Goal: Task Accomplishment & Management: Manage account settings

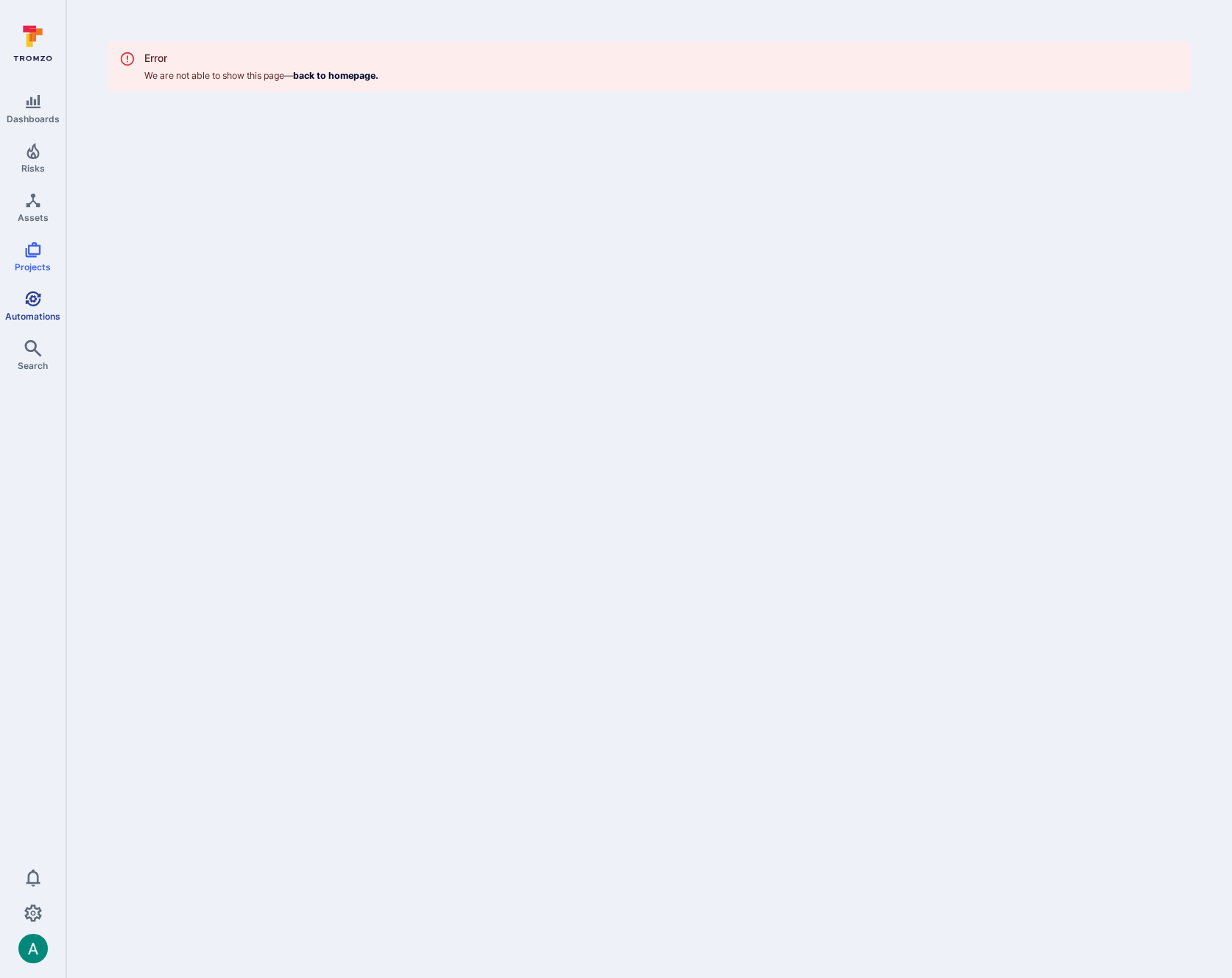
click at [41, 302] on icon "Automations" at bounding box center [32, 298] width 17 height 17
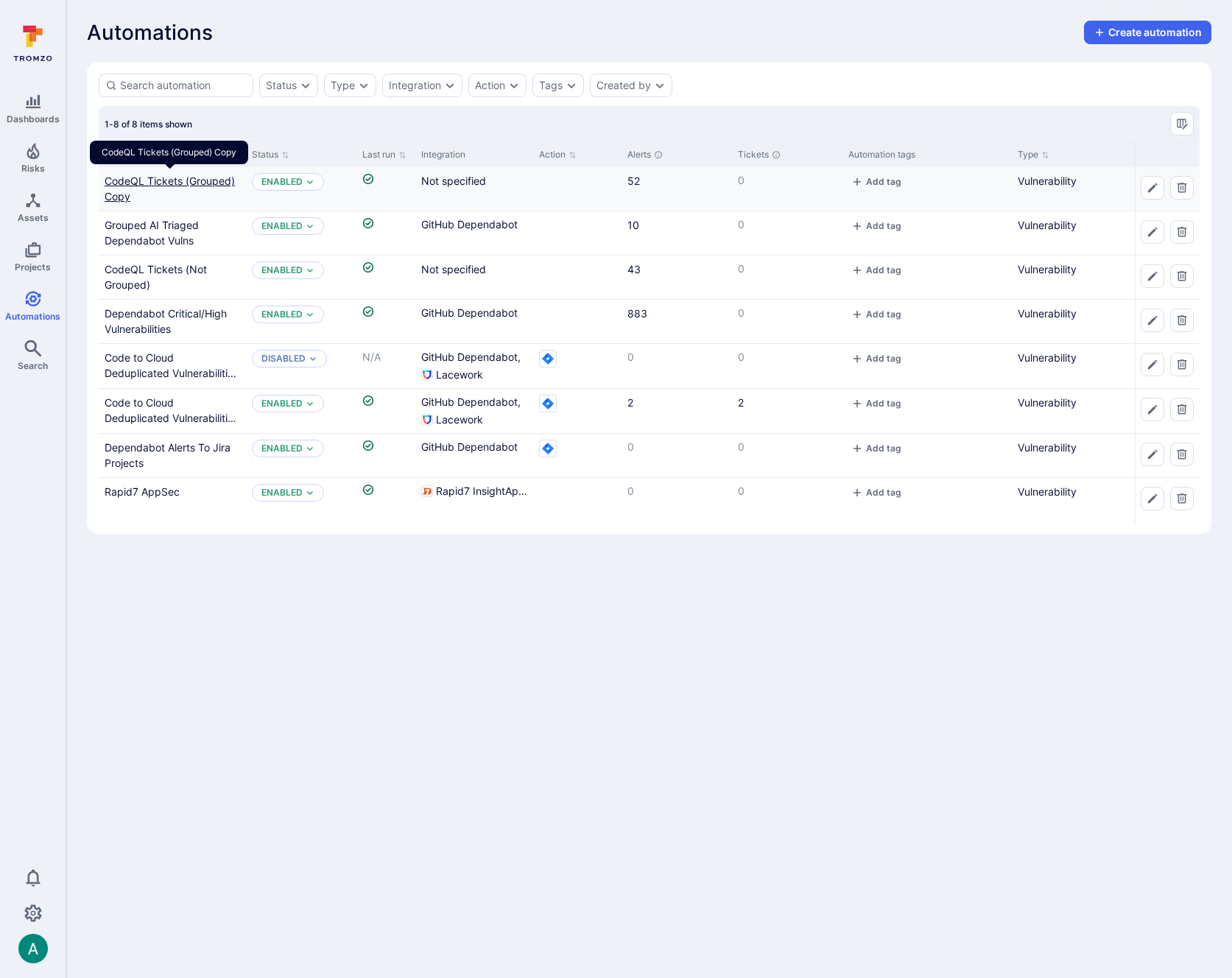
click at [197, 178] on link "CodeQL Tickets (Grouped) Copy" at bounding box center [169, 188] width 130 height 28
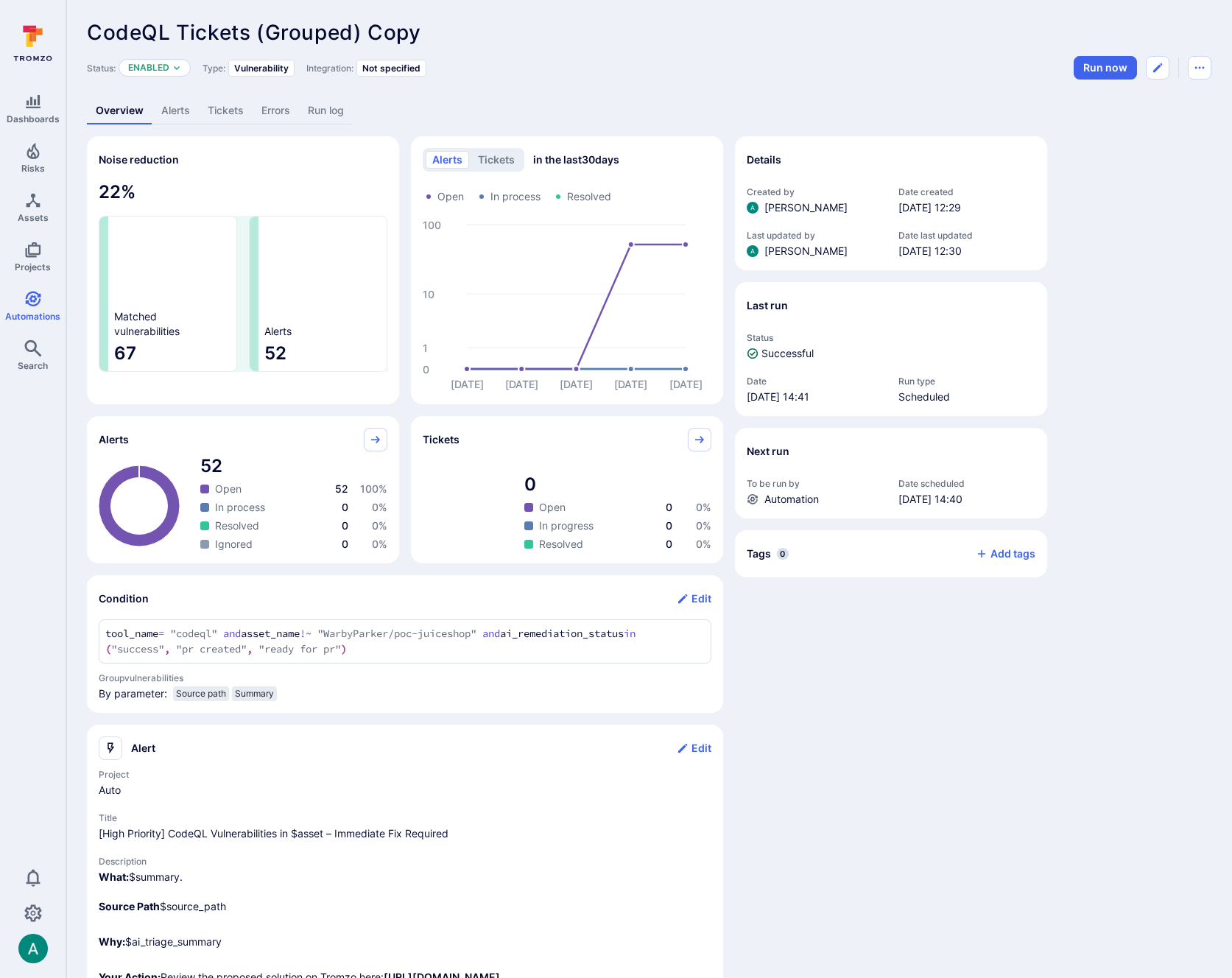
click at [168, 109] on link "Alerts" at bounding box center [176, 110] width 46 height 27
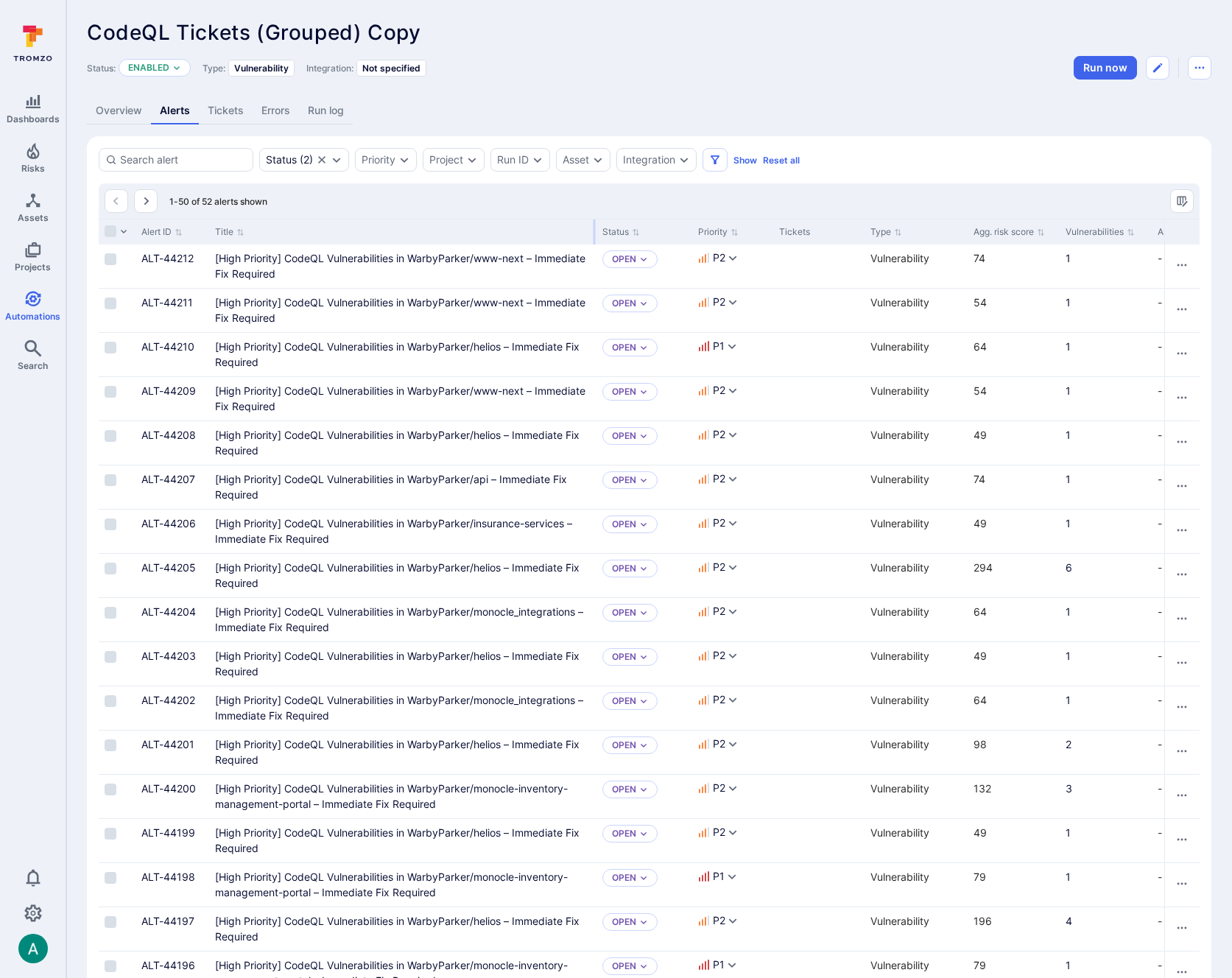
drag, startPoint x: 390, startPoint y: 232, endPoint x: 593, endPoint y: 232, distance: 203.0
click at [594, 232] on div at bounding box center [594, 232] width 2 height 25
click at [507, 787] on Required"] "[High Priority] CodeQL Vulnerabilities in WarbyParker/monocle-inventory-managem…" at bounding box center [390, 796] width 352 height 28
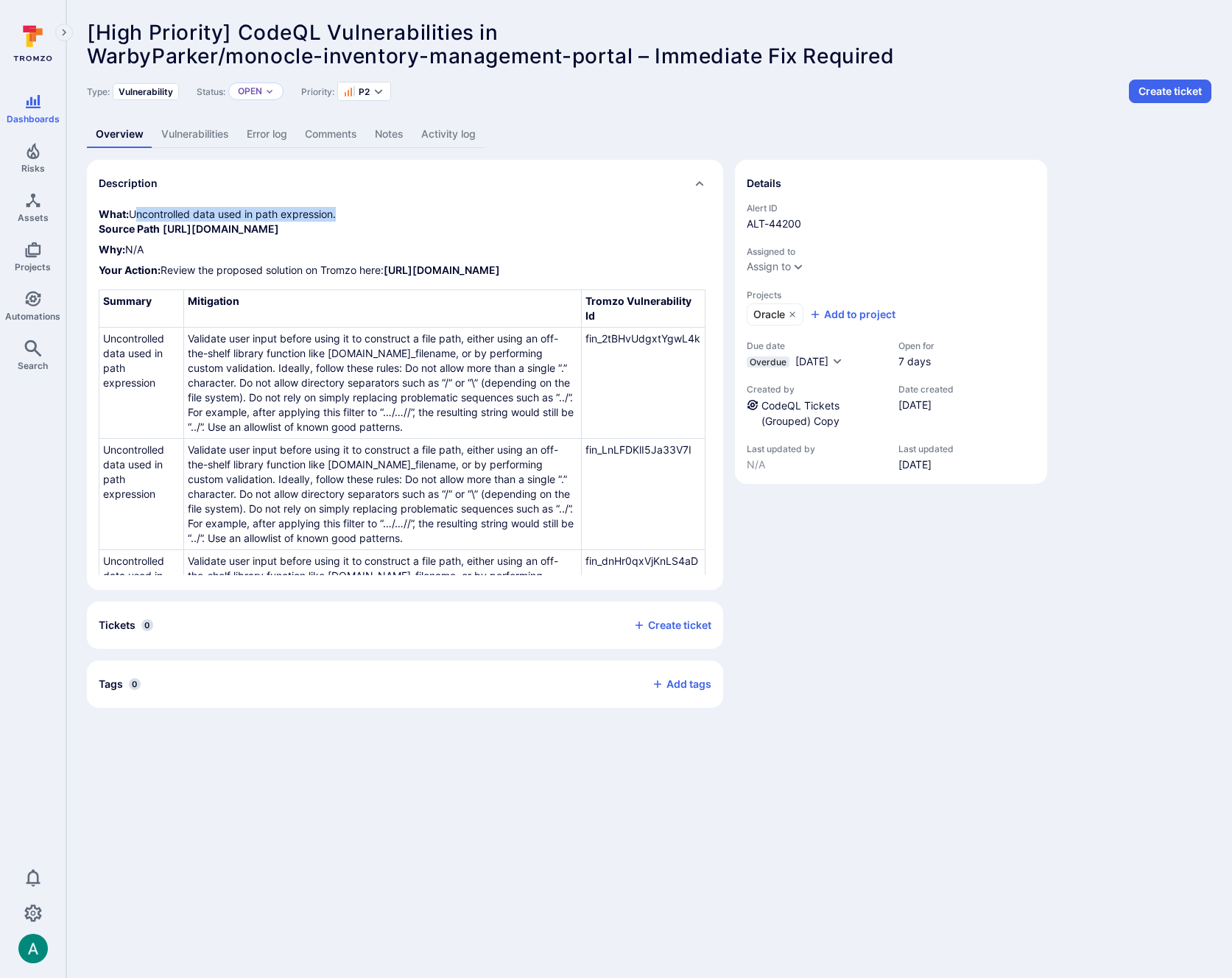
drag, startPoint x: 130, startPoint y: 214, endPoint x: 338, endPoint y: 215, distance: 208.0
click at [338, 215] on p "What: Uncontrolled data used in path expression. Source Path https://github.com…" at bounding box center [405, 222] width 613 height 30
copy p "Uncontrolled data used in path expression"
click at [33, 302] on icon "Automations" at bounding box center [32, 298] width 16 height 16
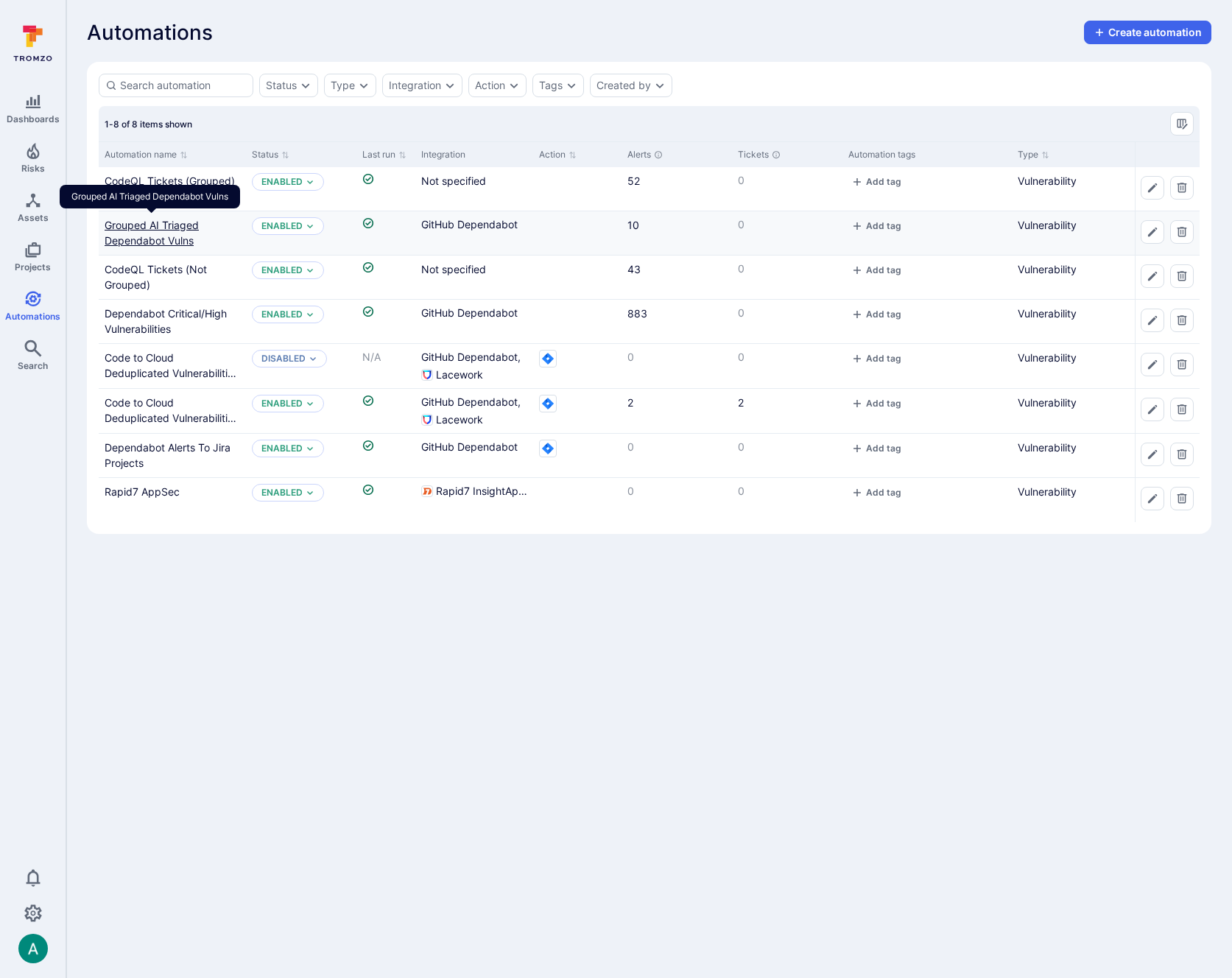
click at [158, 224] on link "Grouped AI Triaged Dependabot Vulns" at bounding box center [152, 233] width 95 height 28
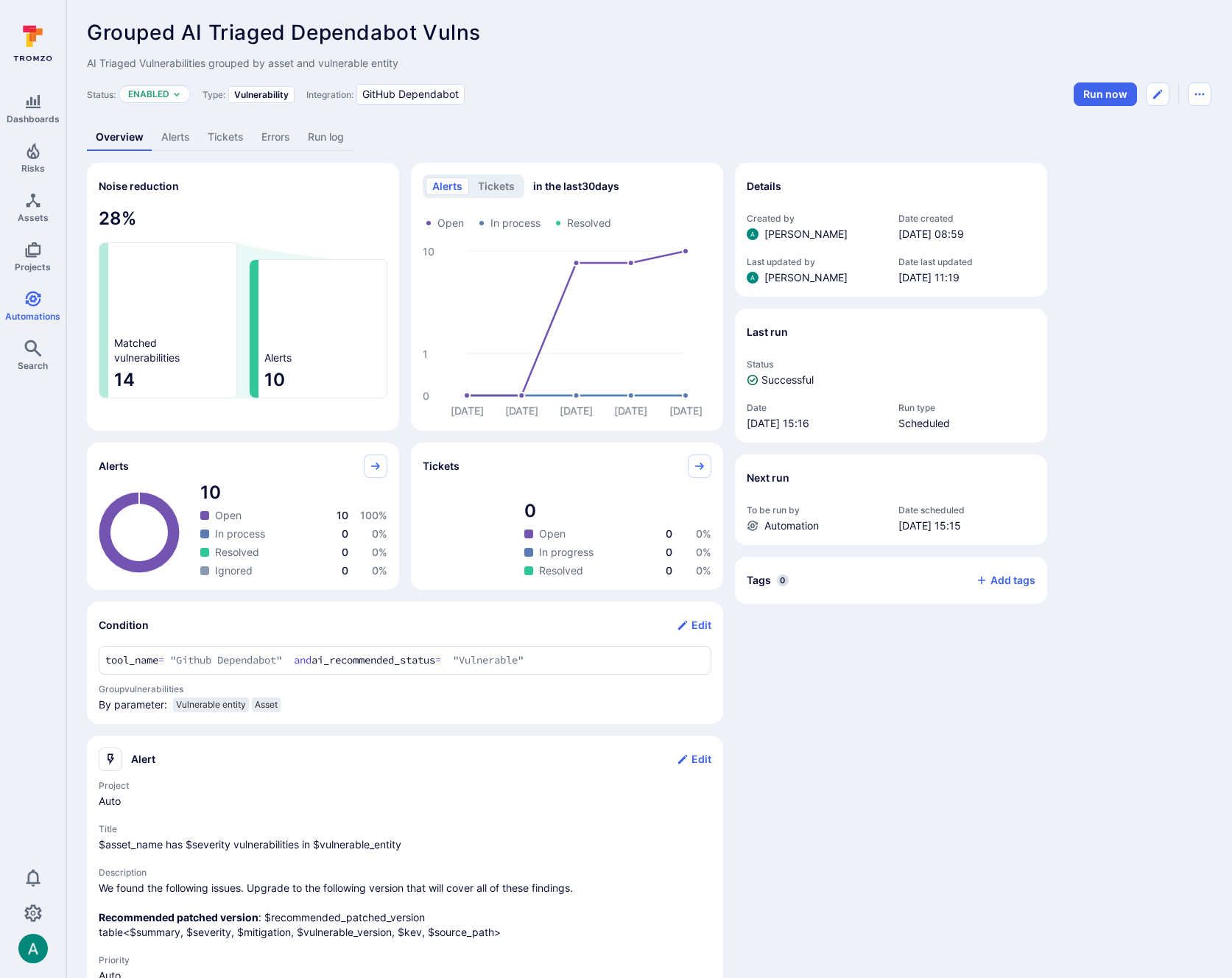
click at [166, 135] on link "Alerts" at bounding box center [176, 137] width 46 height 27
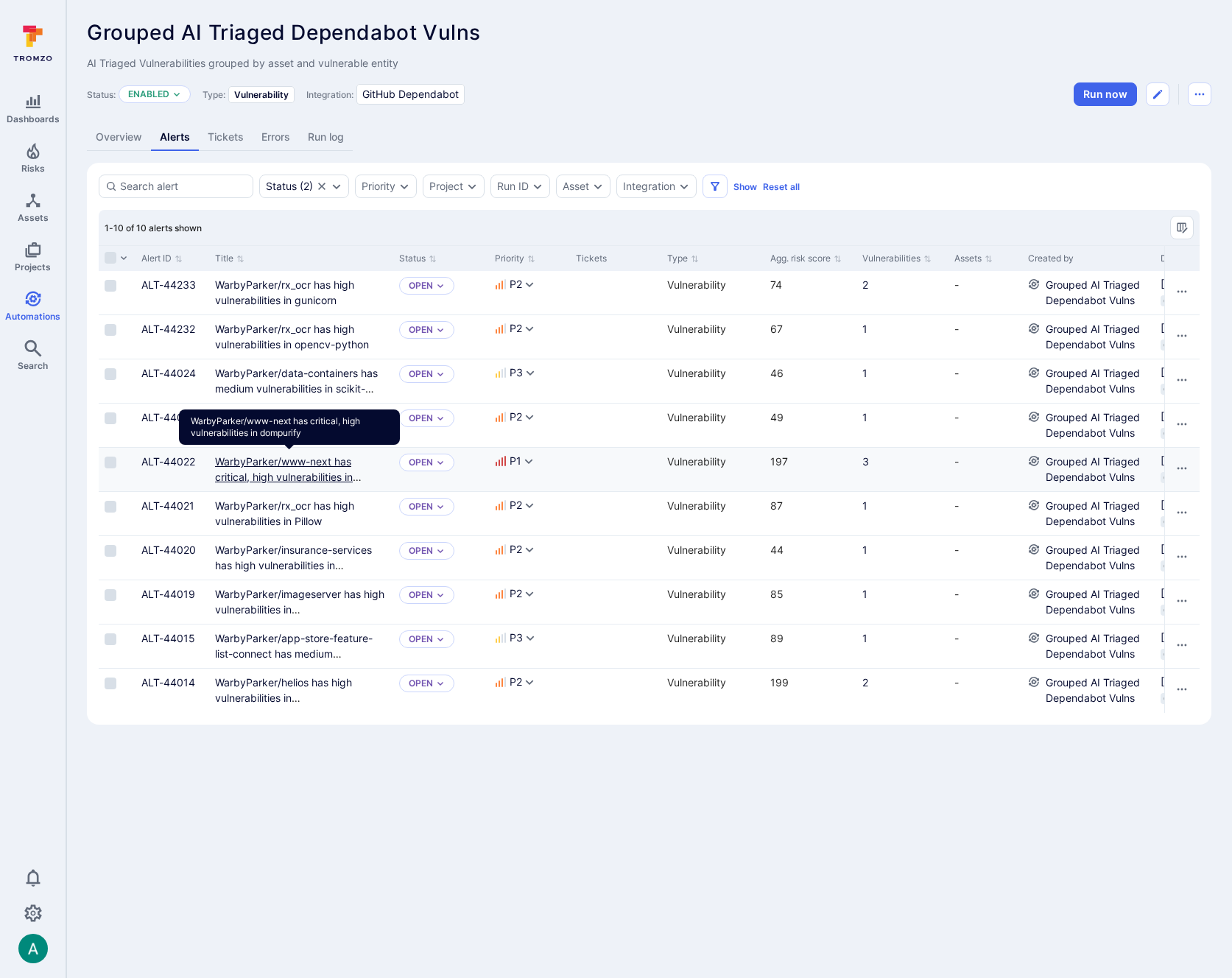
click at [311, 477] on link "WarbyParker/www-next has critical, high vulnerabilities in dompurify" at bounding box center [288, 477] width 147 height 43
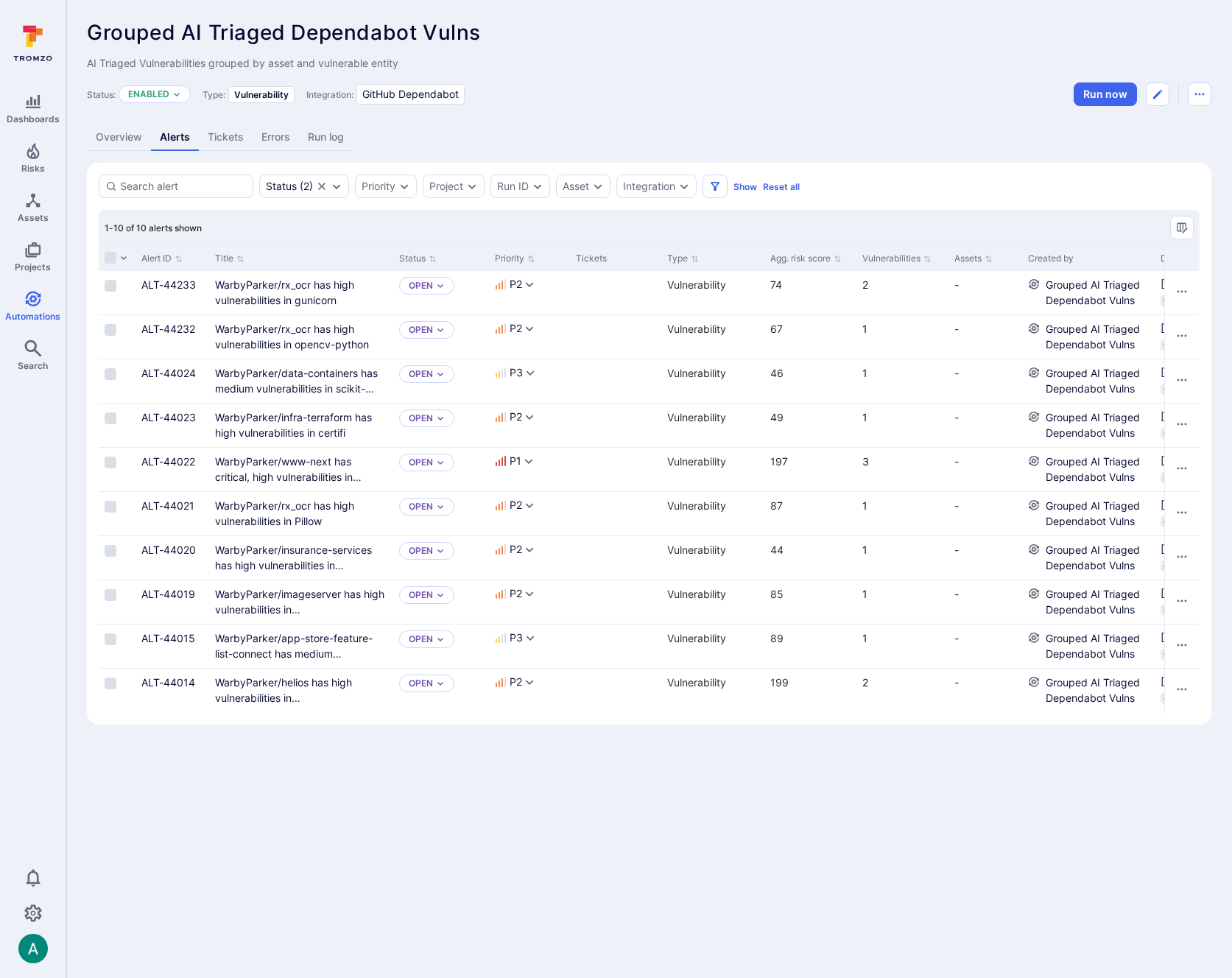
click at [119, 135] on link "Overview" at bounding box center [119, 137] width 64 height 27
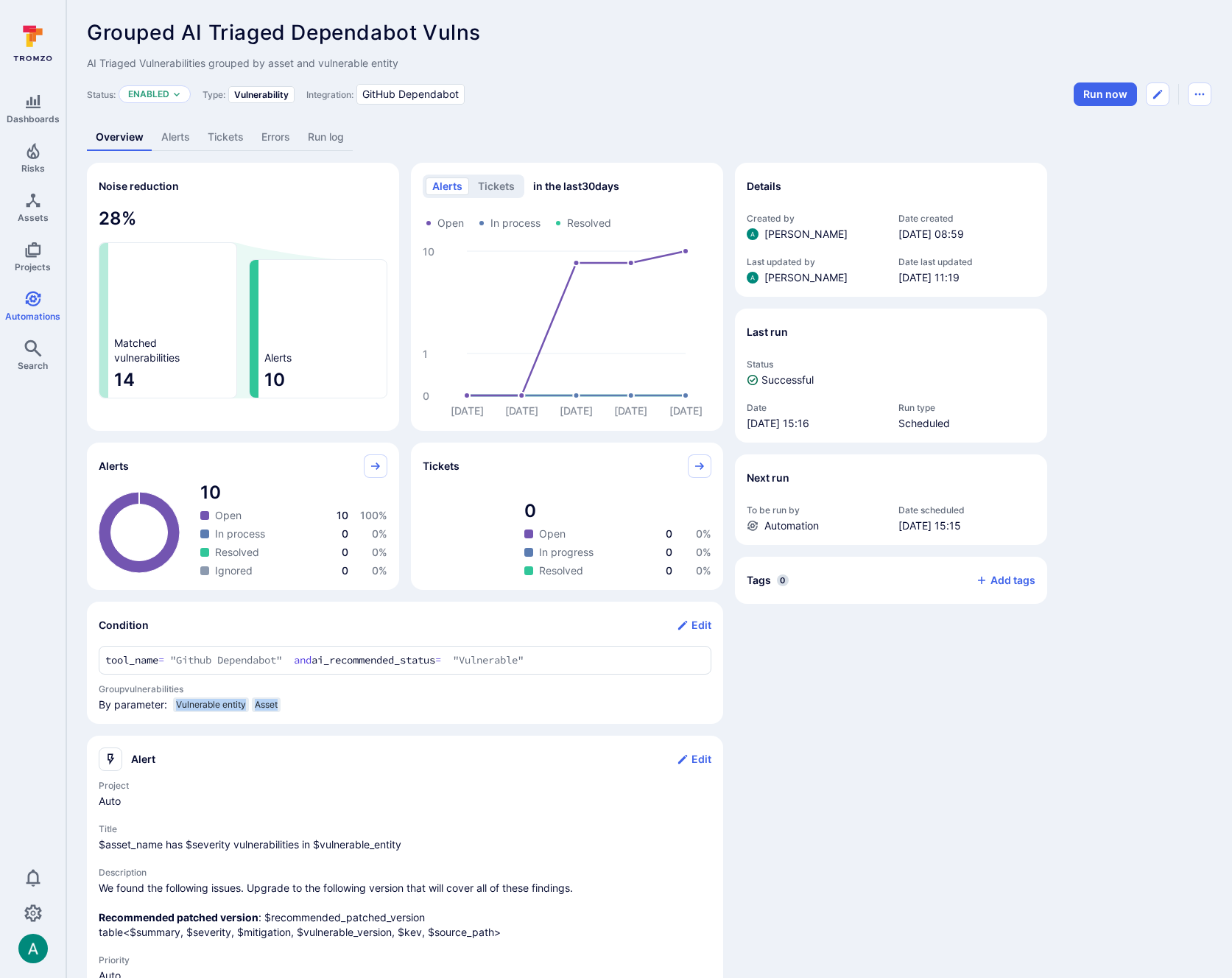
drag, startPoint x: 169, startPoint y: 702, endPoint x: 293, endPoint y: 703, distance: 124.0
click at [293, 703] on div "By parameter: Vulnerable entity Asset" at bounding box center [403, 707] width 616 height 21
copy div "Vulnerable entity Asset"
click at [28, 305] on icon "Automations" at bounding box center [32, 298] width 17 height 17
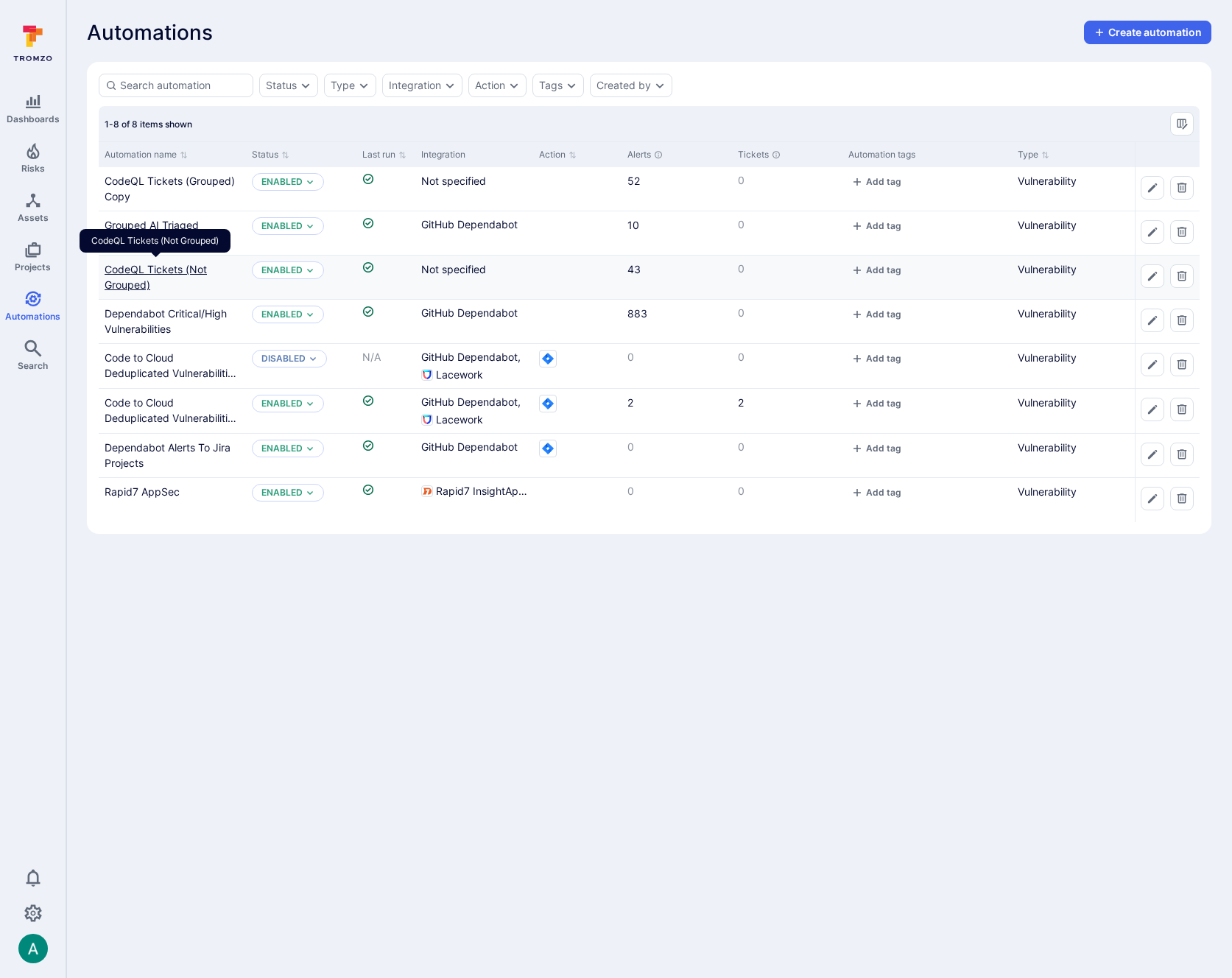
click at [158, 272] on link "CodeQL Tickets (Not Grouped)" at bounding box center [155, 277] width 102 height 28
click at [155, 173] on div "CodeQL Tickets (Grouped) Copy" at bounding box center [172, 188] width 135 height 31
click at [146, 188] on div "CodeQL Tickets (Grouped) Copy" at bounding box center [172, 188] width 135 height 31
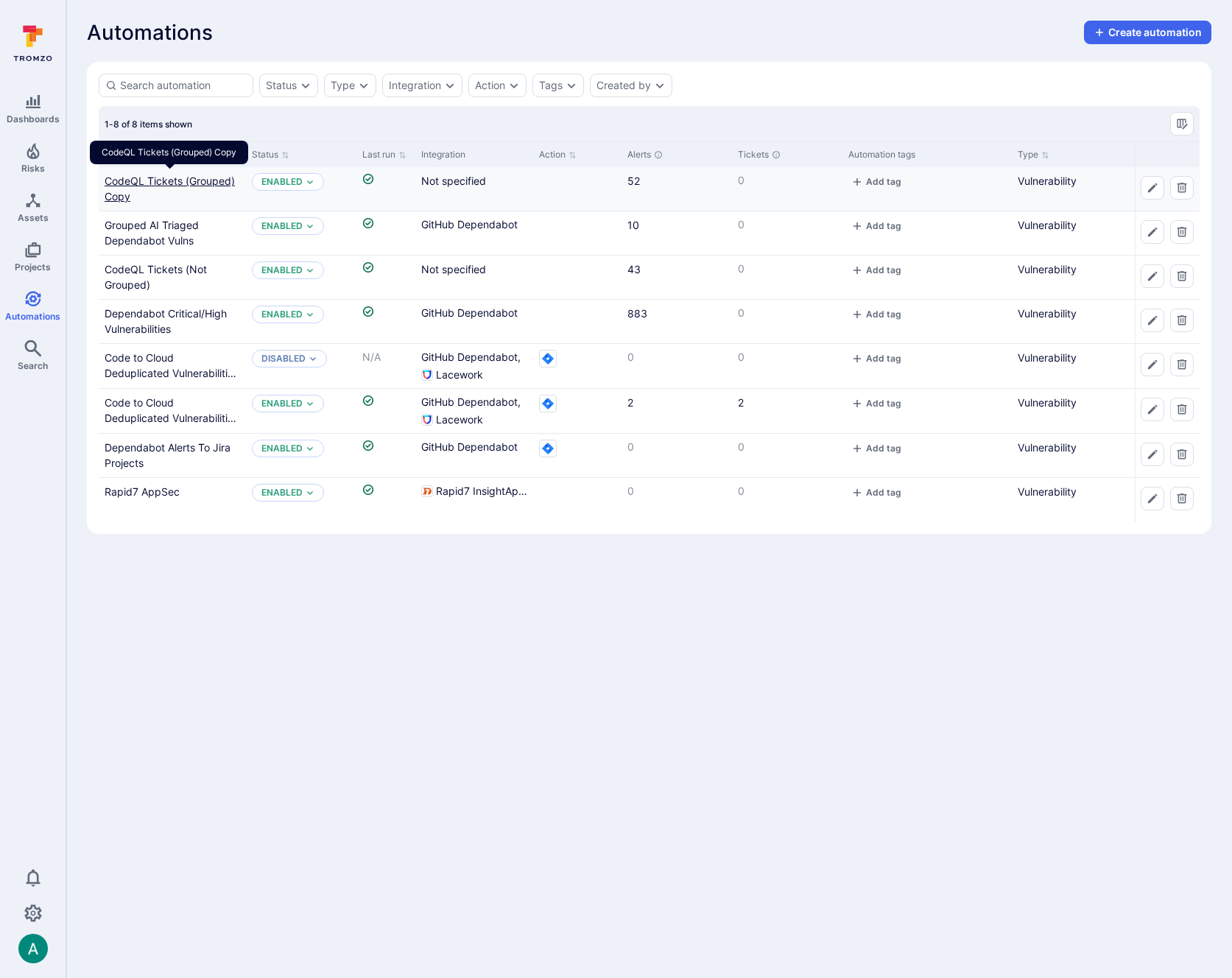
click at [151, 179] on link "CodeQL Tickets (Grouped) Copy" at bounding box center [169, 188] width 130 height 28
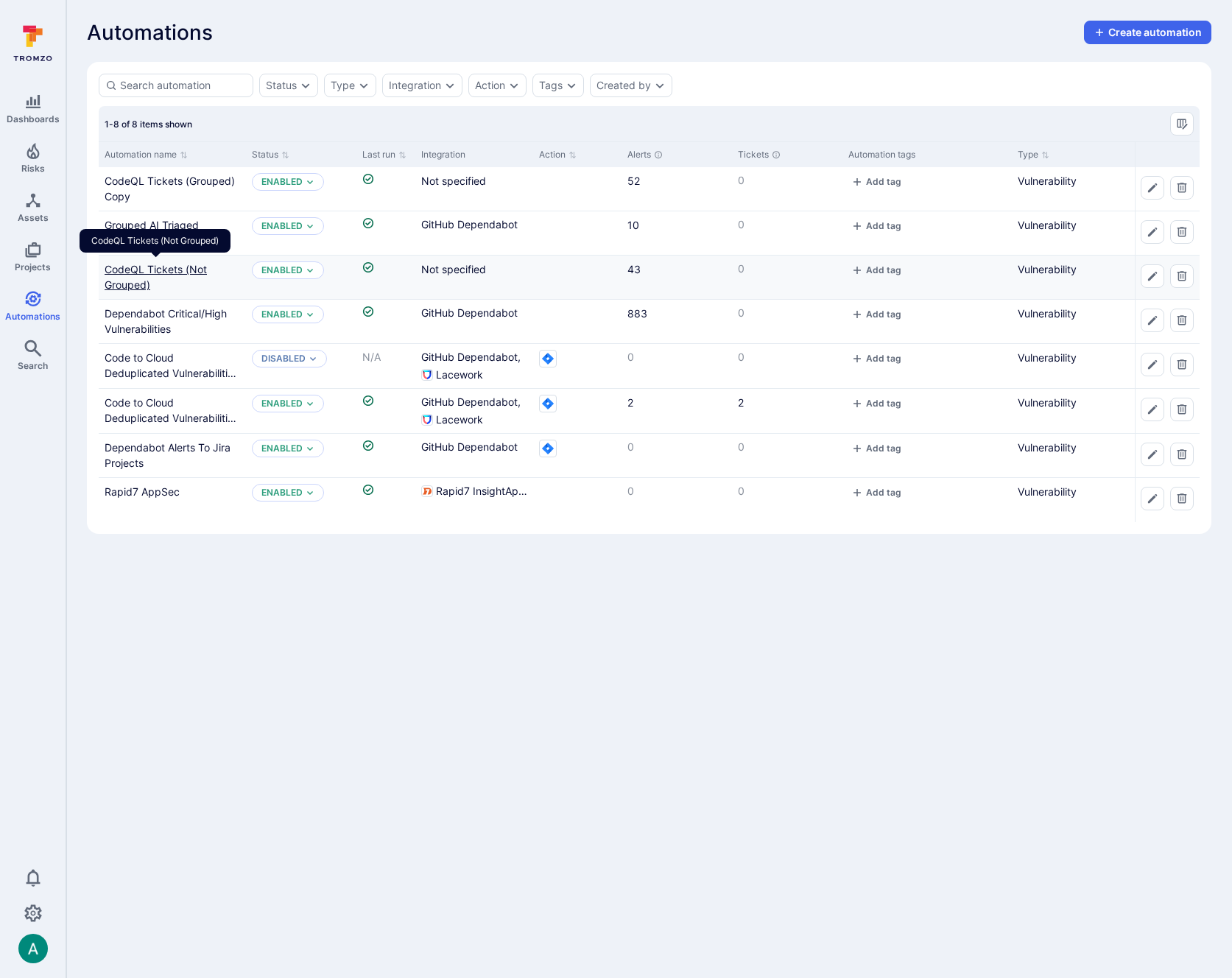
click at [124, 269] on link "CodeQL Tickets (Not Grouped)" at bounding box center [155, 277] width 102 height 28
click at [146, 177] on link "CodeQL Tickets (Grouped) Copy" at bounding box center [169, 188] width 130 height 28
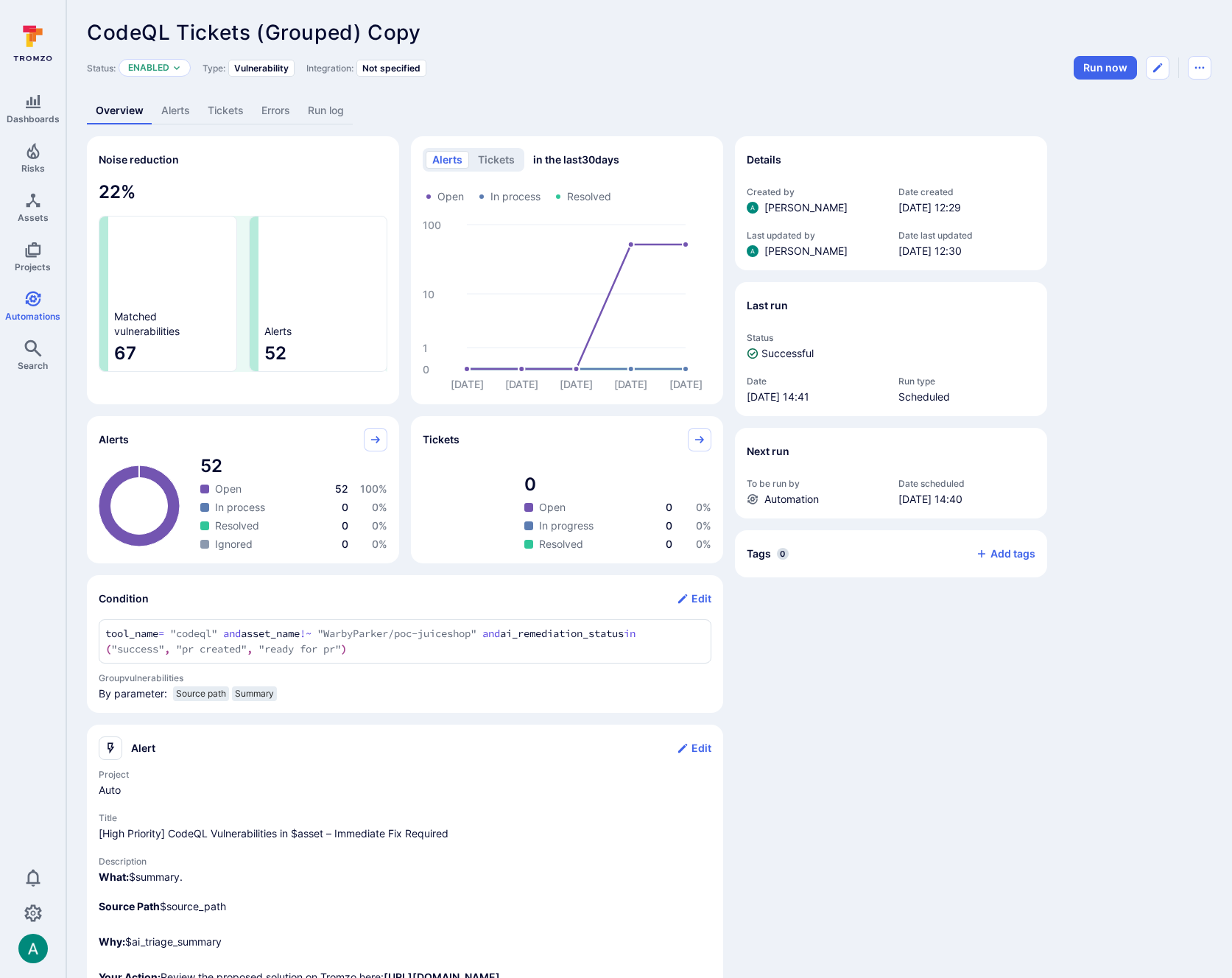
click at [168, 111] on link "Alerts" at bounding box center [176, 110] width 46 height 27
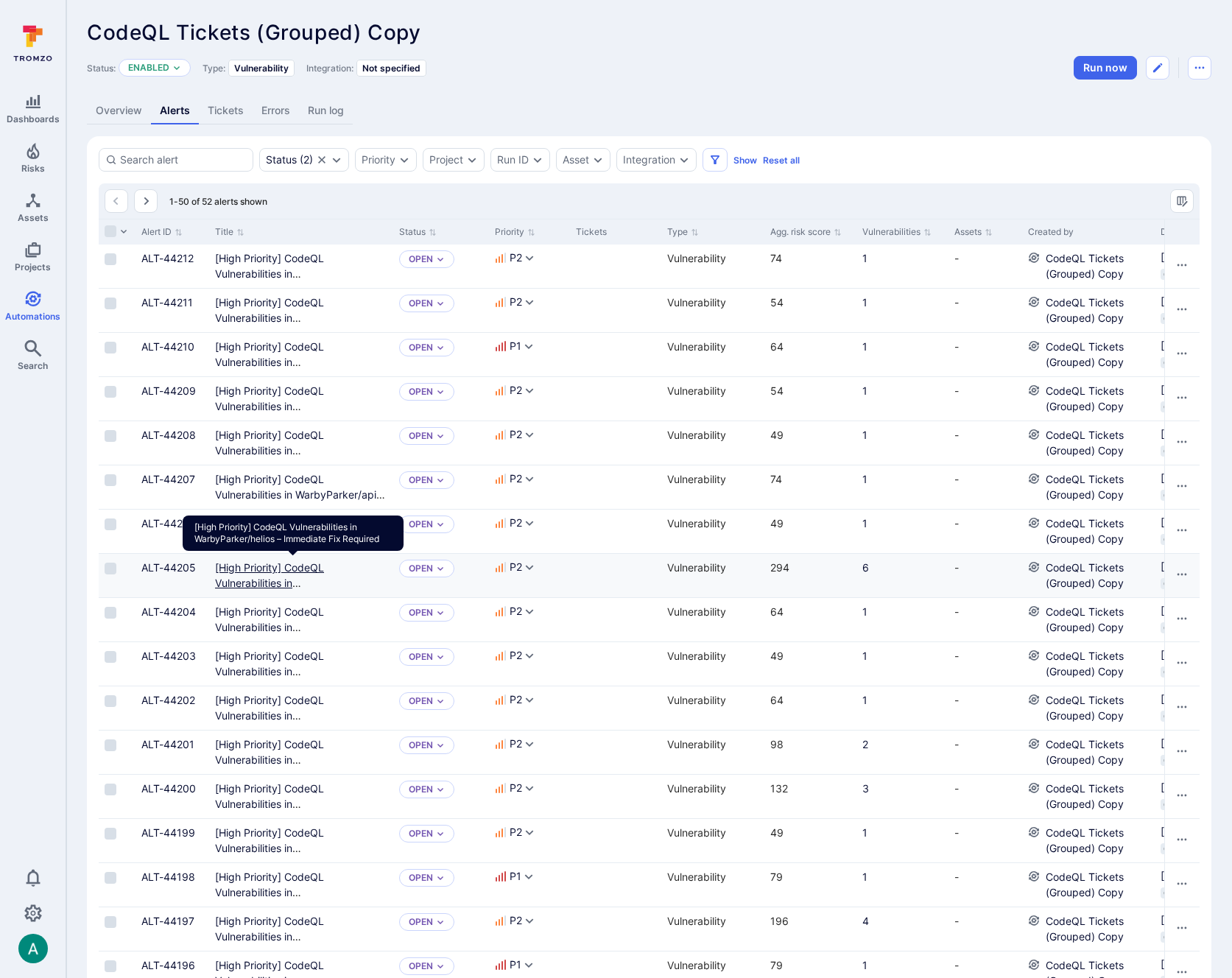
click at [285, 567] on Required"] "[High Priority] CodeQL Vulnerabilities in WarbyParker/helios – Immediate Fix Re…" at bounding box center [301, 590] width 172 height 59
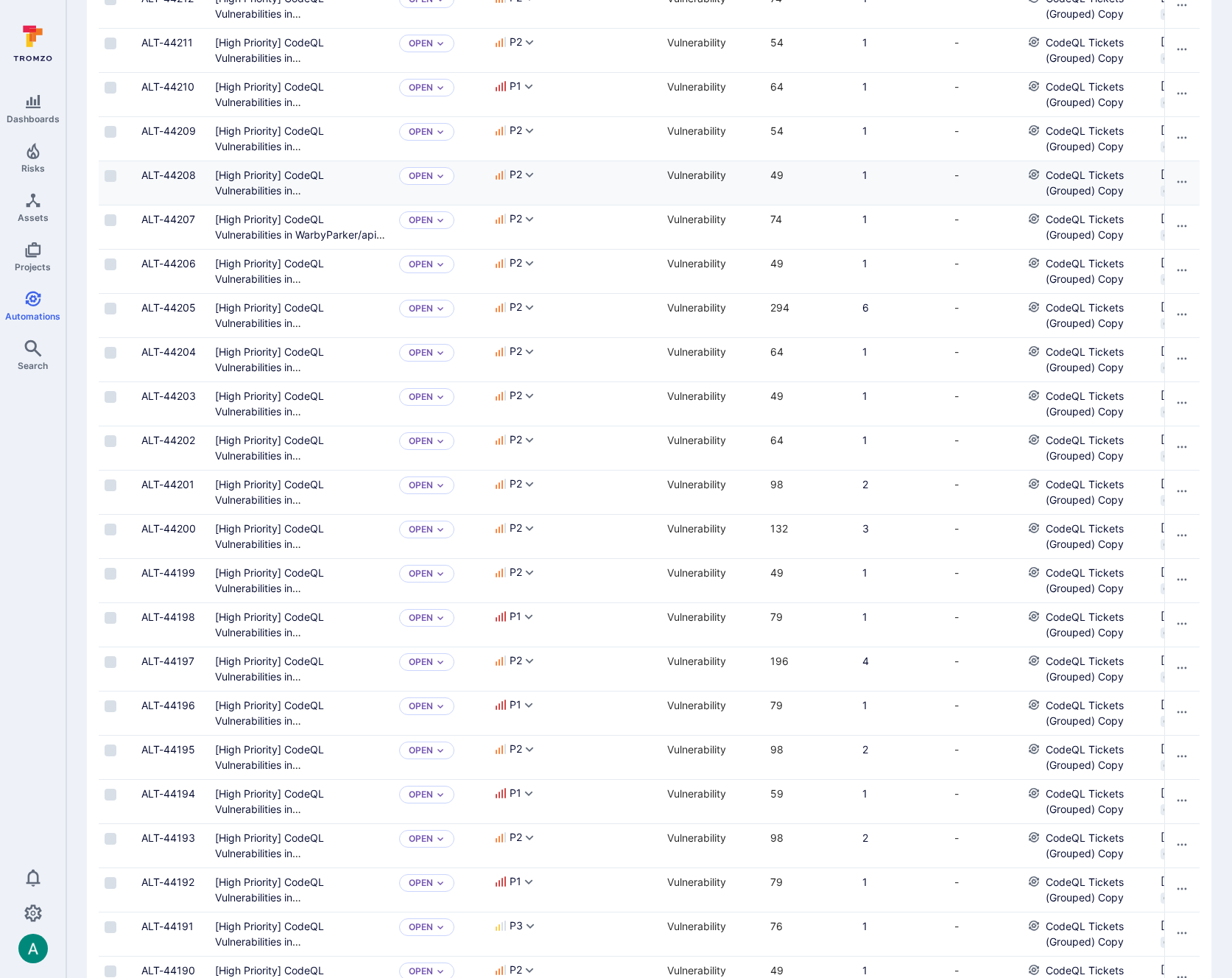
scroll to position [312, 0]
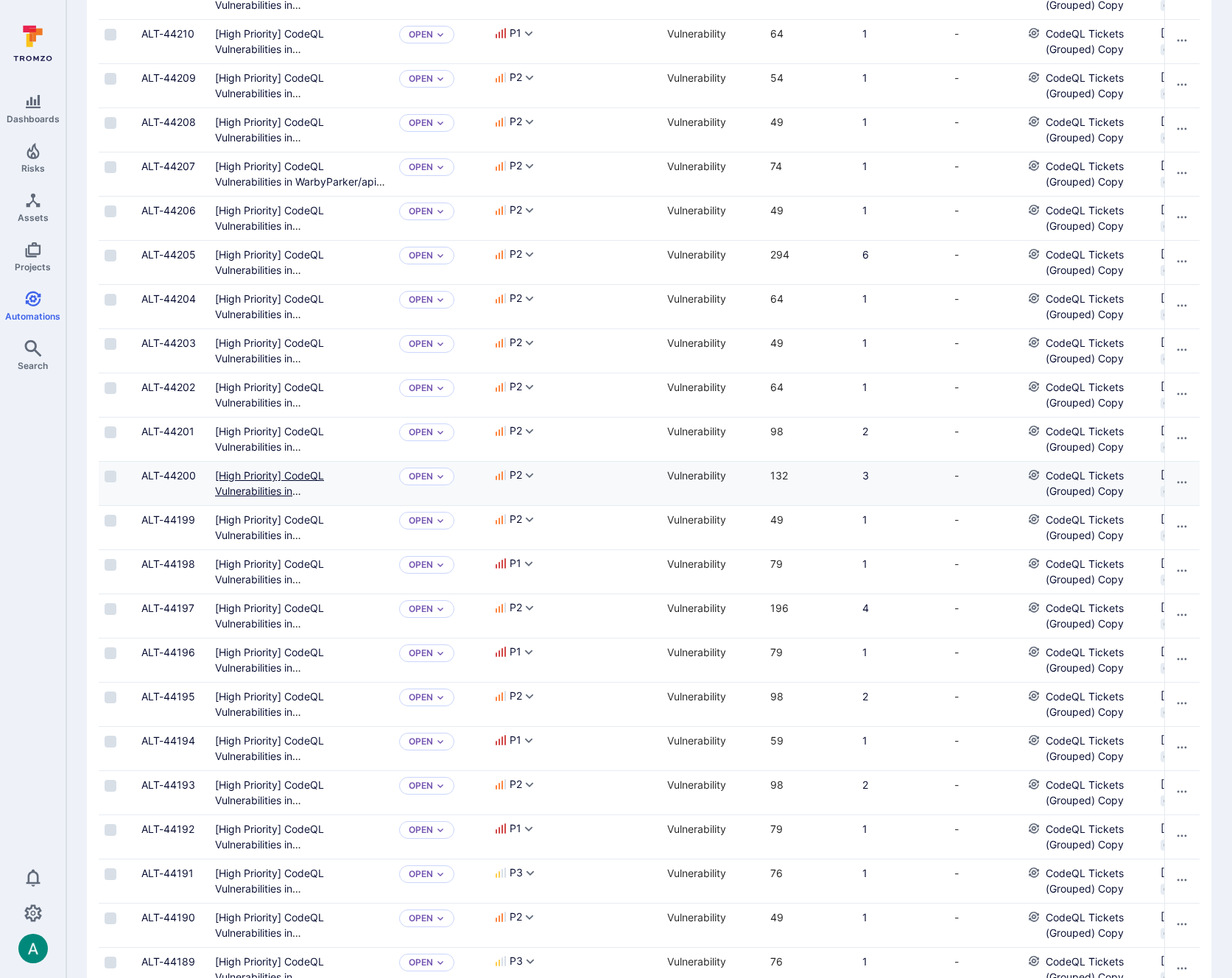
click at [260, 477] on Required"] "[High Priority] CodeQL Vulnerabilities in WarbyParker/monocle-inventory-managem…" at bounding box center [295, 506] width 161 height 75
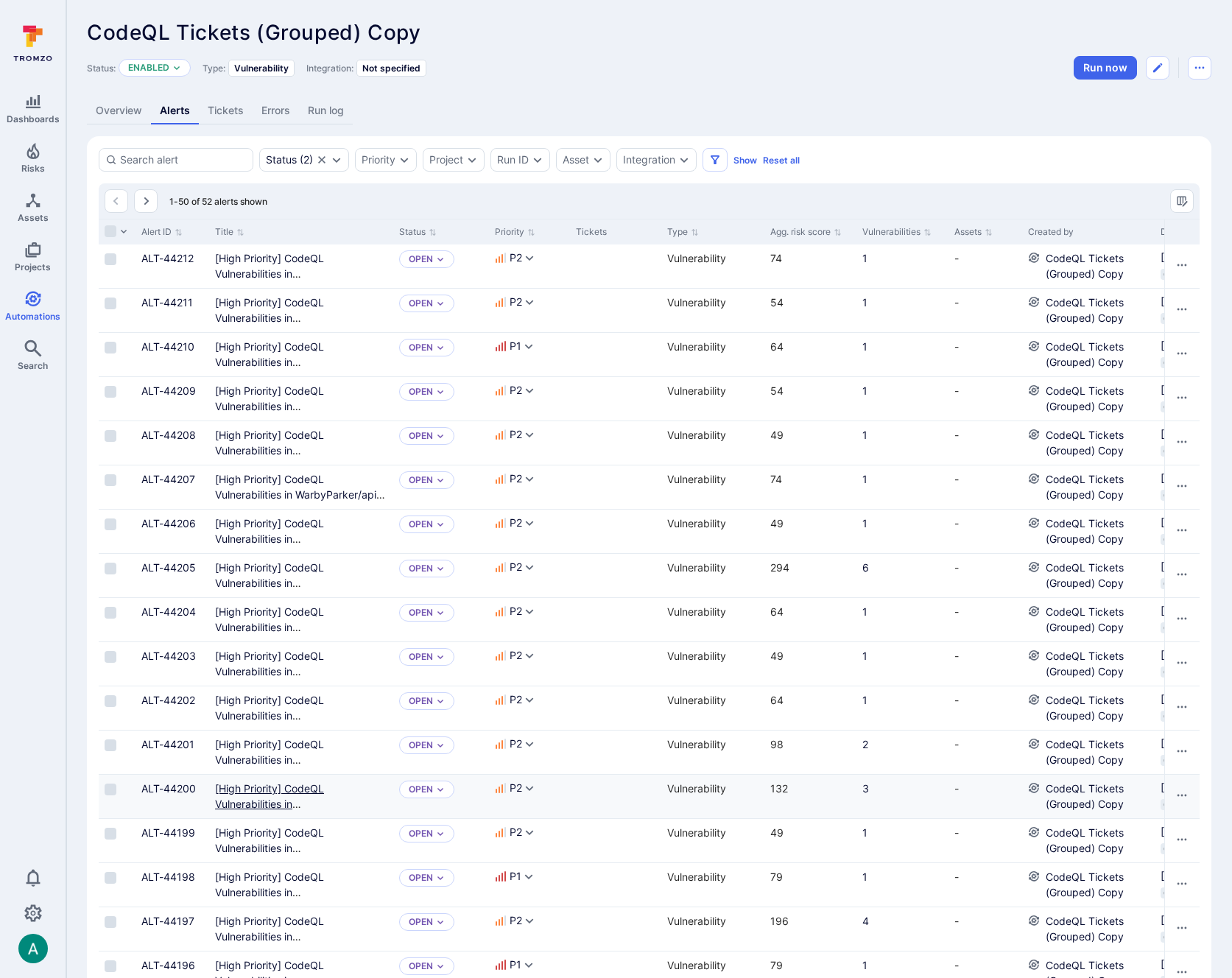
click at [281, 787] on Required"] "[High Priority] CodeQL Vulnerabilities in WarbyParker/monocle-inventory-managem…" at bounding box center [295, 819] width 161 height 75
click at [129, 114] on link "Overview" at bounding box center [119, 110] width 64 height 27
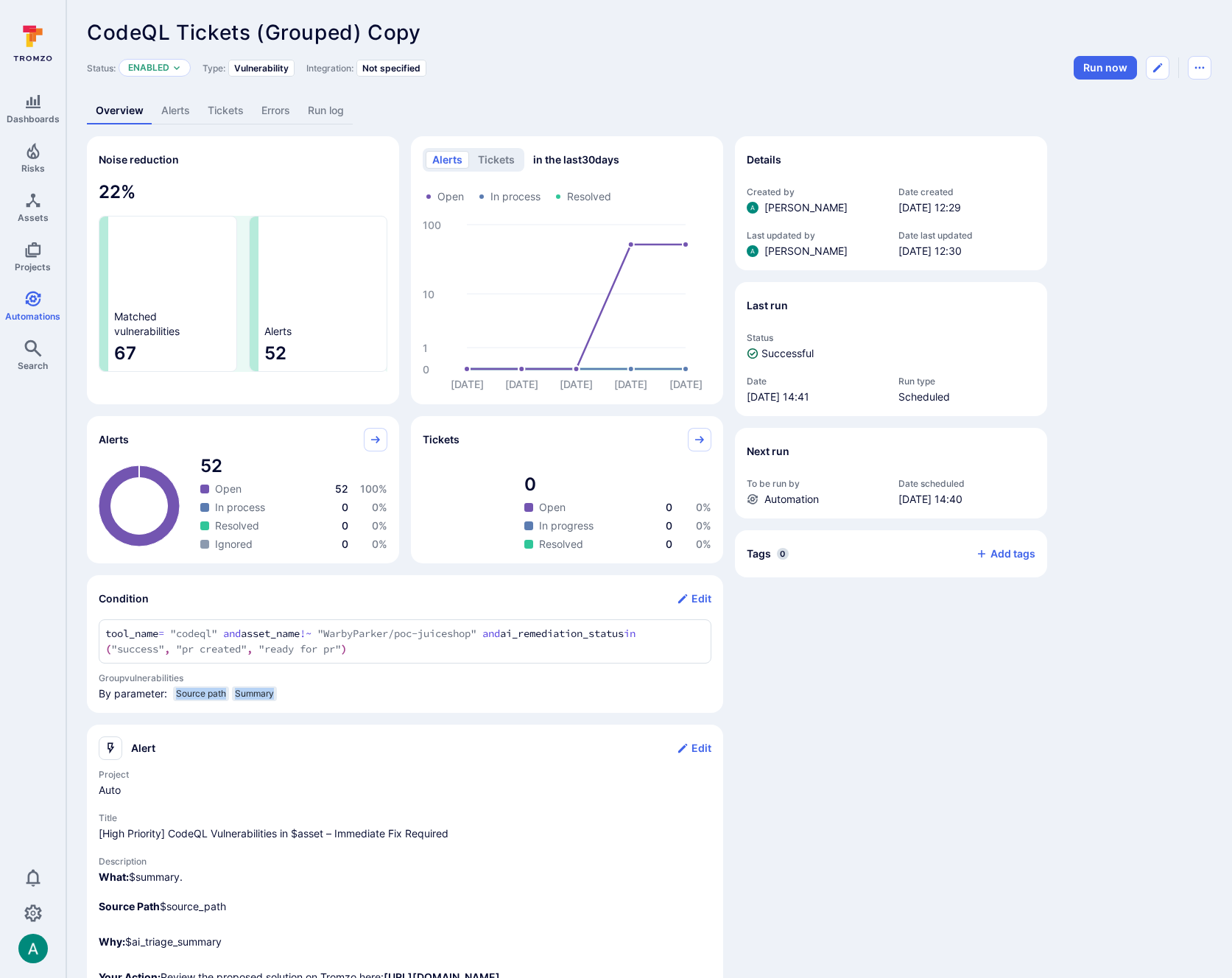
drag, startPoint x: 177, startPoint y: 693, endPoint x: 277, endPoint y: 693, distance: 100.0
click at [277, 693] on div "By parameter: Source path Summary" at bounding box center [403, 696] width 616 height 21
copy div "Source path Summary"
click at [36, 290] on icon "Automations" at bounding box center [32, 298] width 17 height 17
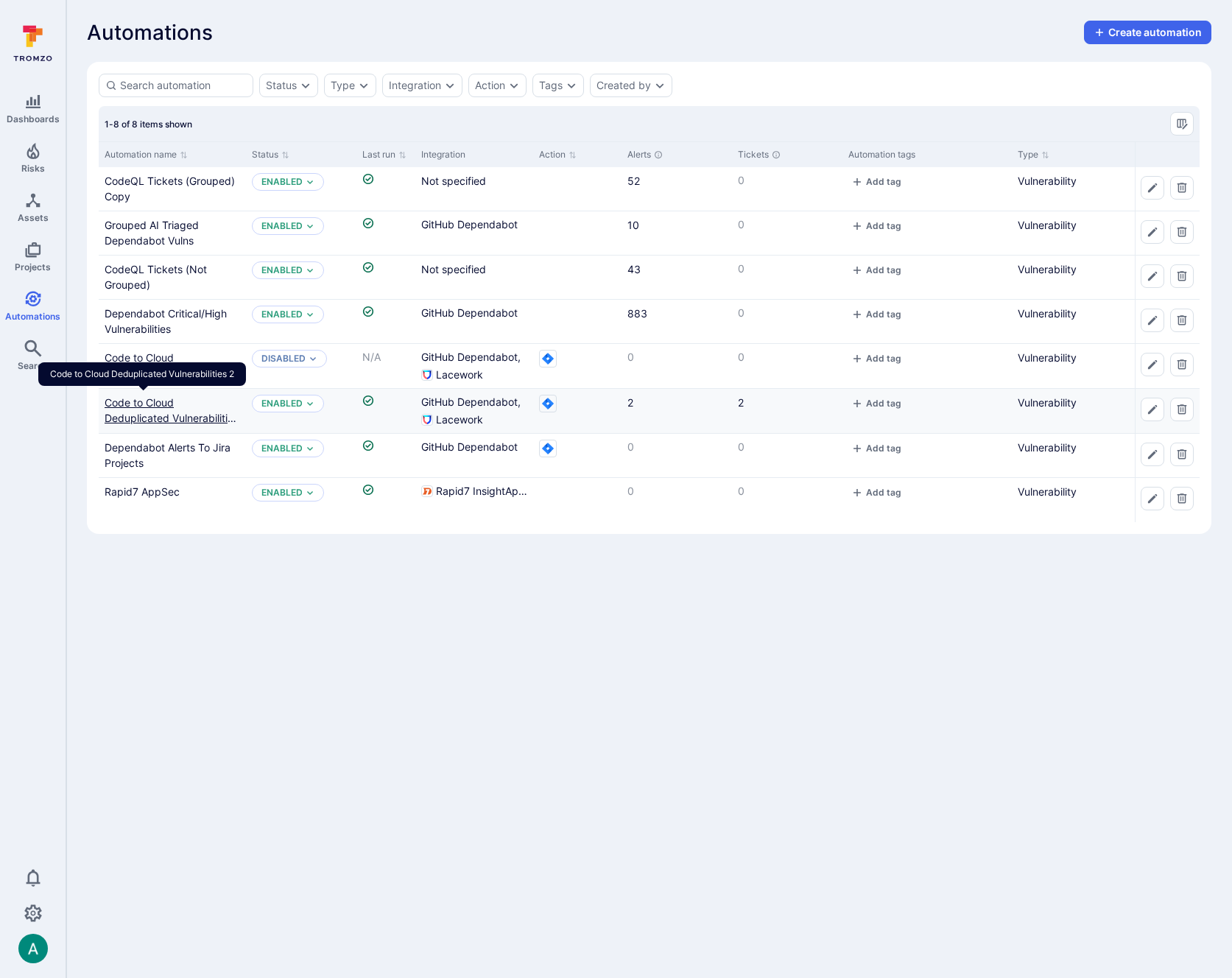
click at [138, 399] on link "Code to Cloud Deduplicated Vulnerabilities 2" at bounding box center [172, 418] width 134 height 43
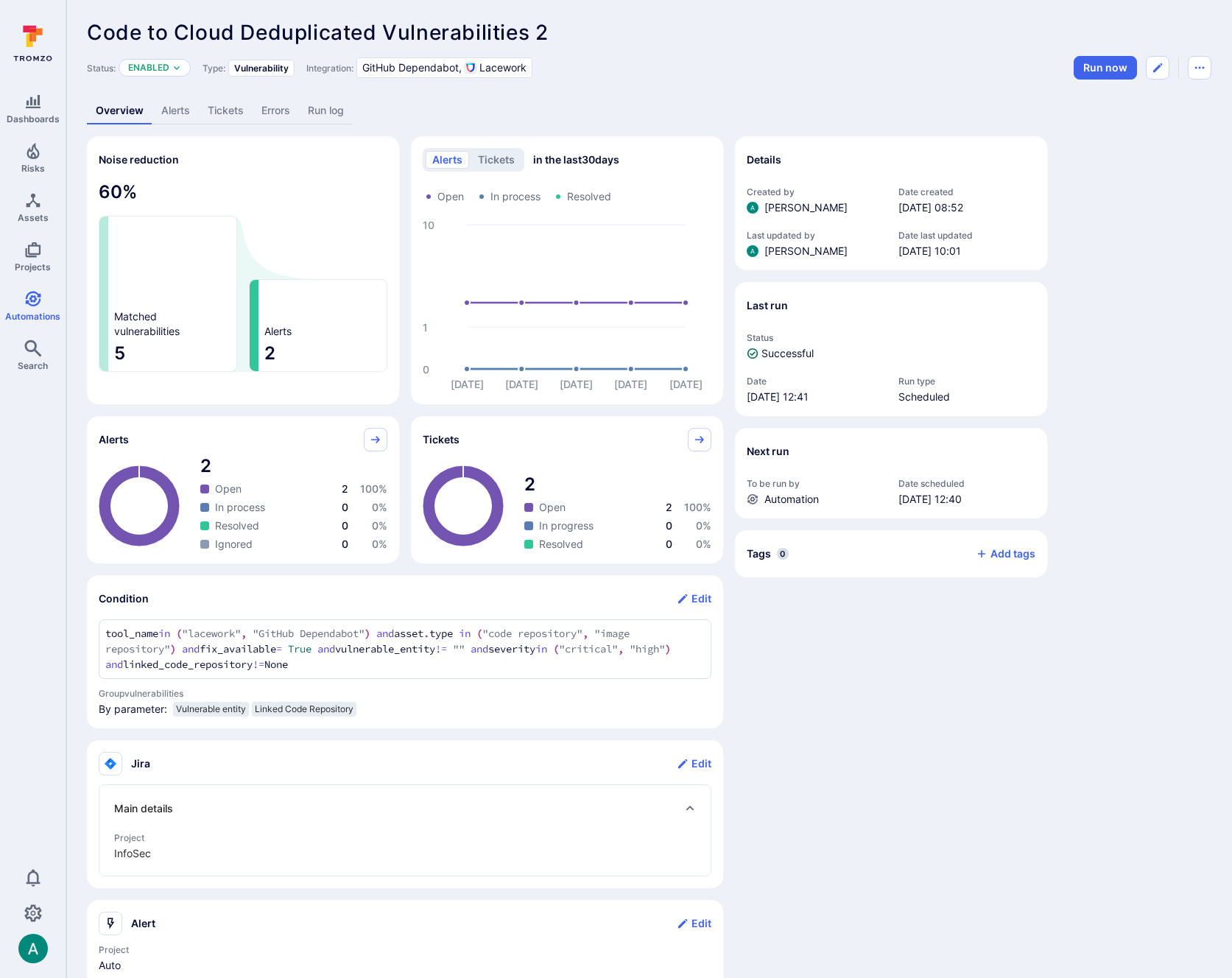
click at [172, 114] on link "Alerts" at bounding box center [176, 110] width 46 height 27
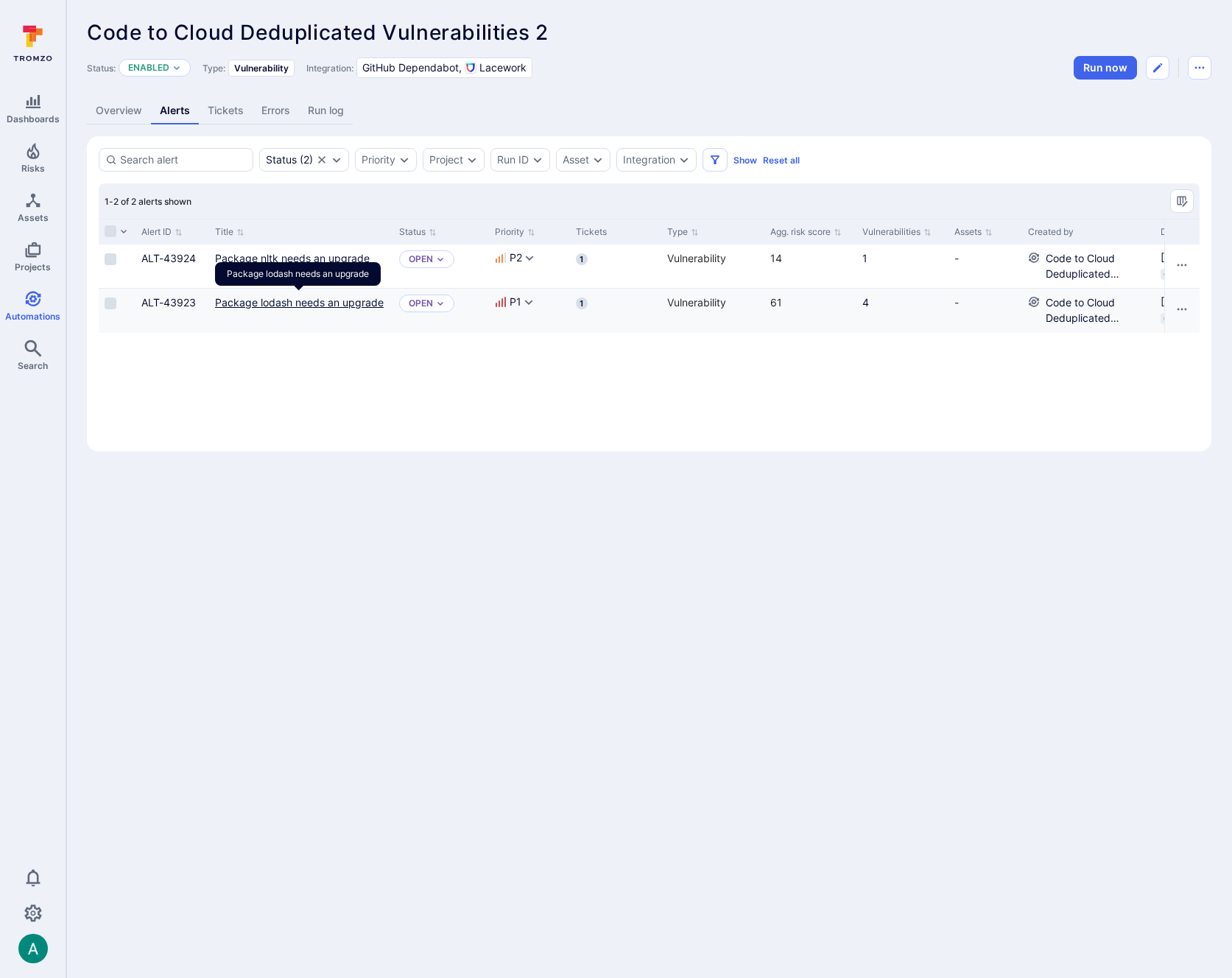
click at [308, 301] on link "Package lodash needs an upgrade" at bounding box center [298, 302] width 168 height 12
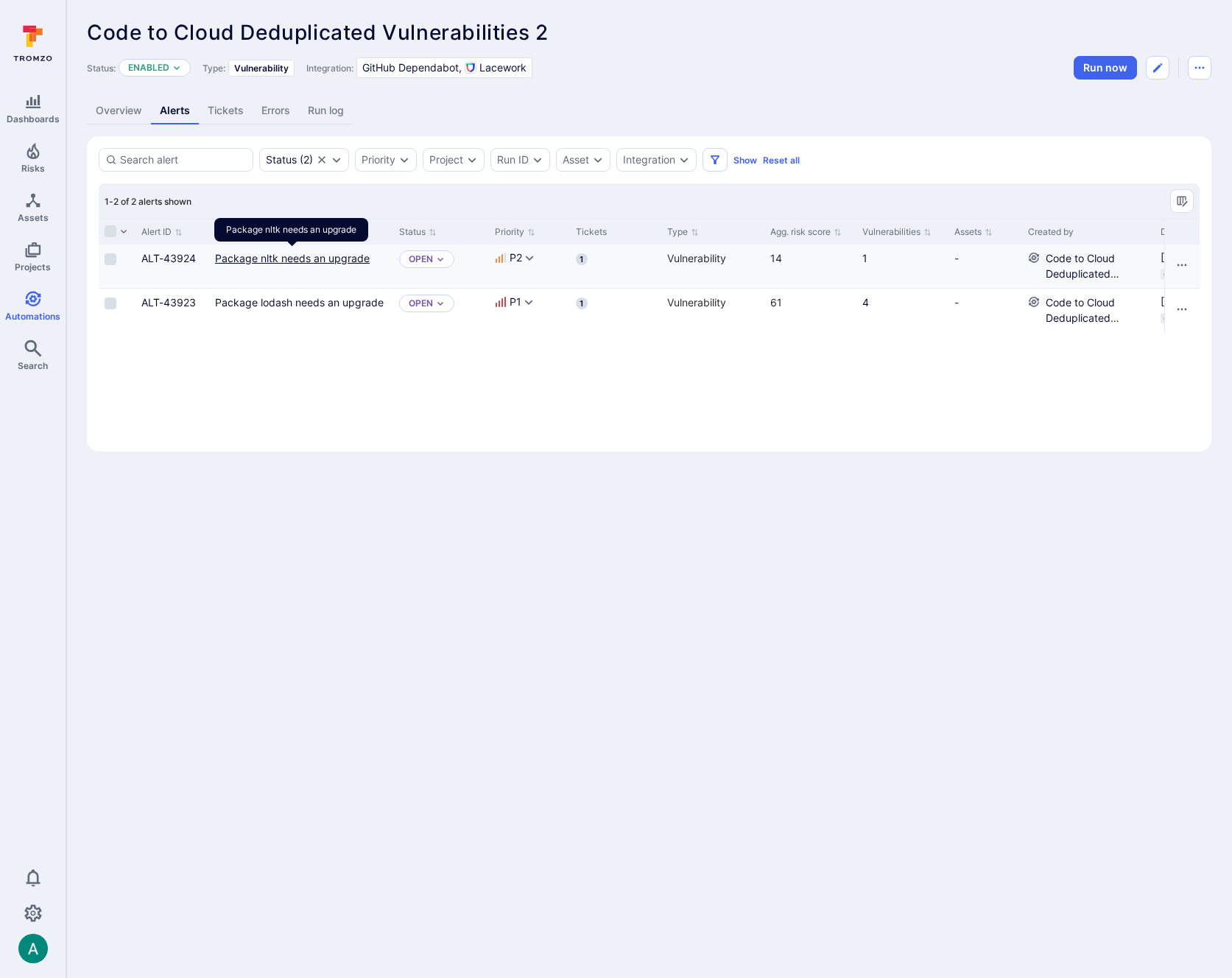
click at [274, 263] on link "Package nltk needs an upgrade" at bounding box center [292, 258] width 155 height 12
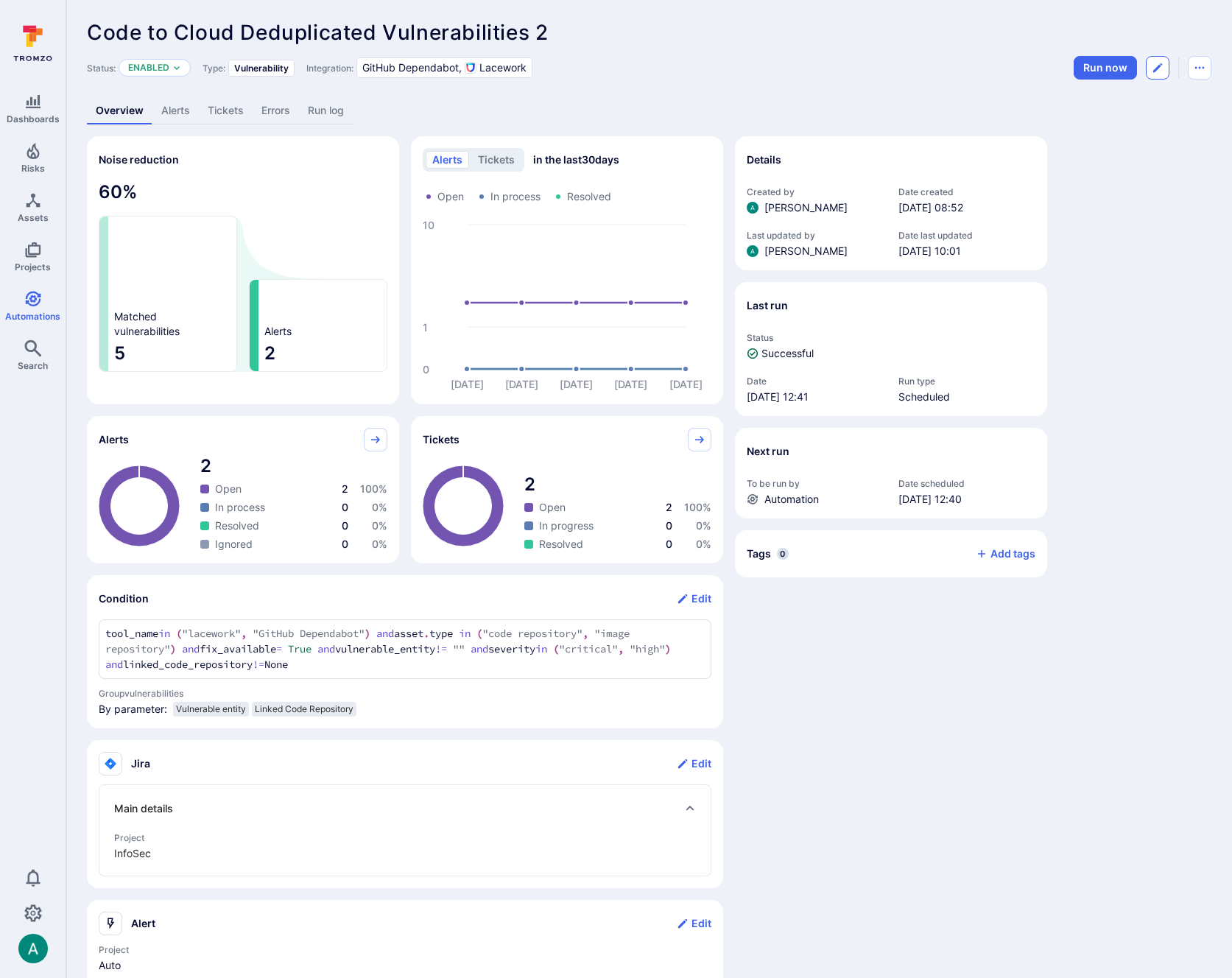
click at [1157, 70] on icon "Edit automation" at bounding box center [1157, 67] width 9 height 9
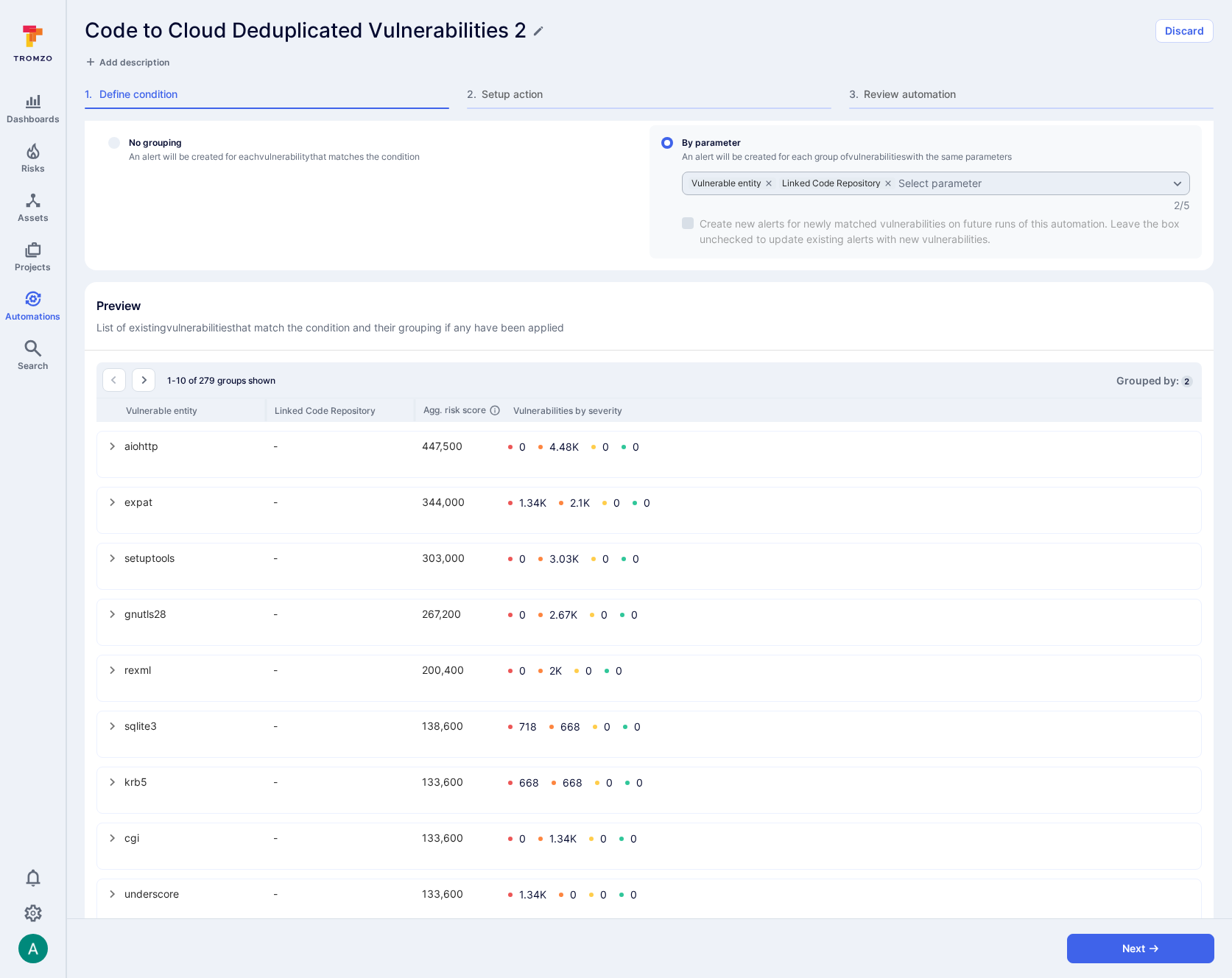
scroll to position [453, 0]
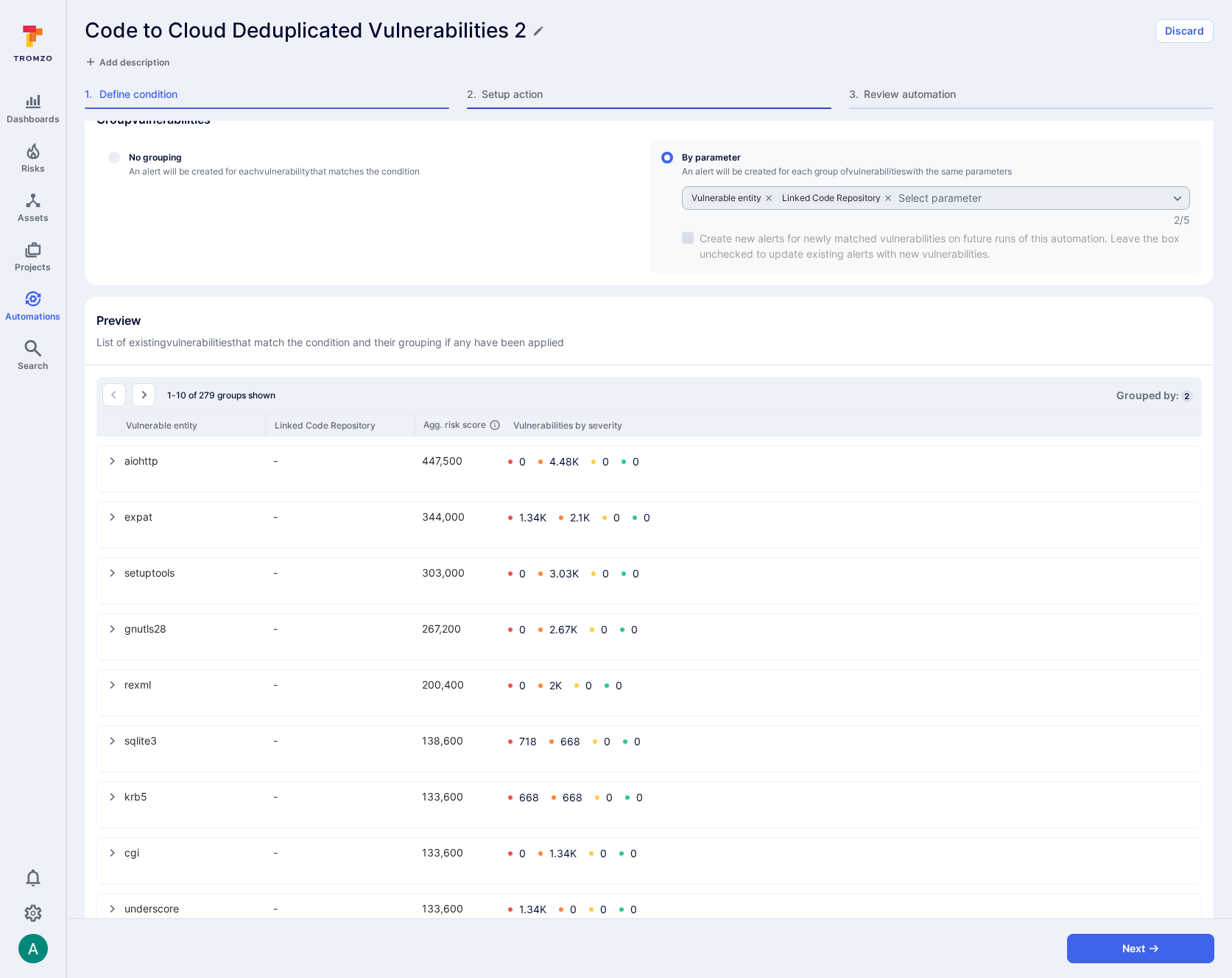
click at [506, 95] on span "Setup action" at bounding box center [657, 94] width 350 height 15
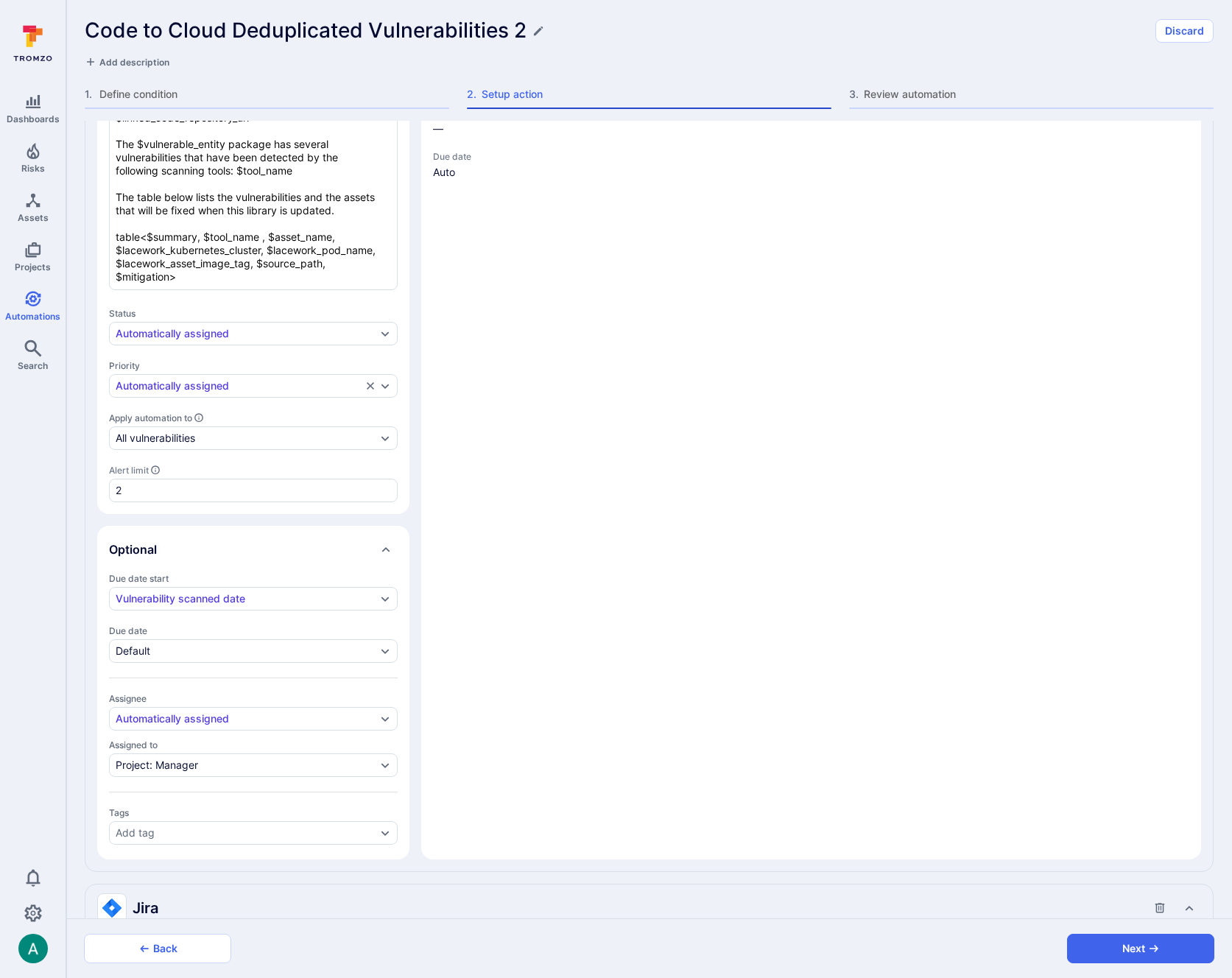
type textarea "x"
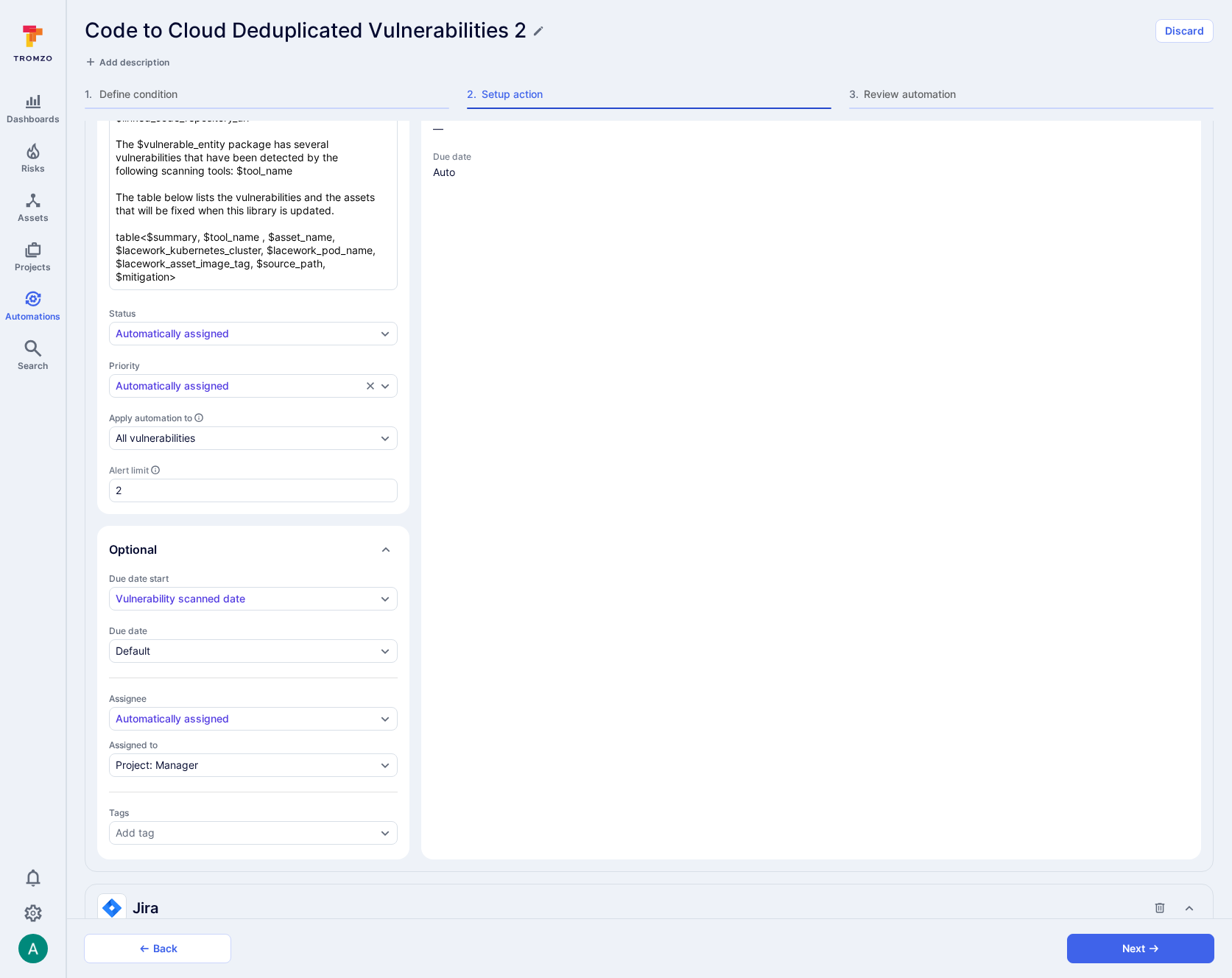
type textarea "x"
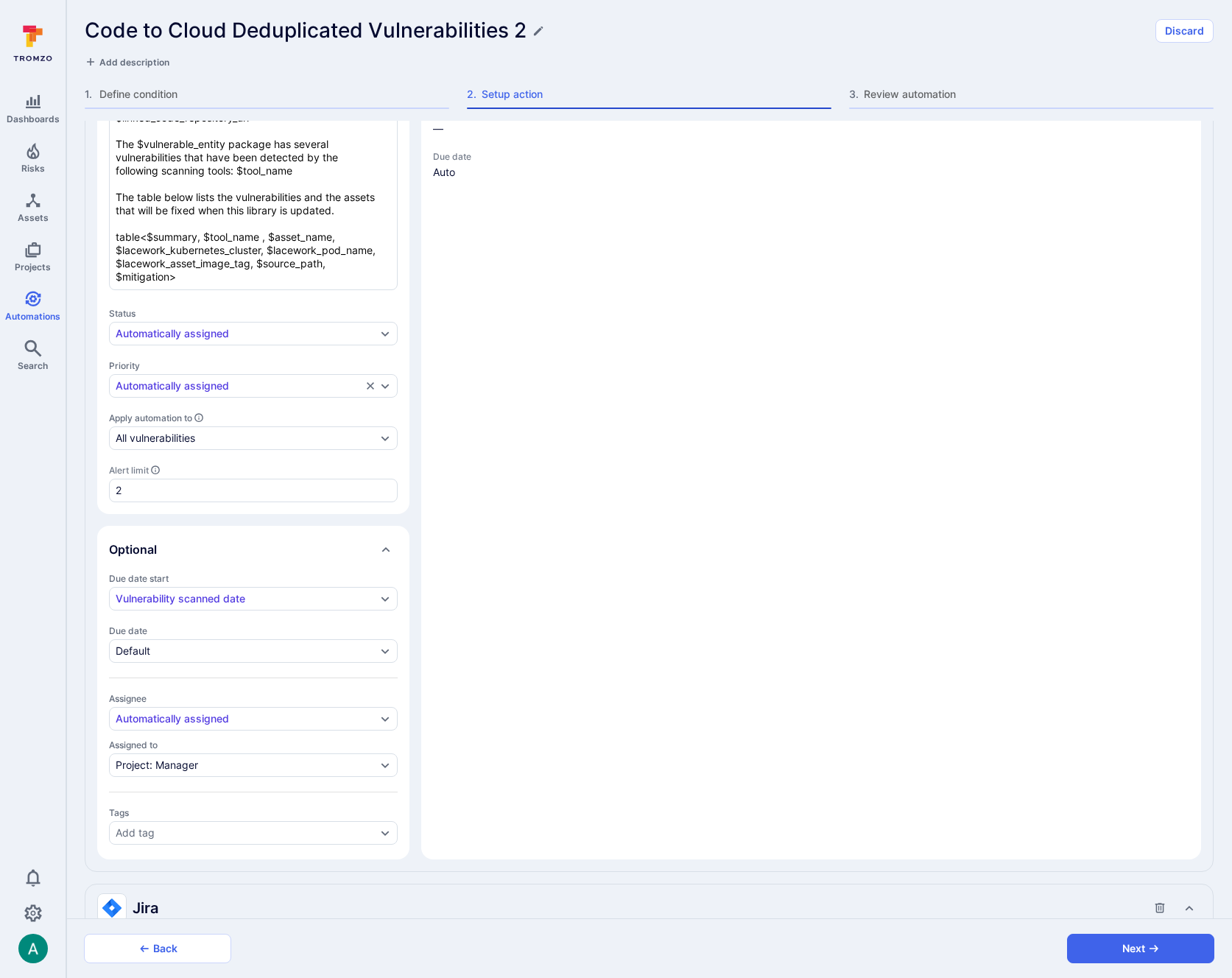
type textarea "x"
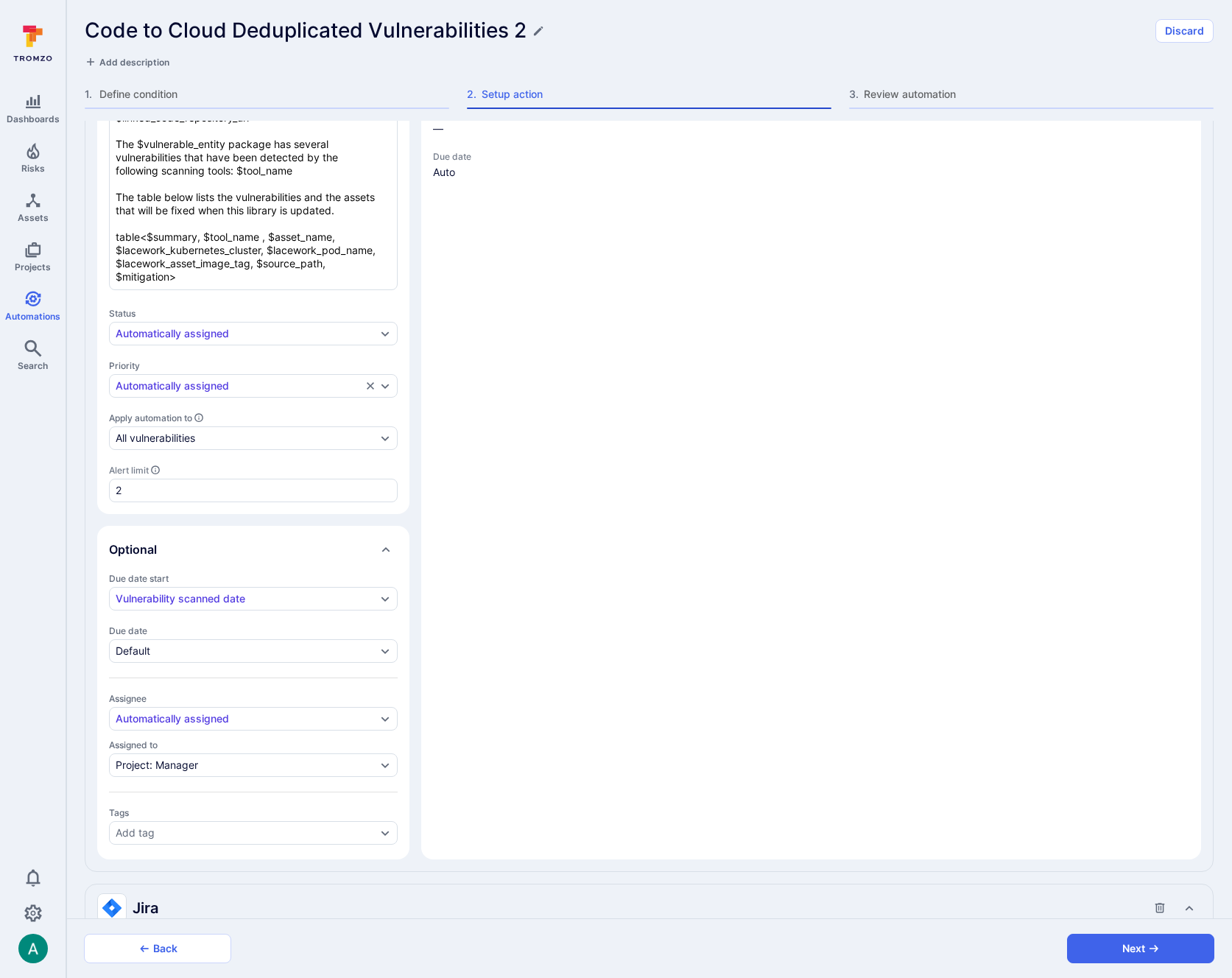
type textarea "x"
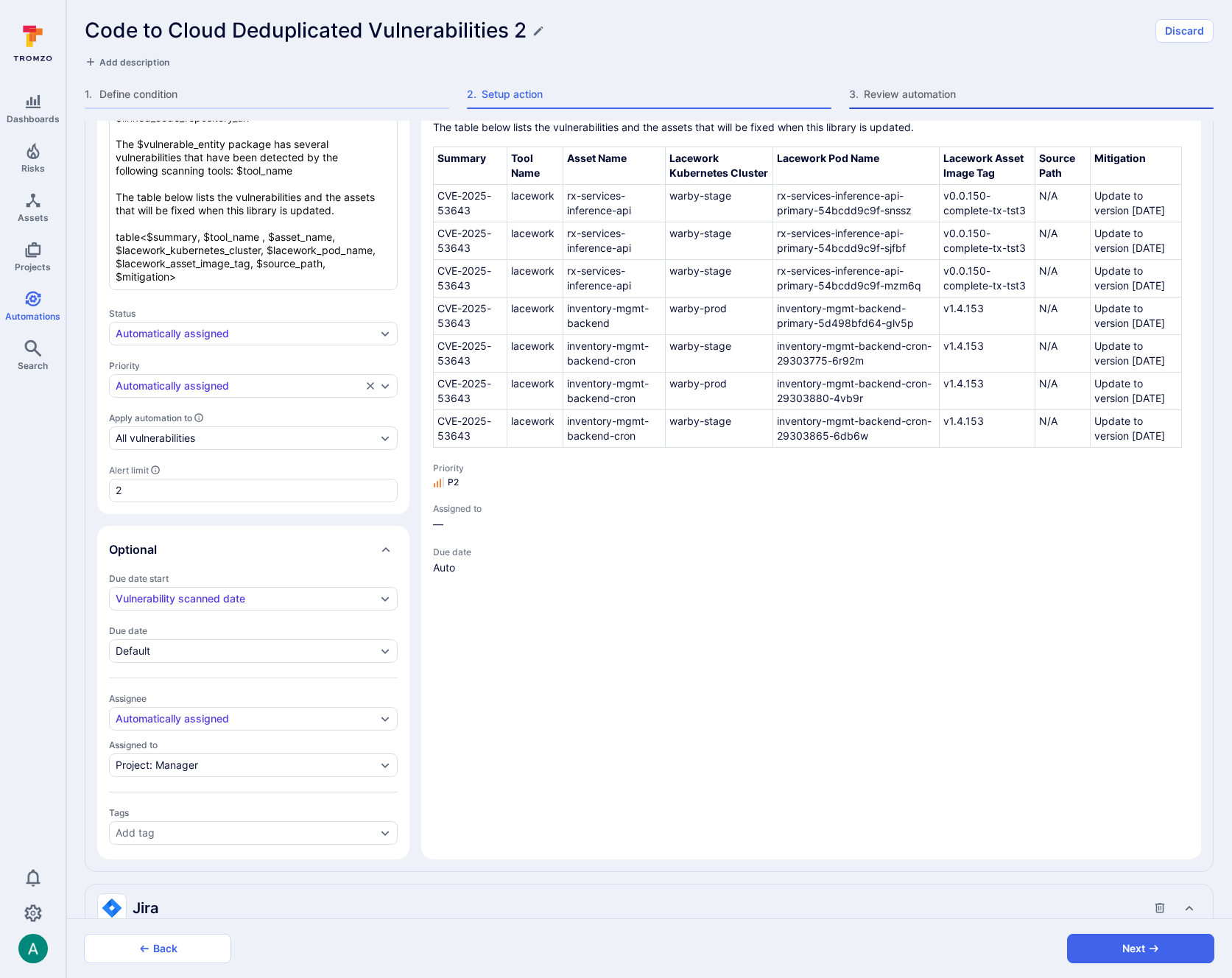
click at [920, 103] on div "3 . Review automation" at bounding box center [1031, 98] width 365 height 22
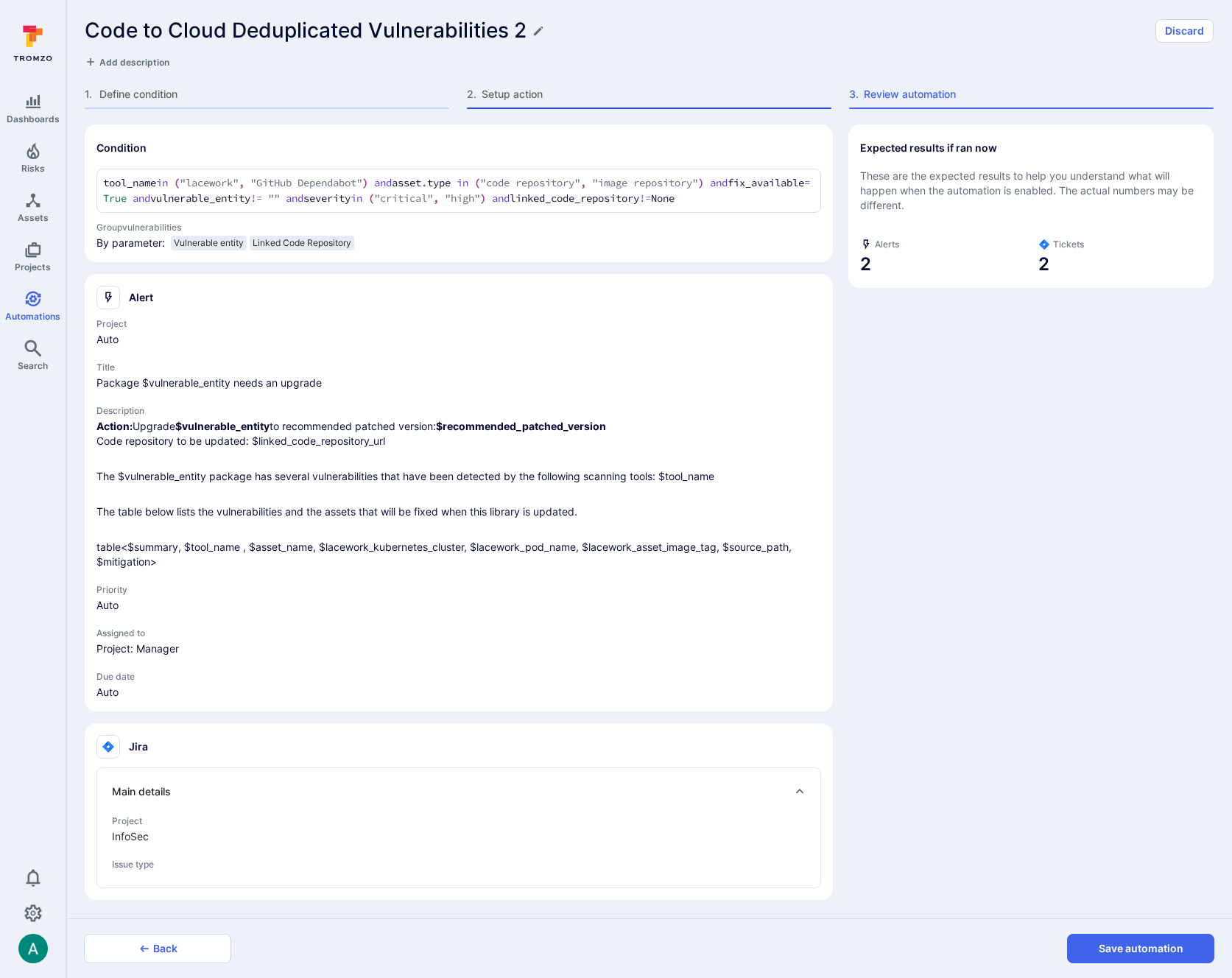
click at [542, 93] on span "Setup action" at bounding box center [657, 94] width 350 height 15
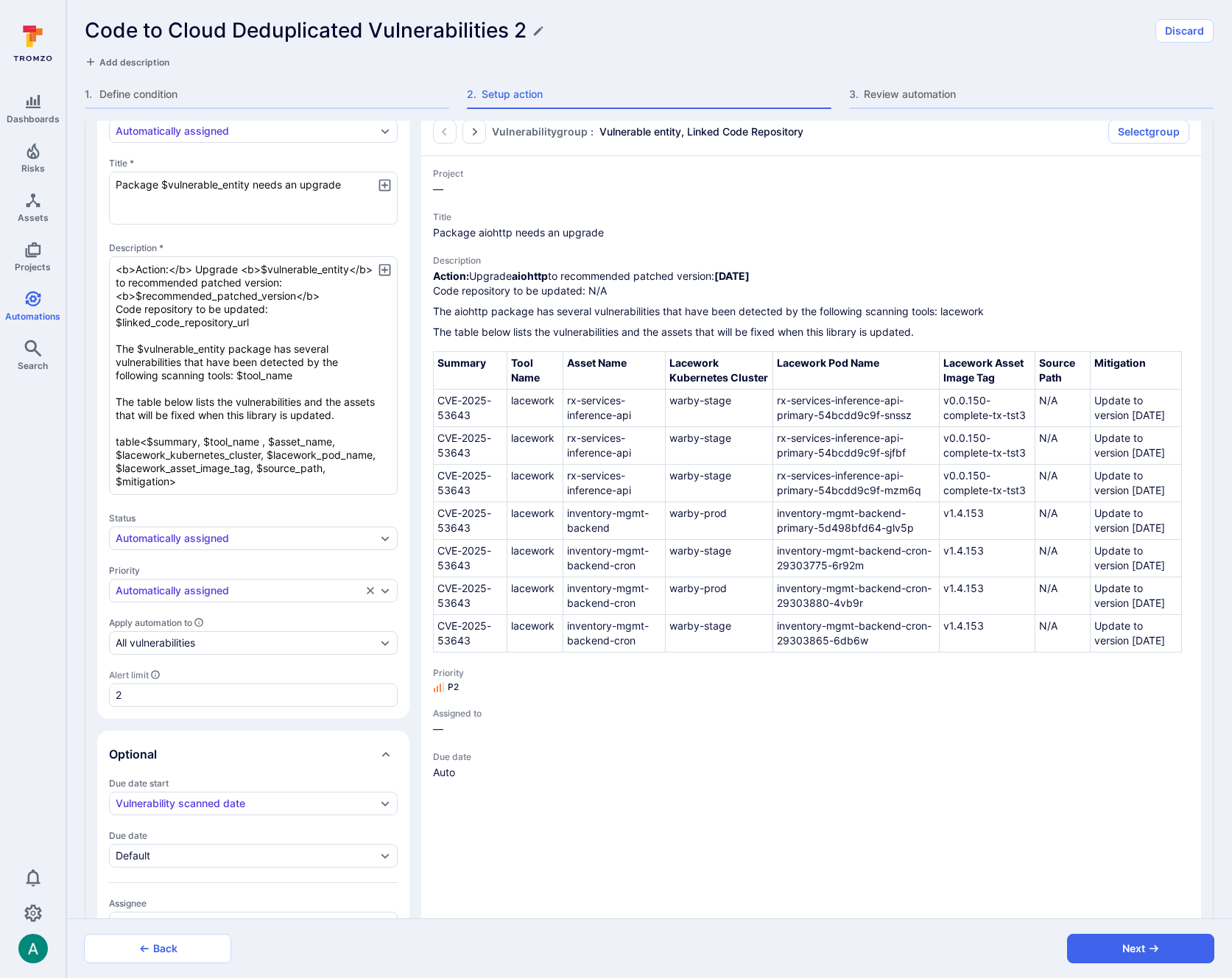
scroll to position [0, 0]
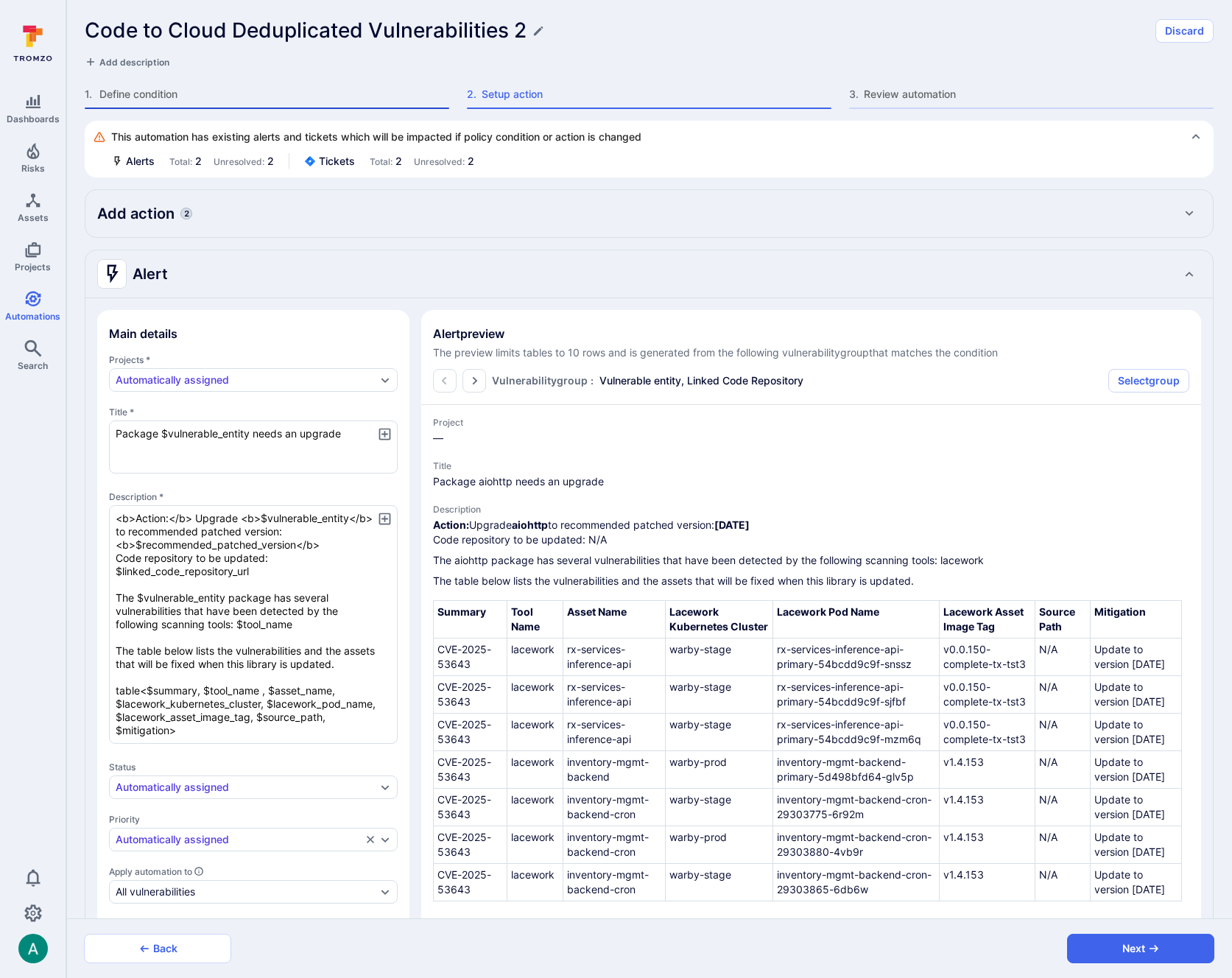
click at [136, 94] on span "Define condition" at bounding box center [274, 94] width 350 height 15
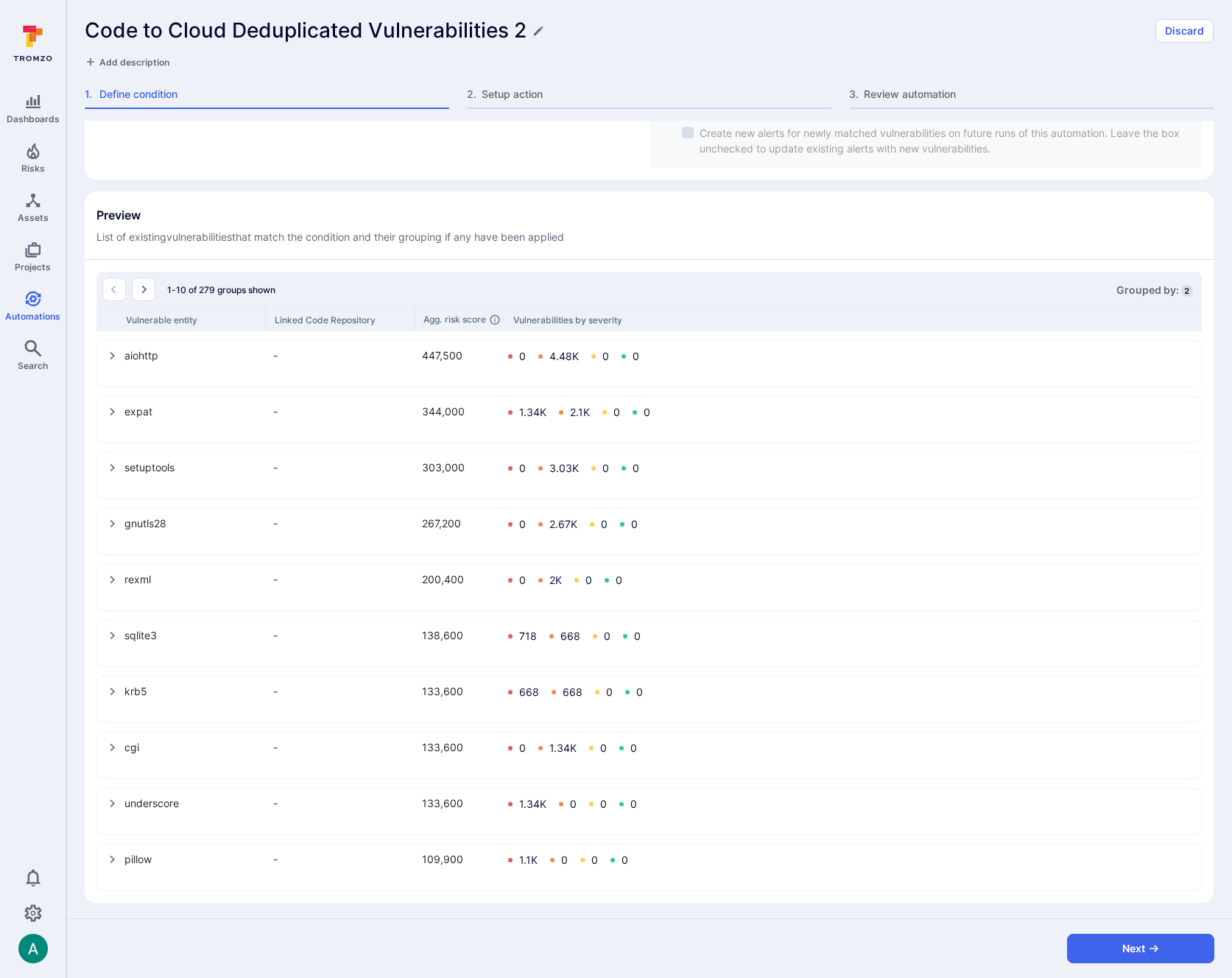
scroll to position [562, 0]
click at [109, 351] on icon "select group" at bounding box center [113, 352] width 12 height 12
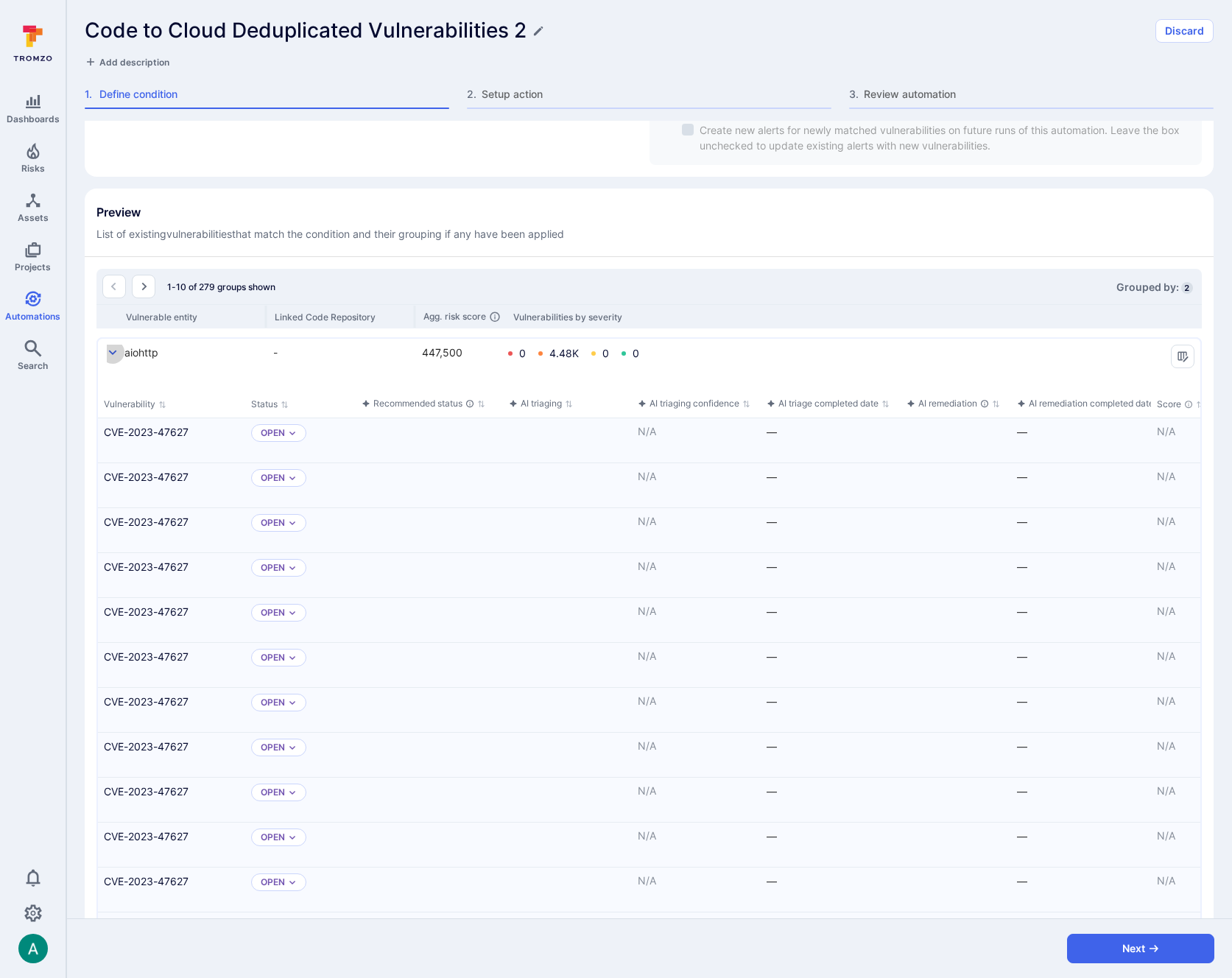
click at [109, 351] on icon "select group" at bounding box center [113, 353] width 8 height 5
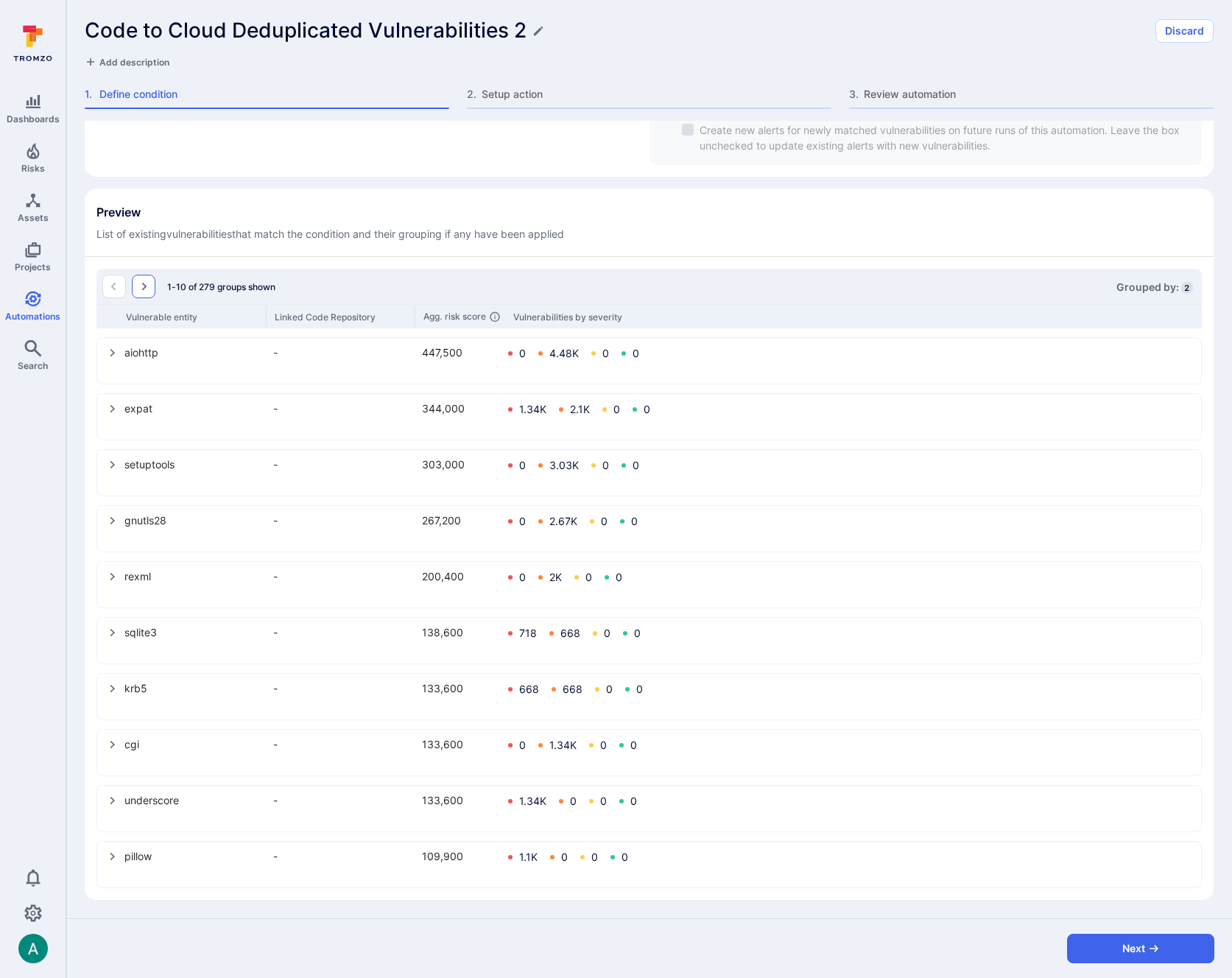
click at [144, 285] on icon "Go to the next page" at bounding box center [144, 287] width 5 height 8
click at [155, 289] on button "Go to the next page" at bounding box center [143, 286] width 23 height 23
click at [112, 801] on icon "select group" at bounding box center [113, 801] width 5 height 8
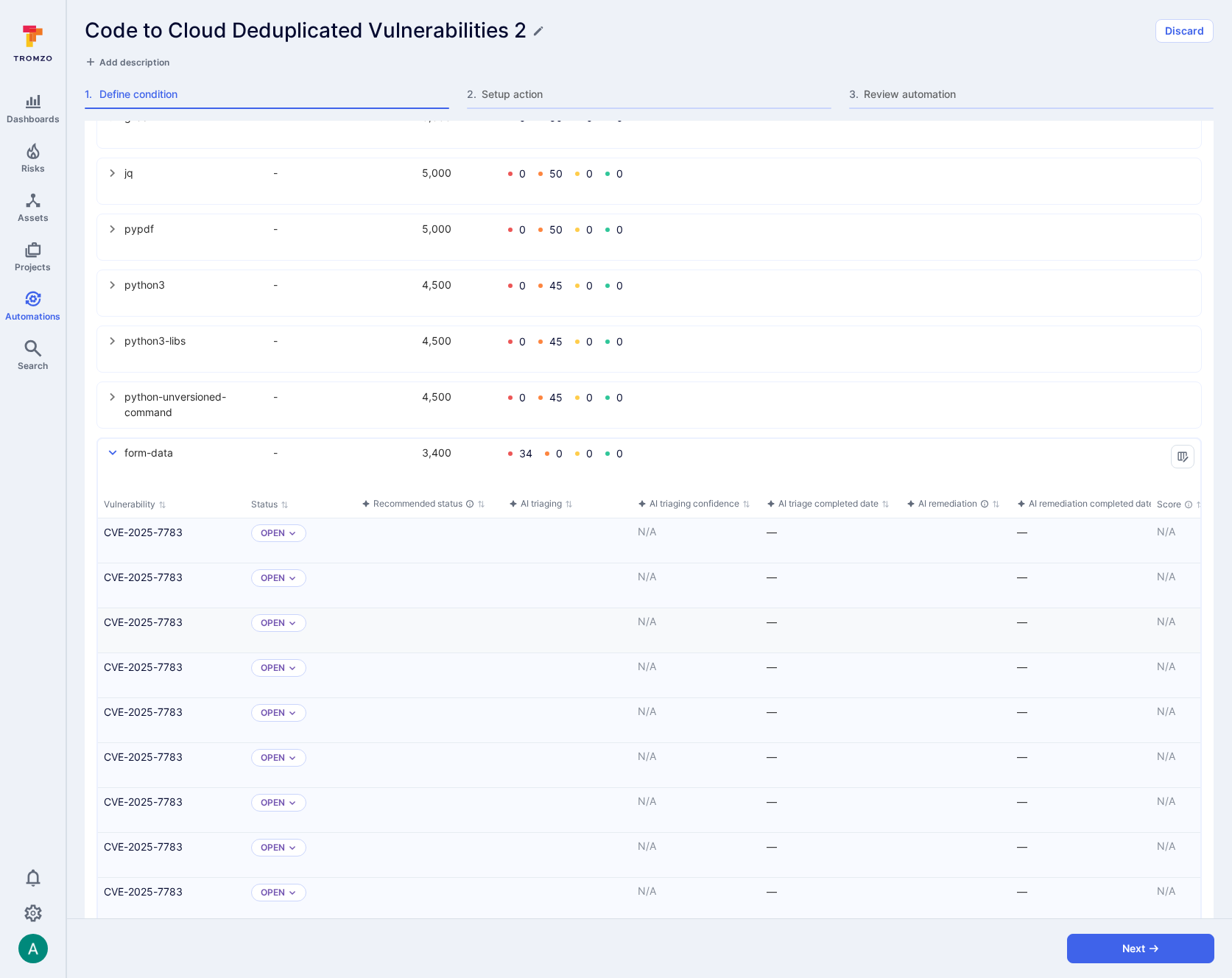
scroll to position [992, 0]
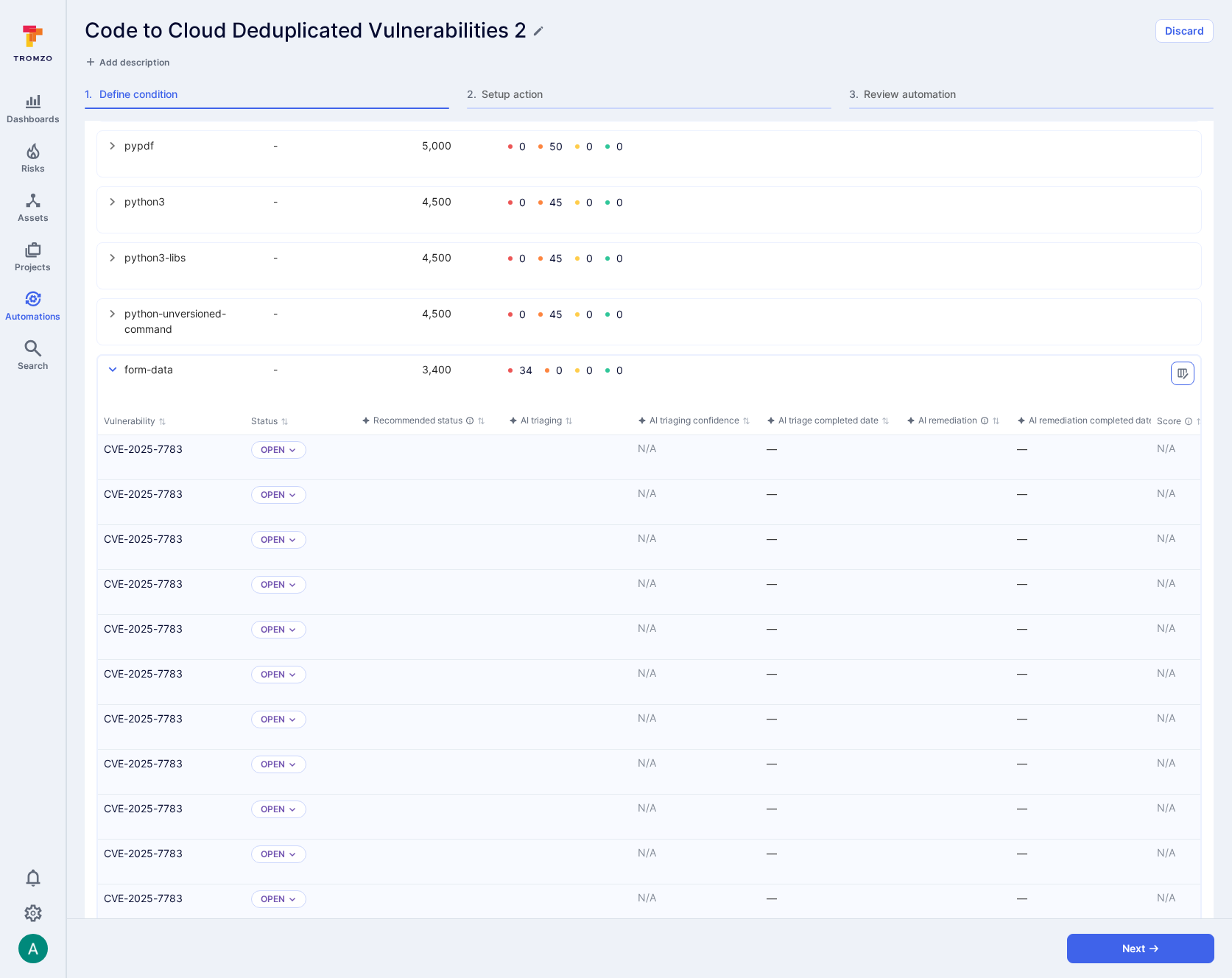
click at [1186, 371] on icon "Manage columns" at bounding box center [1182, 374] width 10 height 10
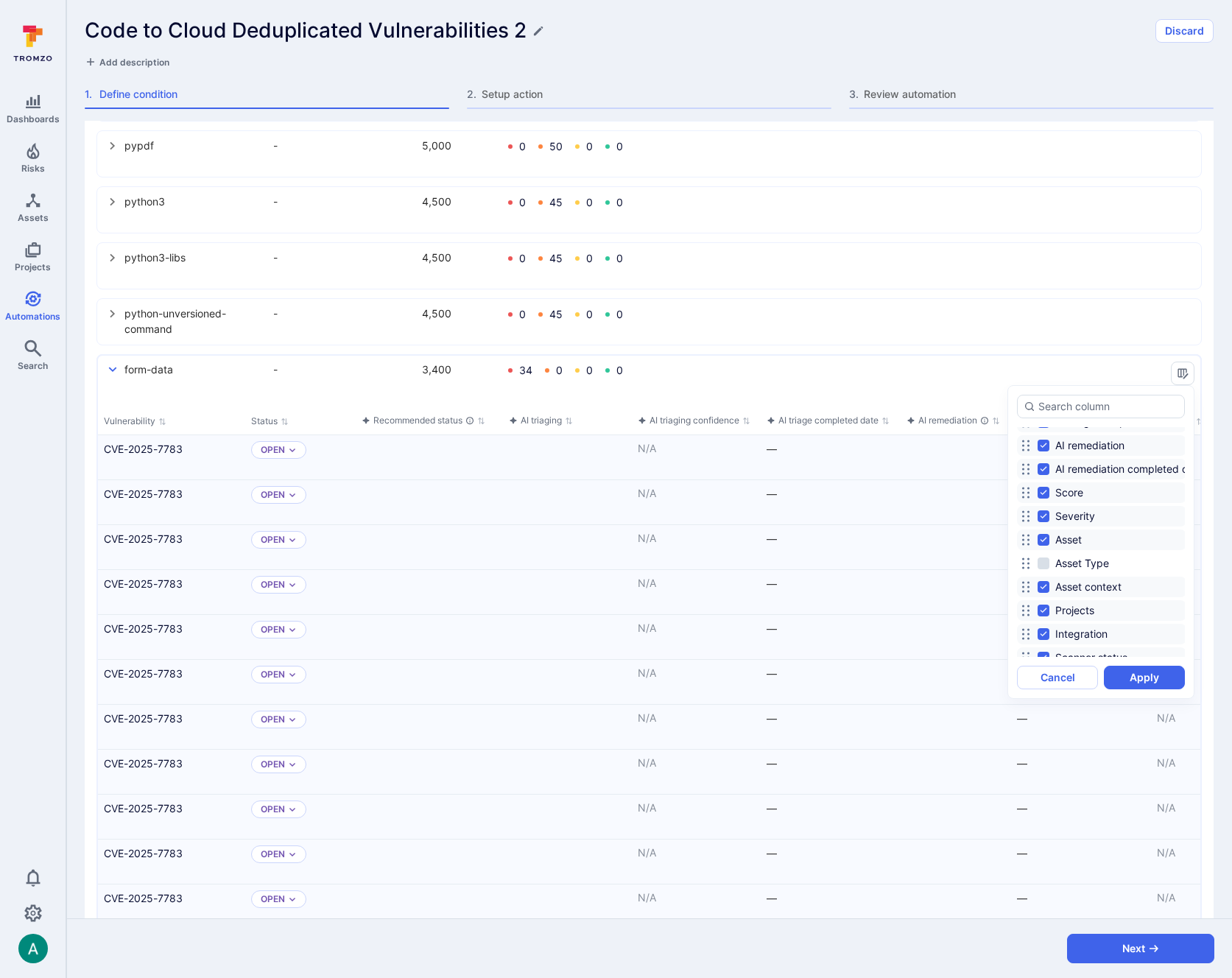
scroll to position [170, 0]
click at [1072, 680] on button "Cancel" at bounding box center [1058, 677] width 81 height 23
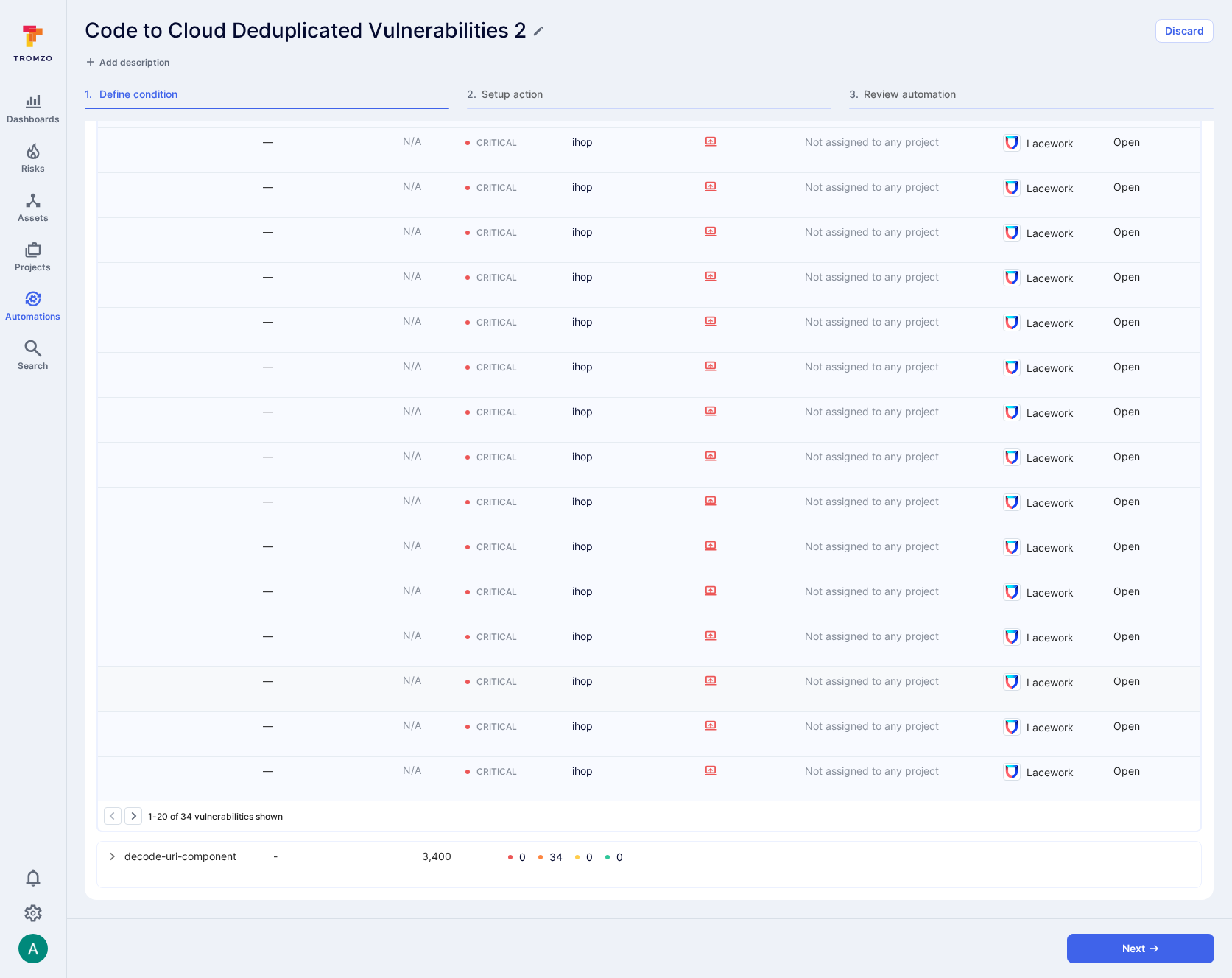
scroll to position [0, 754]
click at [130, 816] on icon "Go to the next page" at bounding box center [133, 816] width 12 height 12
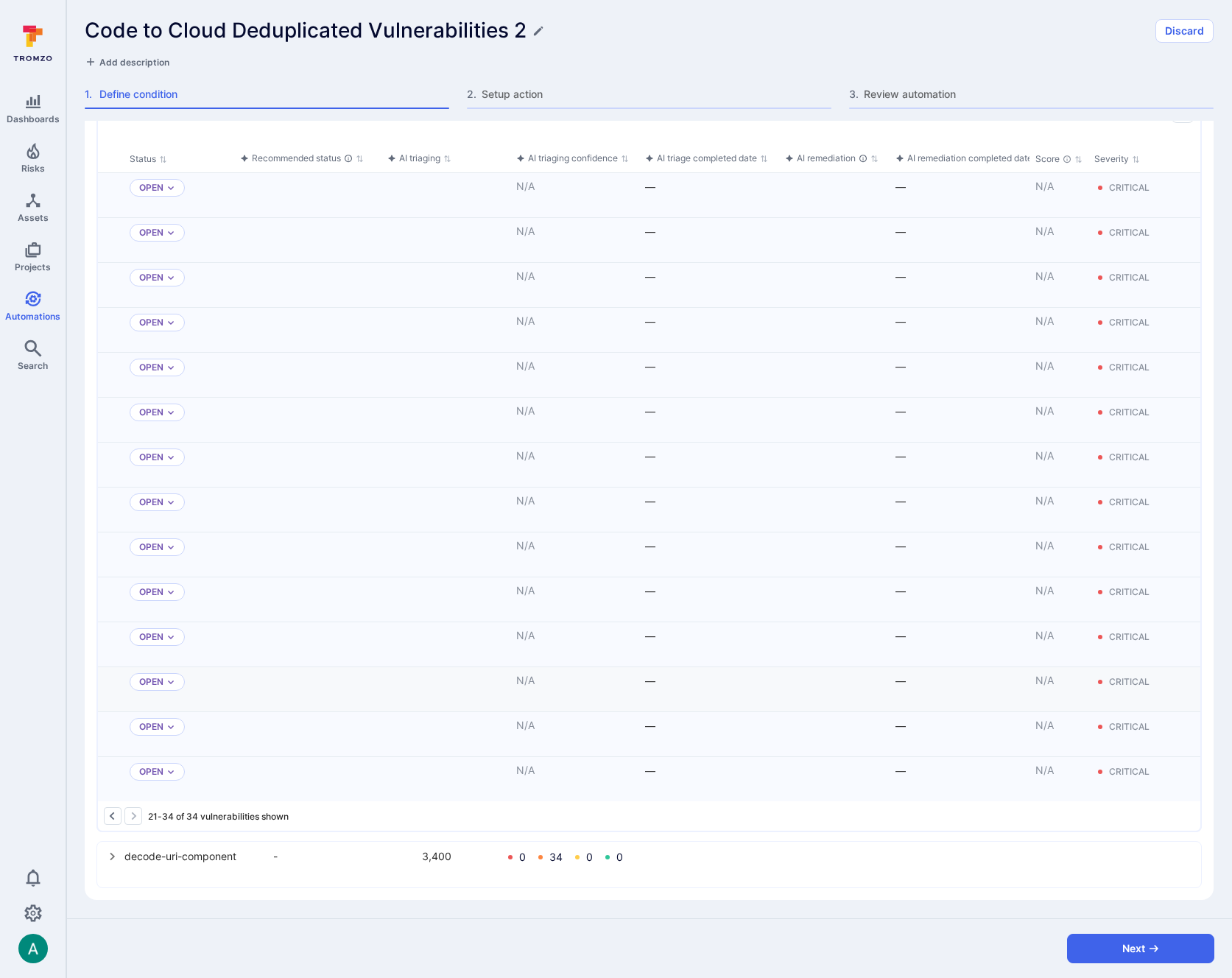
scroll to position [0, 0]
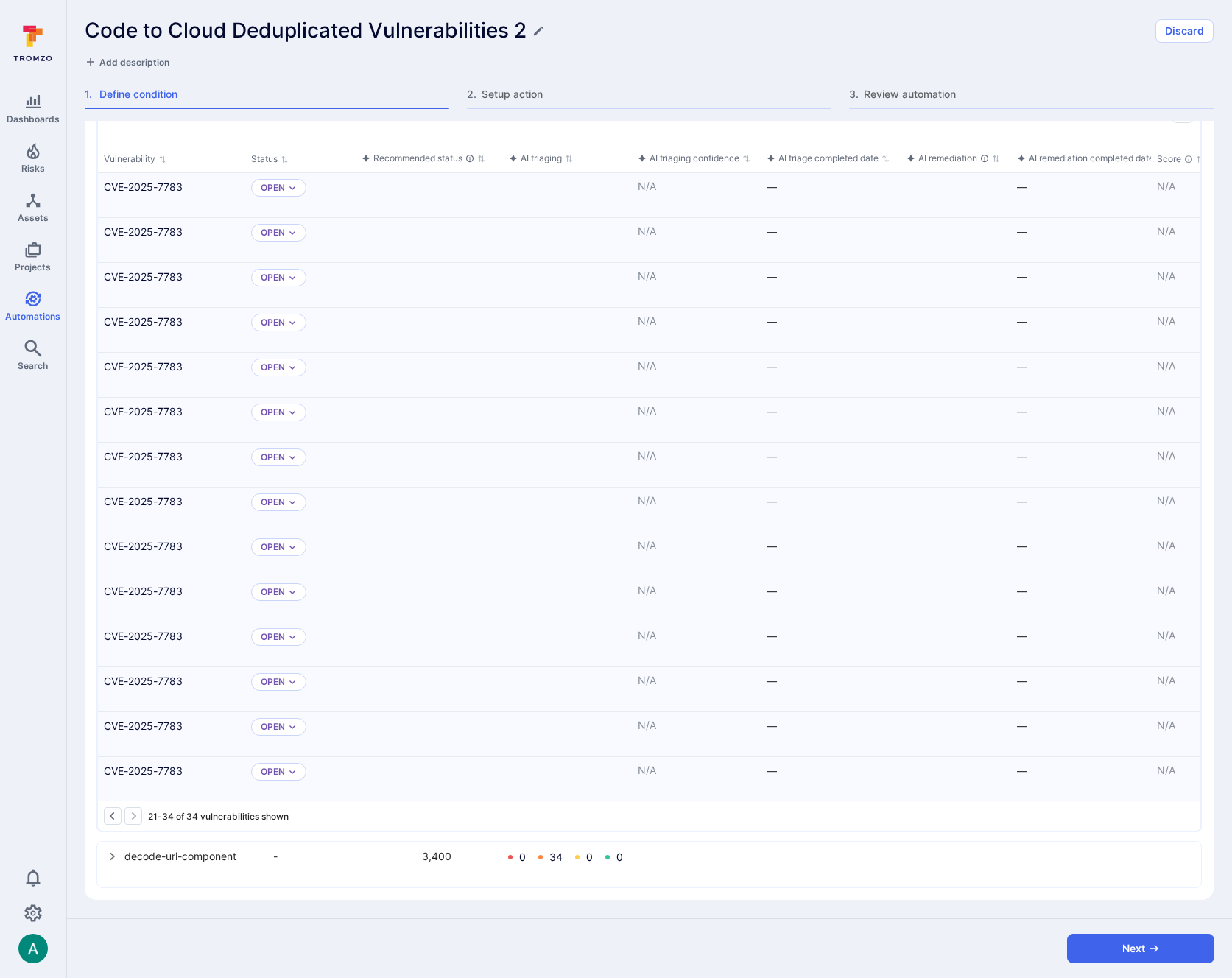
click at [115, 859] on icon "select group" at bounding box center [113, 856] width 12 height 12
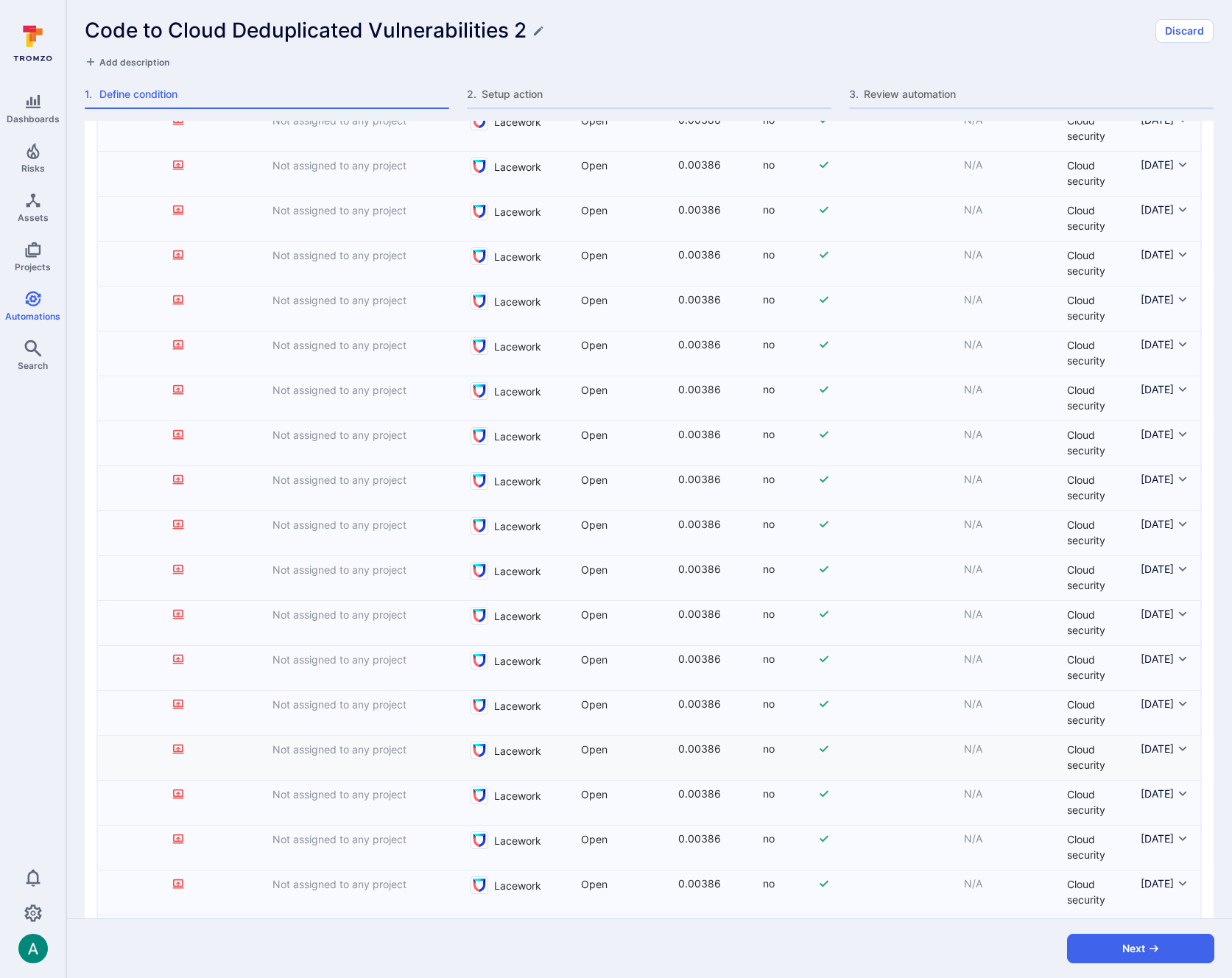
scroll to position [2216, 0]
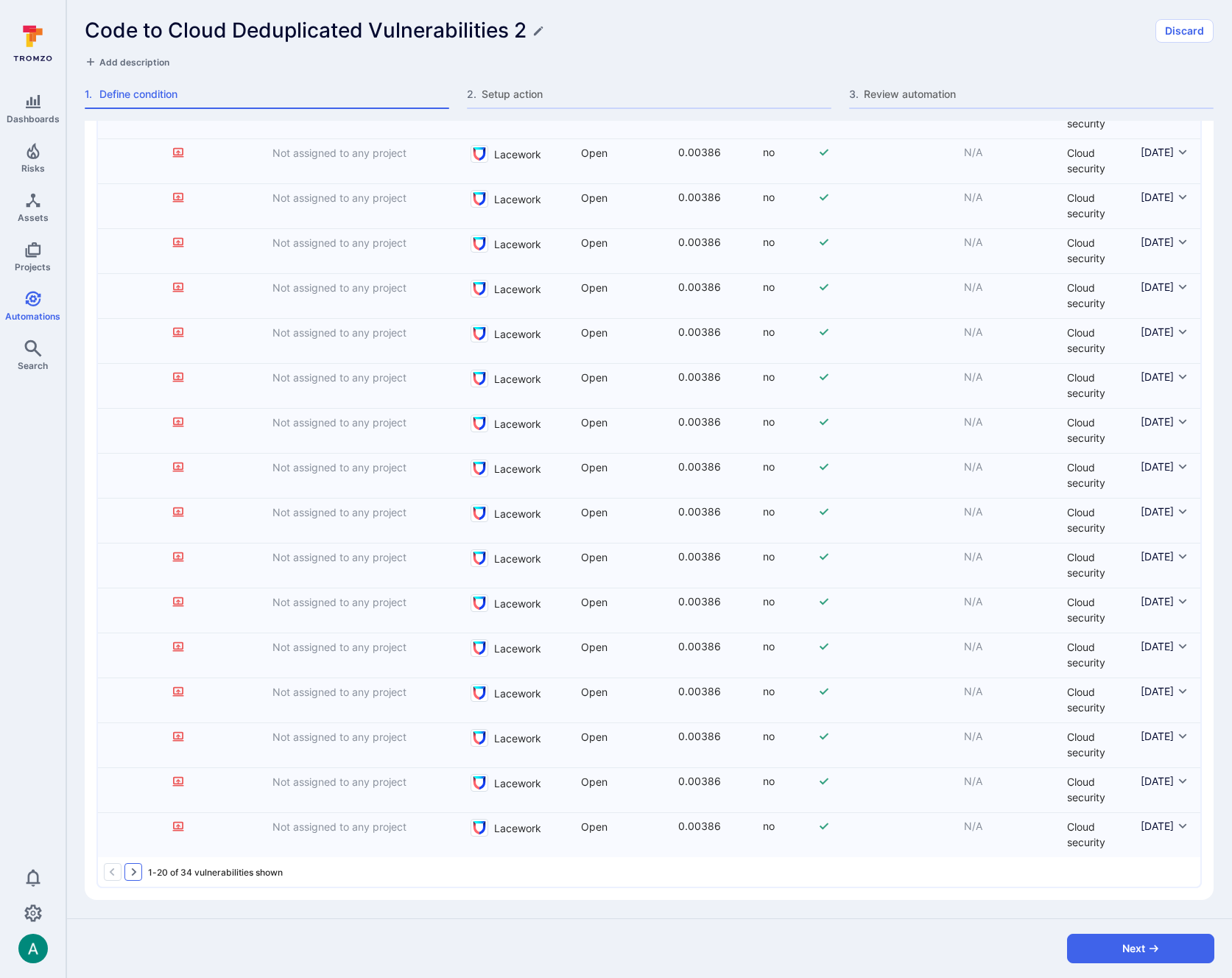
click at [130, 872] on icon "Go to the next page" at bounding box center [133, 871] width 12 height 12
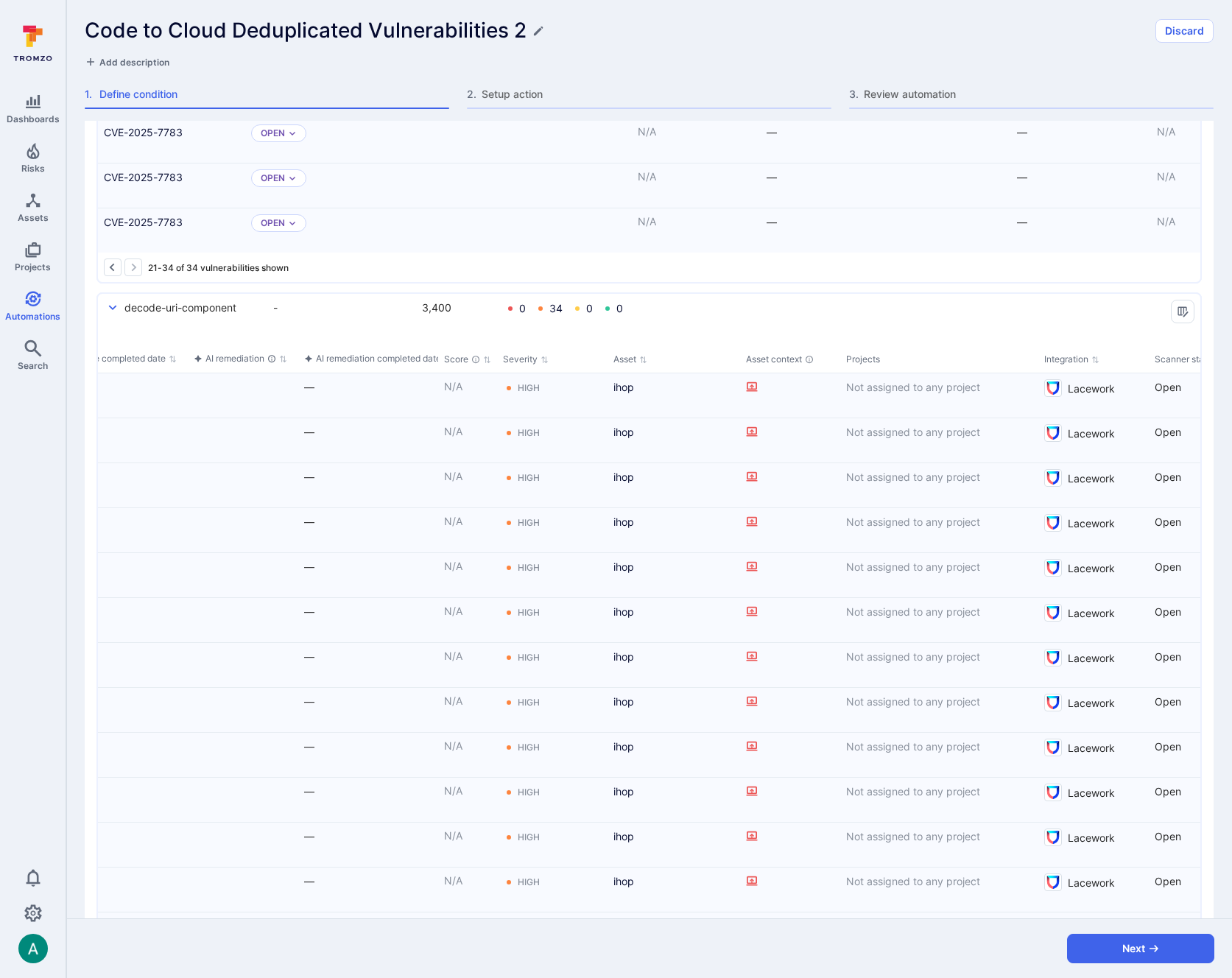
scroll to position [1801, 0]
click at [110, 309] on icon "select group" at bounding box center [113, 309] width 12 height 12
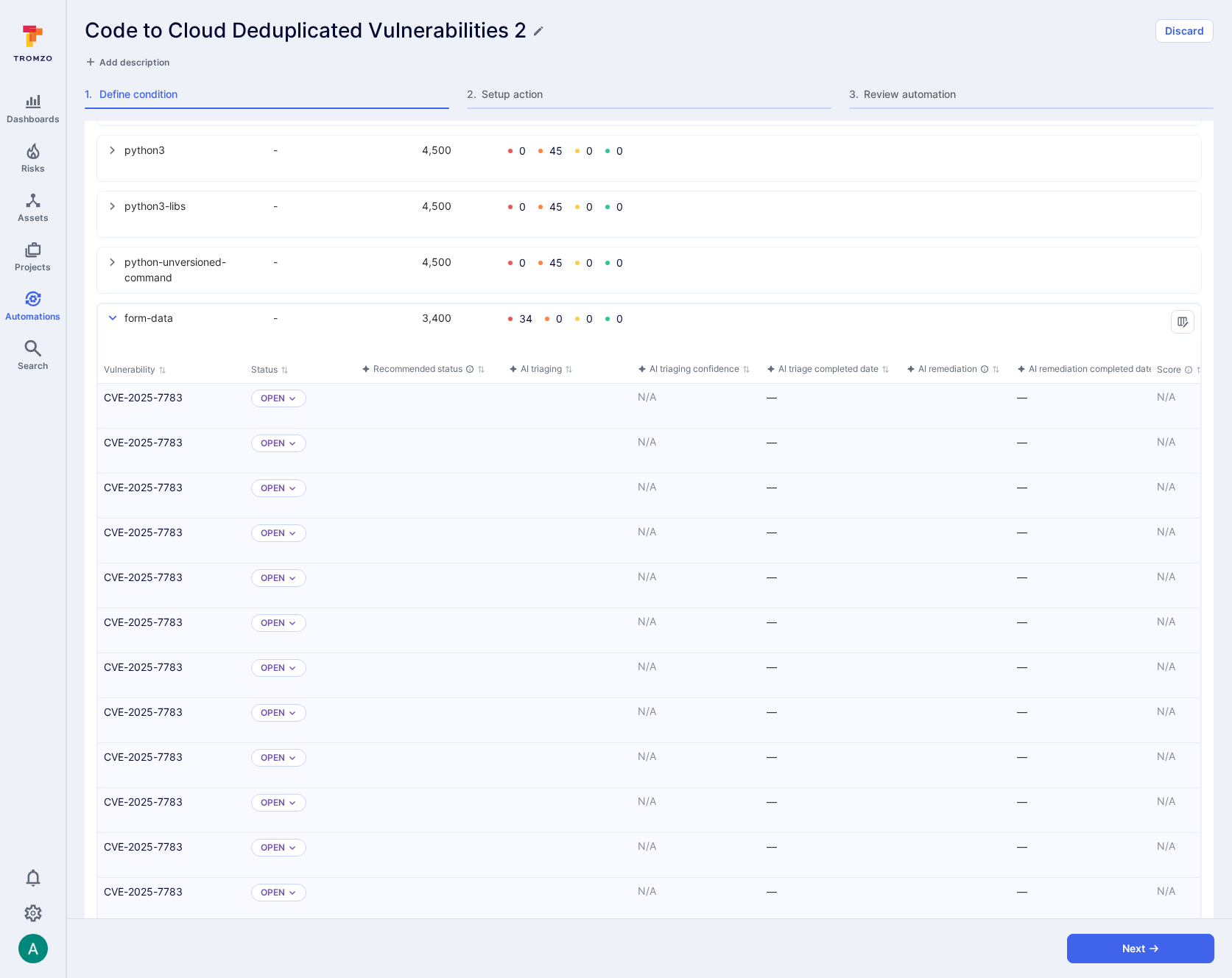
scroll to position [1035, 0]
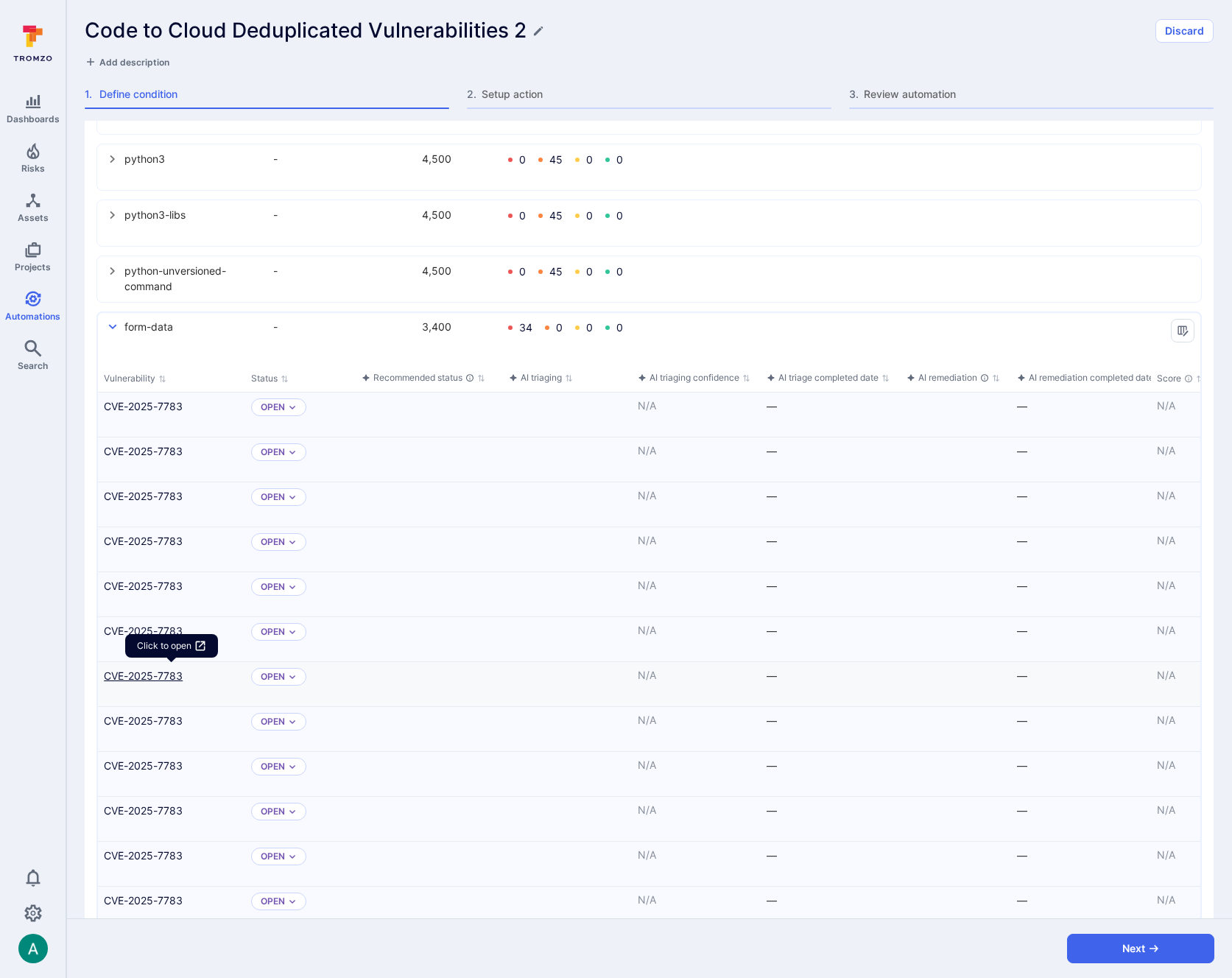
click at [165, 676] on link "CVE-2025-7783" at bounding box center [171, 675] width 135 height 16
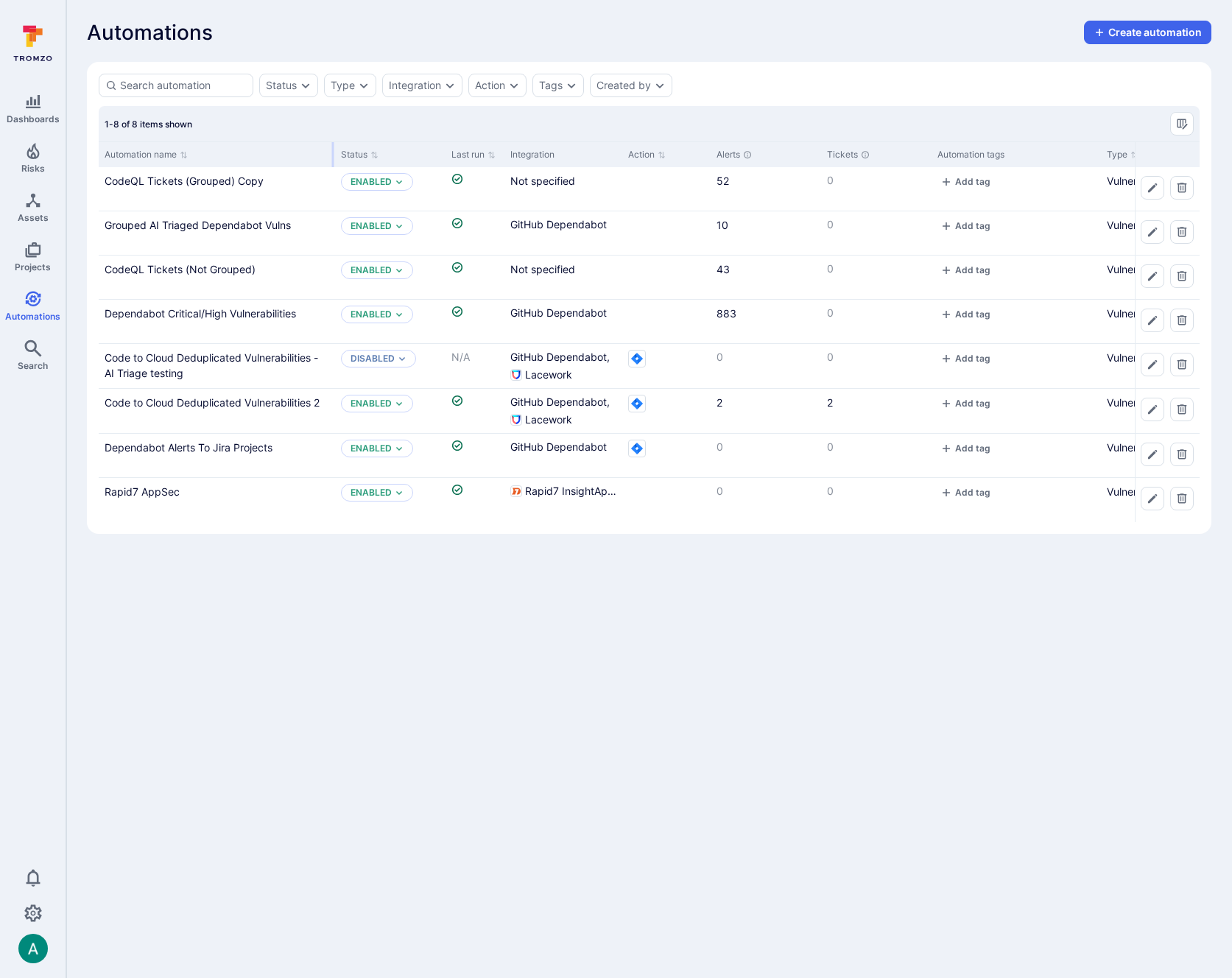
drag, startPoint x: 242, startPoint y: 151, endPoint x: 332, endPoint y: 153, distance: 90.0
click at [332, 153] on div at bounding box center [333, 154] width 2 height 25
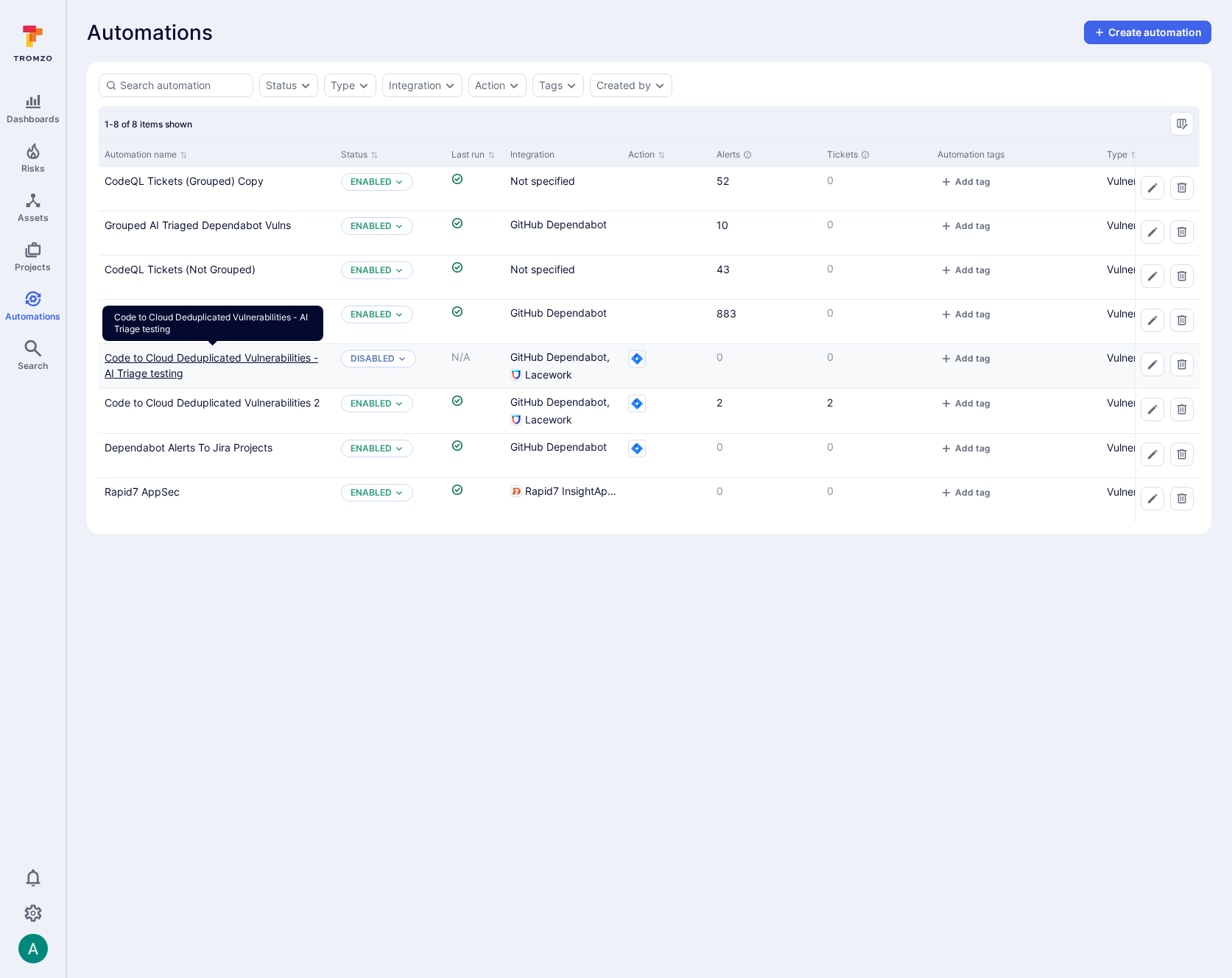
click at [288, 352] on link "Code to Cloud Deduplicated Vulnerabilities - AI Triage testing" at bounding box center [211, 366] width 214 height 28
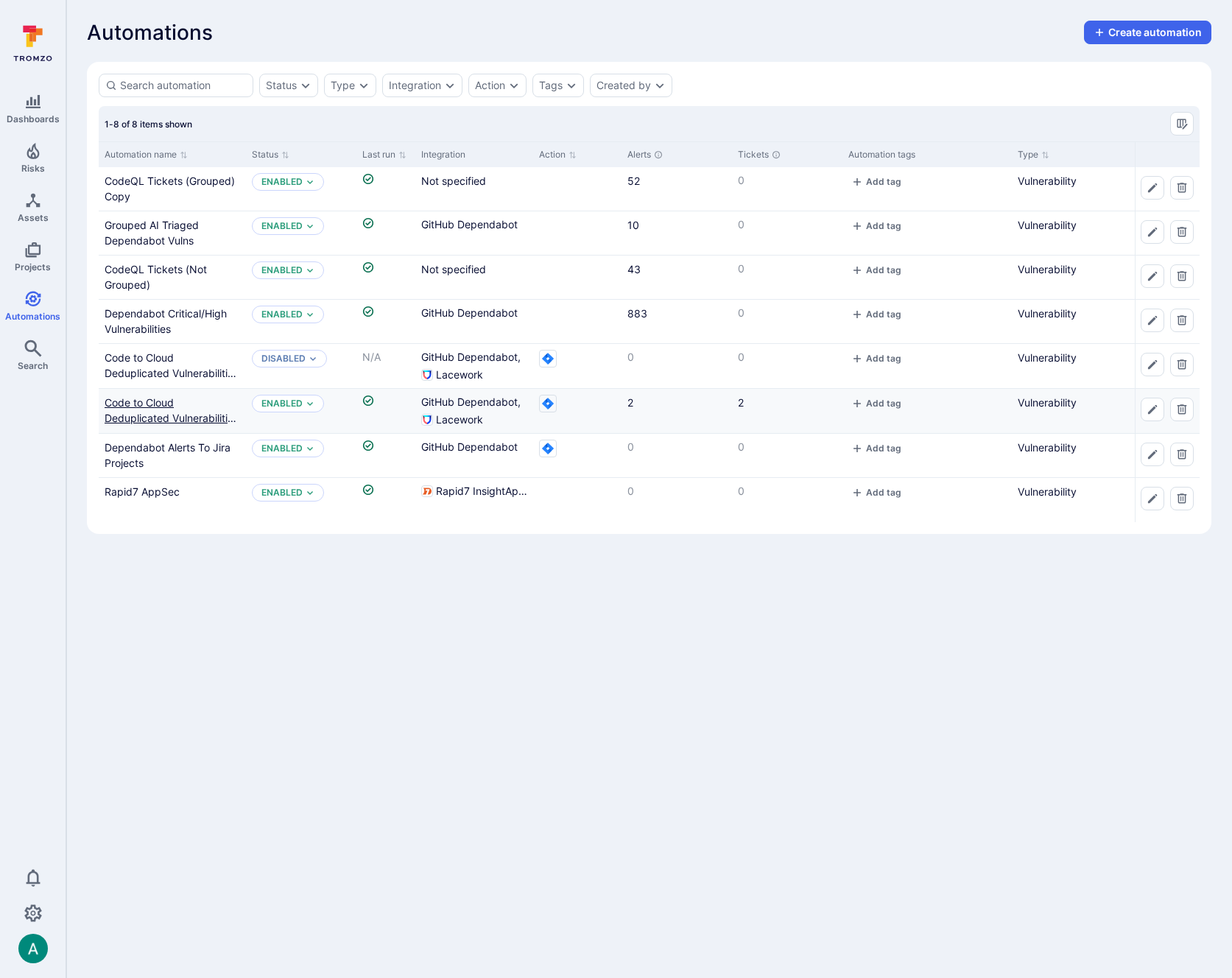
click at [148, 398] on link "Code to Cloud Deduplicated Vulnerabilities 2" at bounding box center [172, 418] width 134 height 43
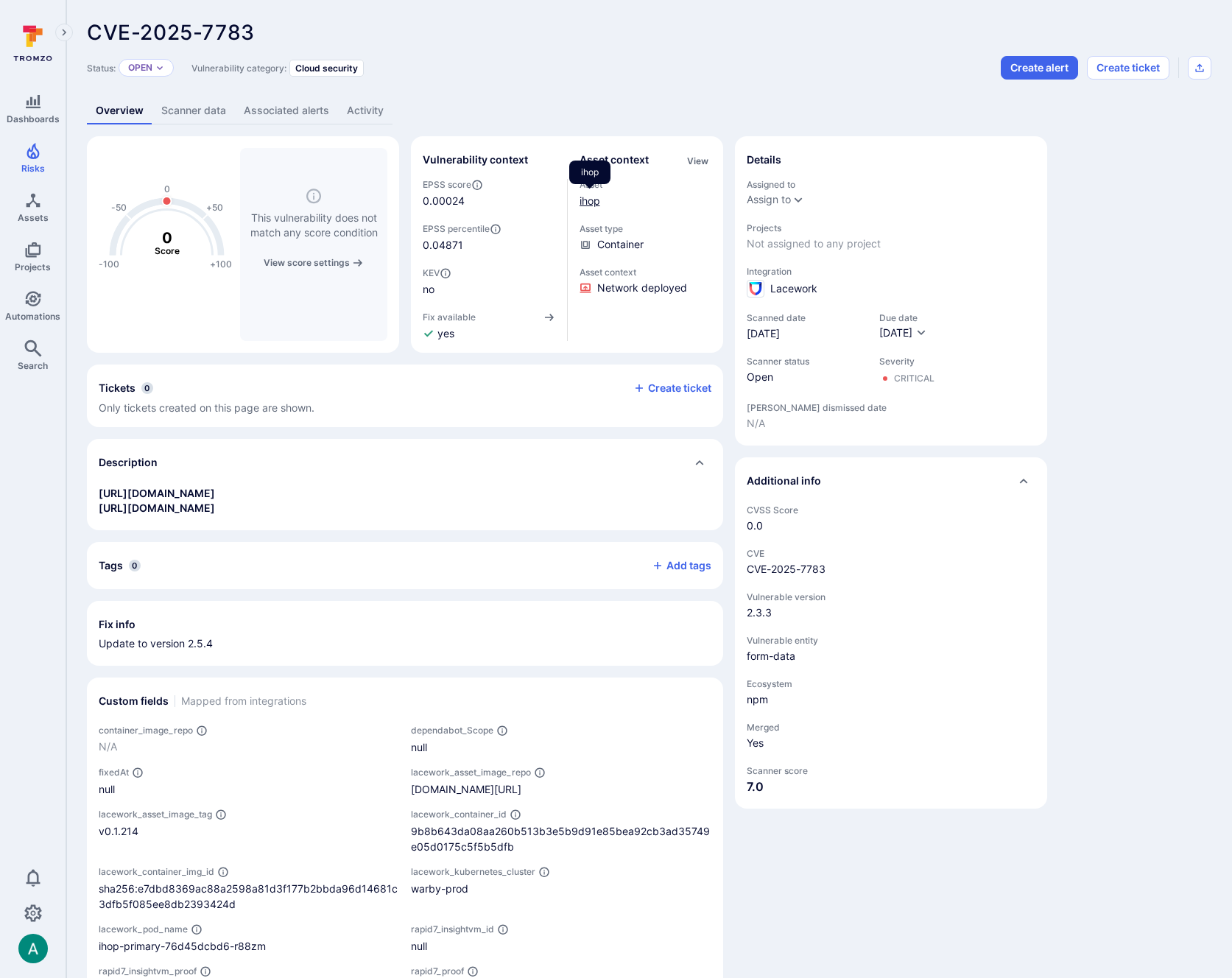
click at [596, 202] on link "ihop" at bounding box center [589, 200] width 21 height 12
click at [207, 109] on link "Scanner data" at bounding box center [193, 110] width 82 height 27
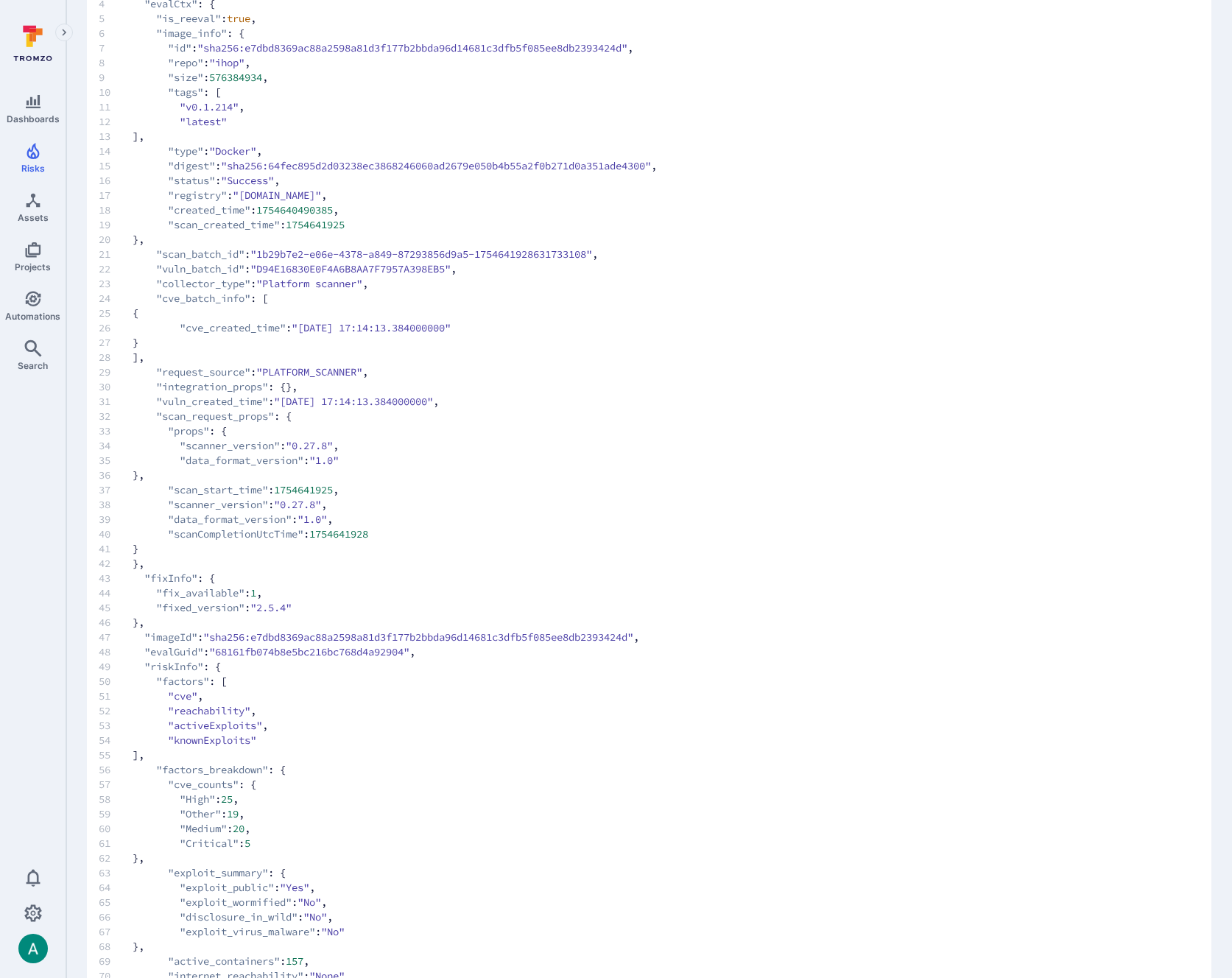
scroll to position [199, 0]
drag, startPoint x: 289, startPoint y: 608, endPoint x: 202, endPoint y: 594, distance: 88.1
click at [202, 594] on code "1 { 2 "status" : "VULNERABLE" , 3 "vulnId" : "CVE-2025-7783" , 4 "evalCtx" : { …" at bounding box center [377, 847] width 558 height 1796
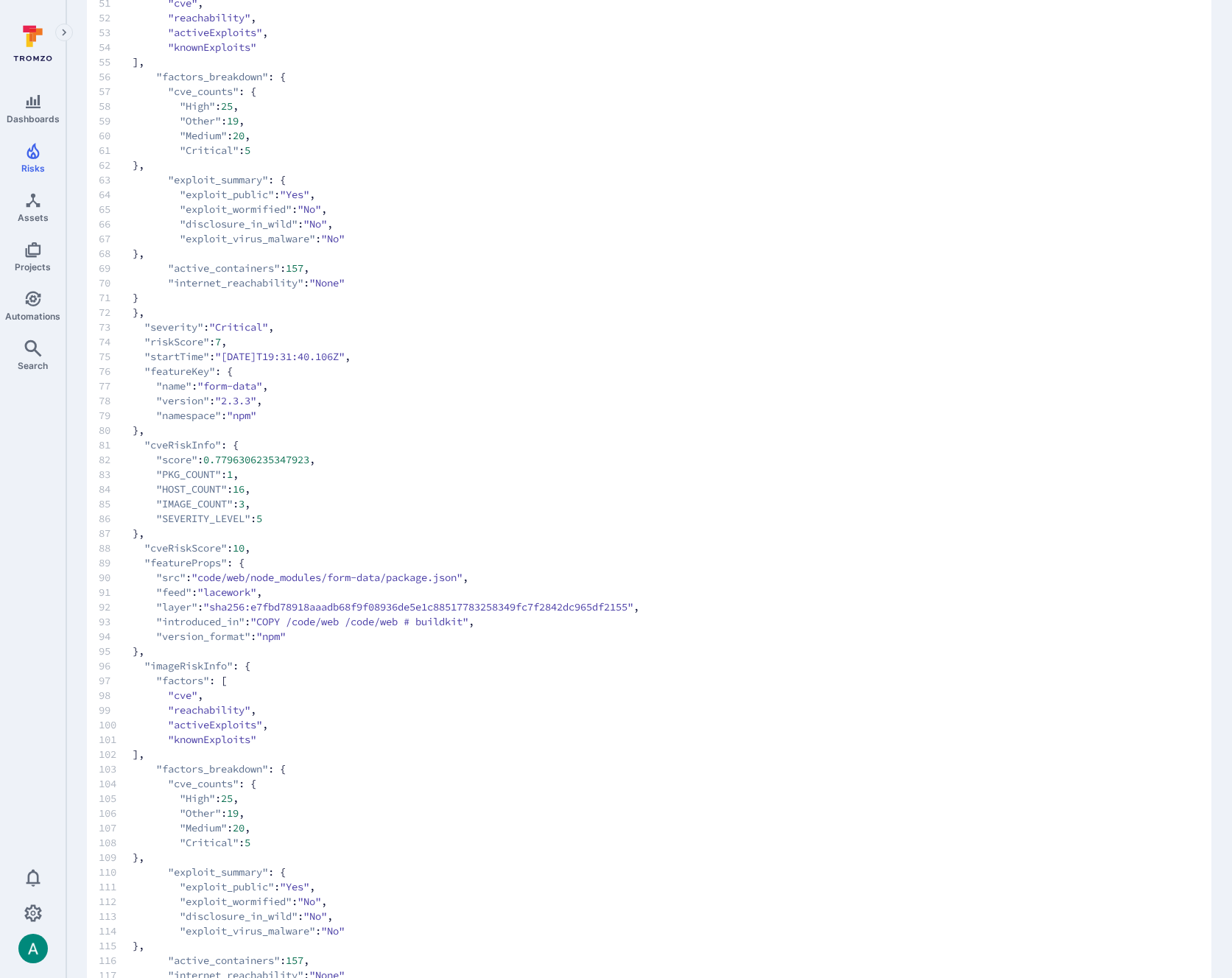
scroll to position [891, 0]
drag, startPoint x: 177, startPoint y: 372, endPoint x: 289, endPoint y: 410, distance: 118.3
click at [289, 410] on code "1 { 2 "status" : "VULNERABLE" , 3 "vulnId" : "CVE-2025-7783" , 4 "evalCtx" : { …" at bounding box center [377, 155] width 558 height 1796
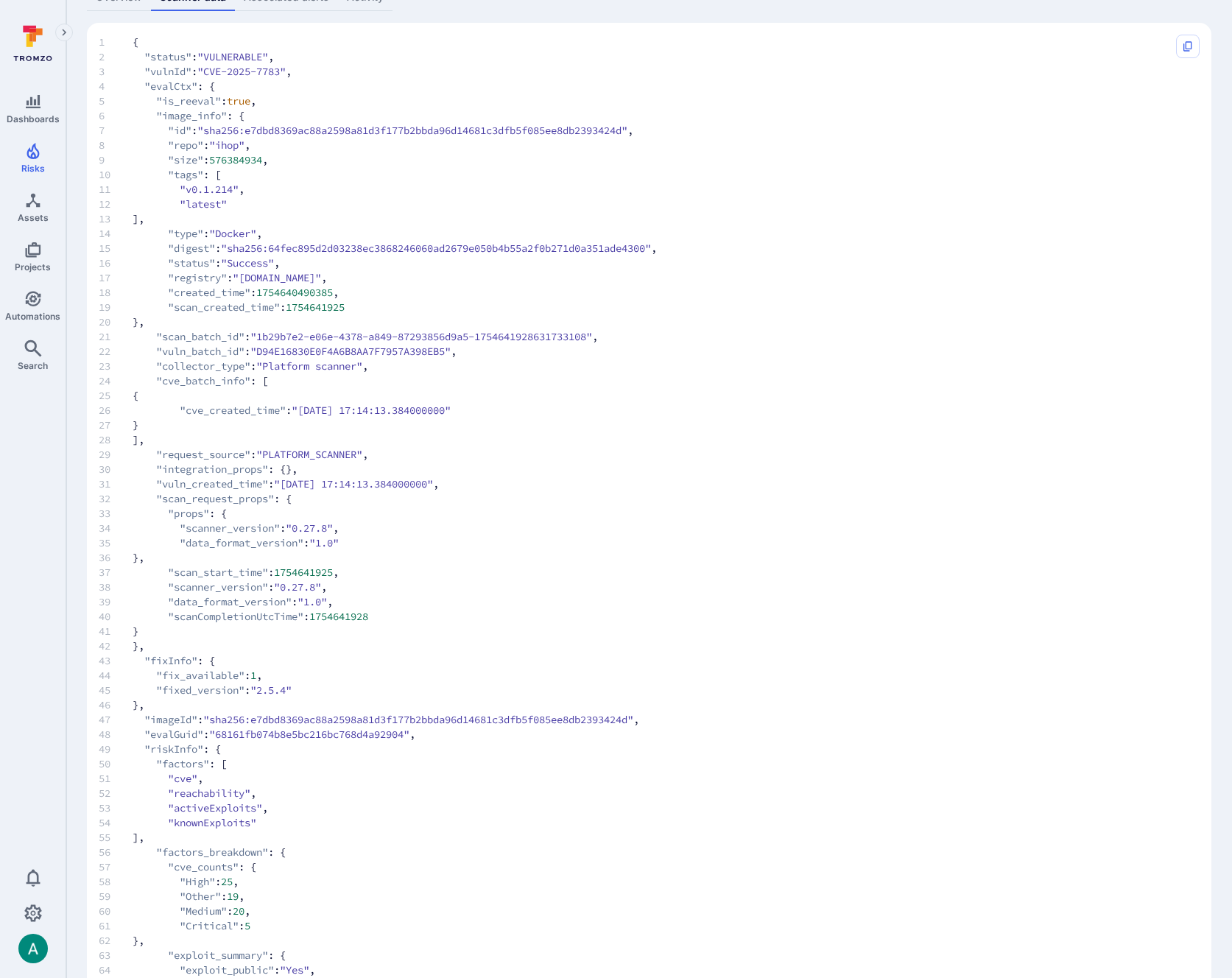
scroll to position [0, 0]
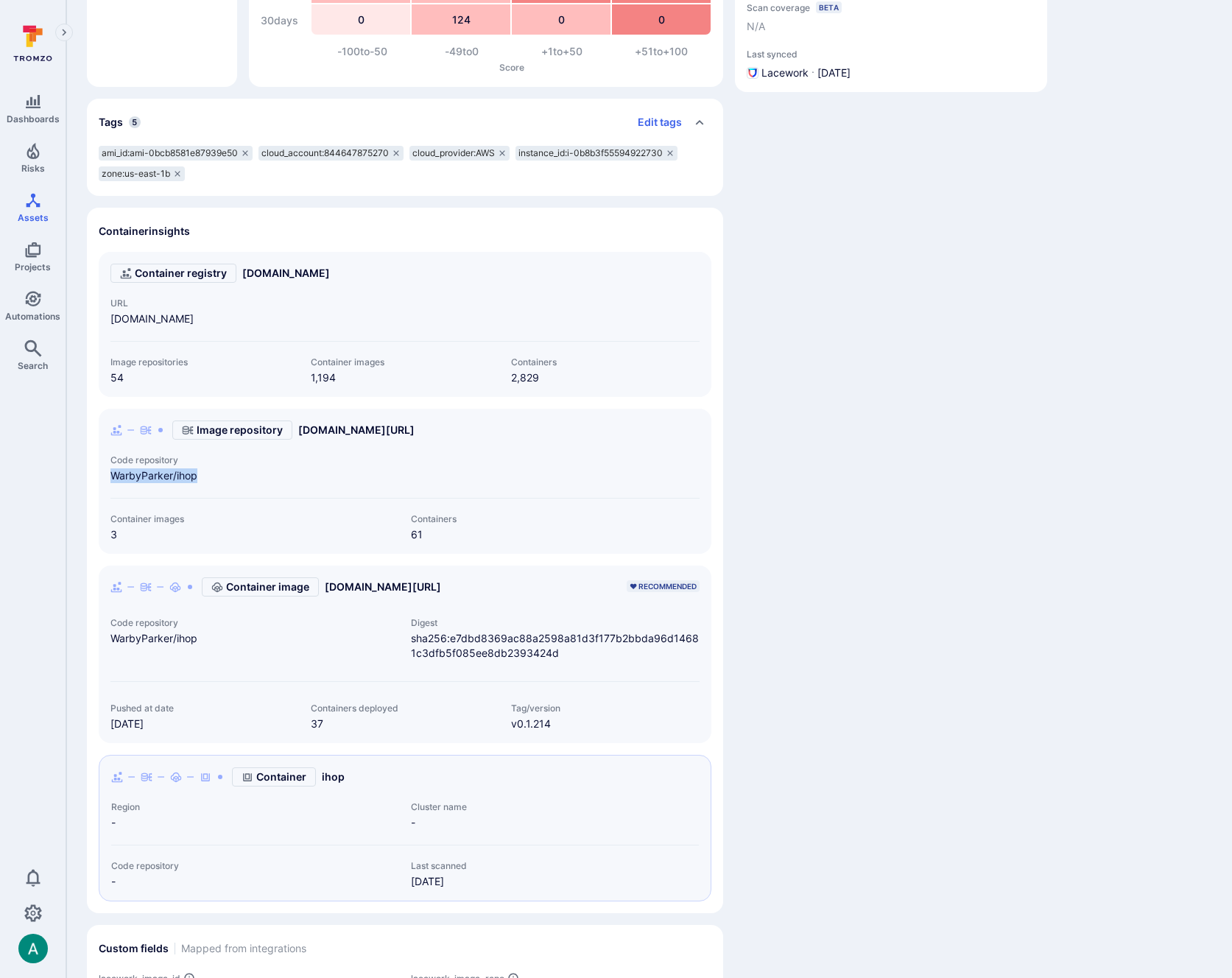
scroll to position [260, 0]
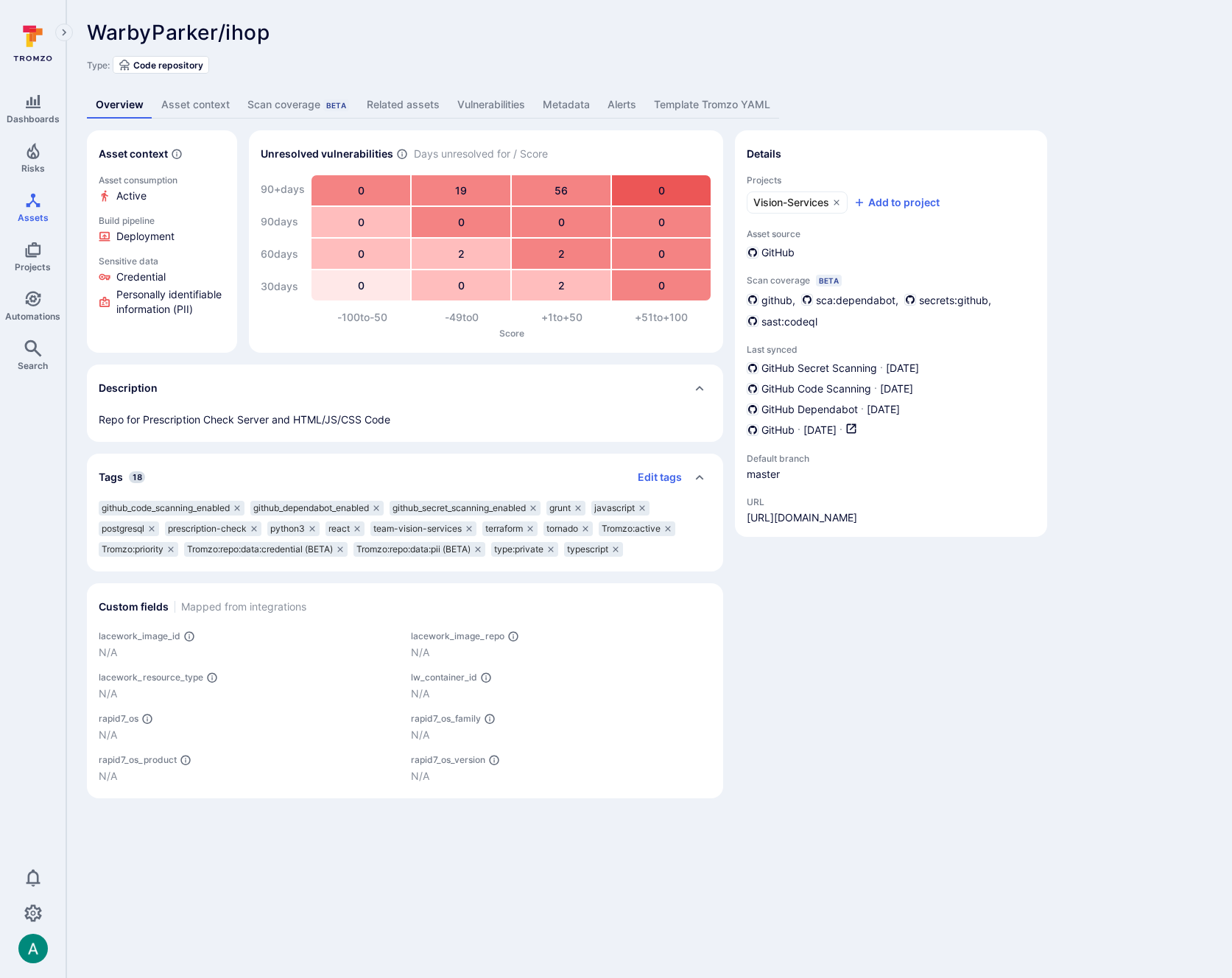
click at [472, 104] on link "Vulnerabilities" at bounding box center [491, 104] width 85 height 27
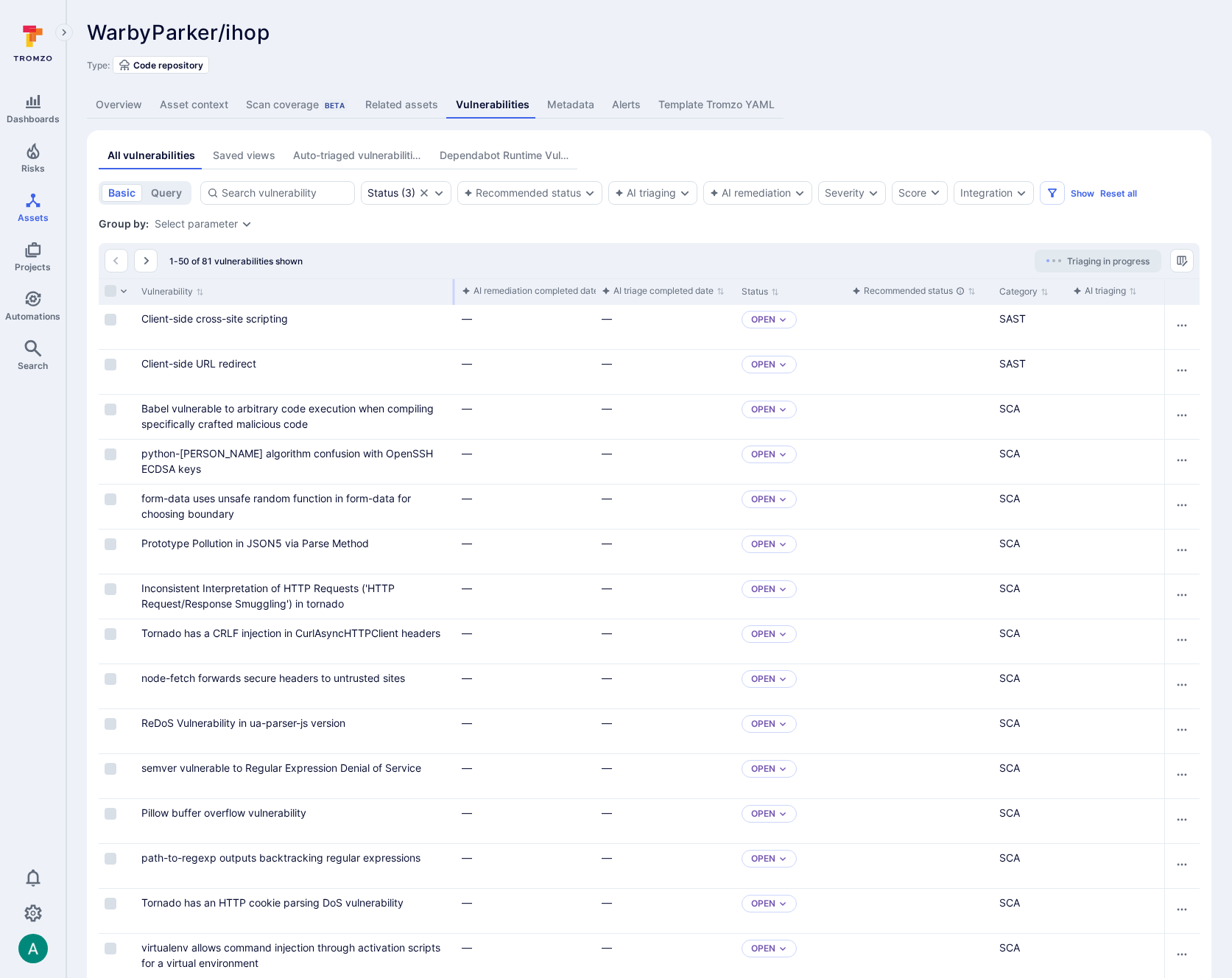
drag, startPoint x: 280, startPoint y: 284, endPoint x: 454, endPoint y: 286, distance: 174.0
click at [454, 286] on div at bounding box center [454, 292] width 2 height 26
click at [211, 225] on div "Select parameter" at bounding box center [196, 224] width 83 height 12
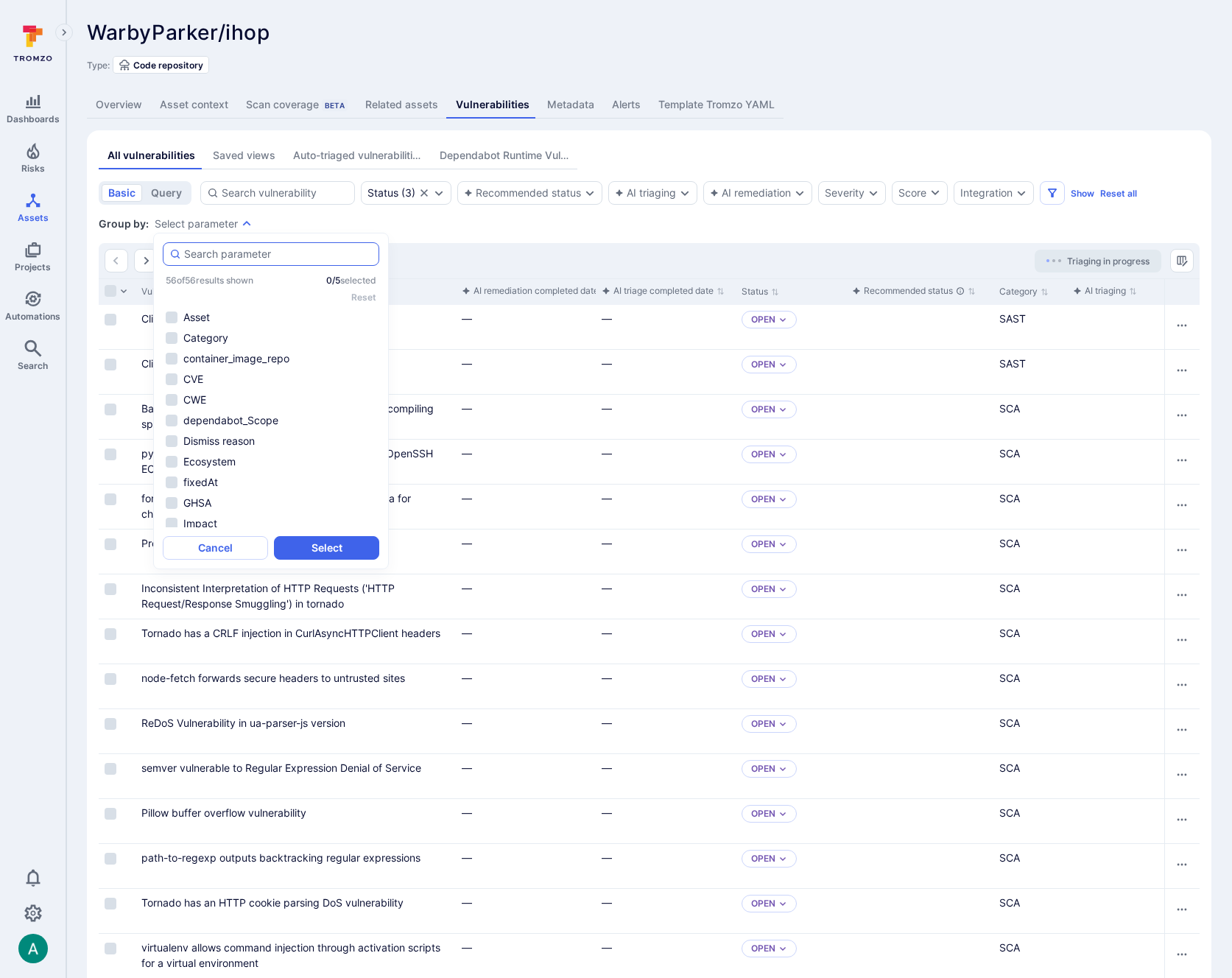
click at [219, 259] on input "autocomplete options" at bounding box center [278, 254] width 188 height 15
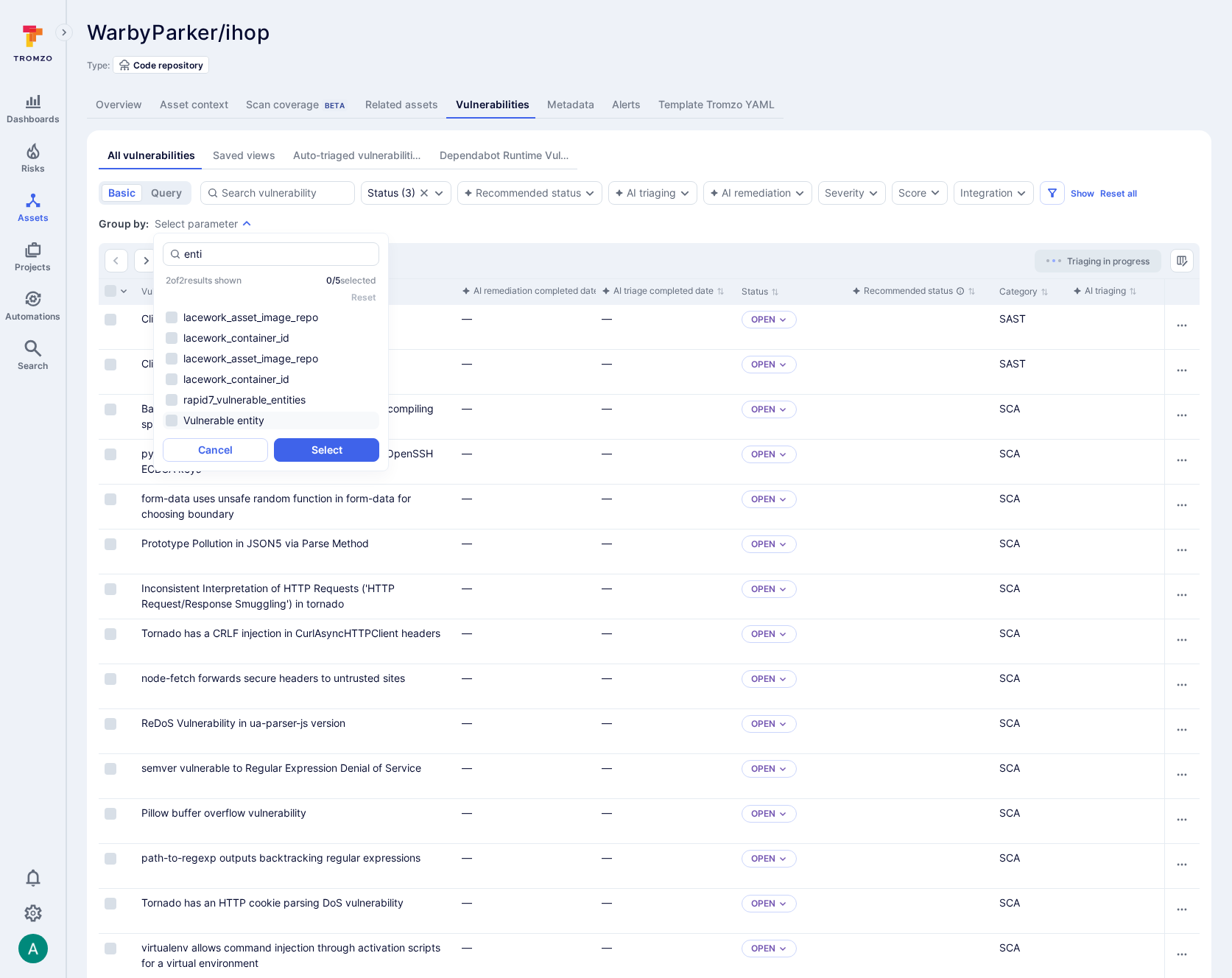
click at [248, 416] on li "Vulnerable entity" at bounding box center [270, 419] width 216 height 17
type input "enti"
click at [327, 453] on button "Select" at bounding box center [326, 449] width 105 height 23
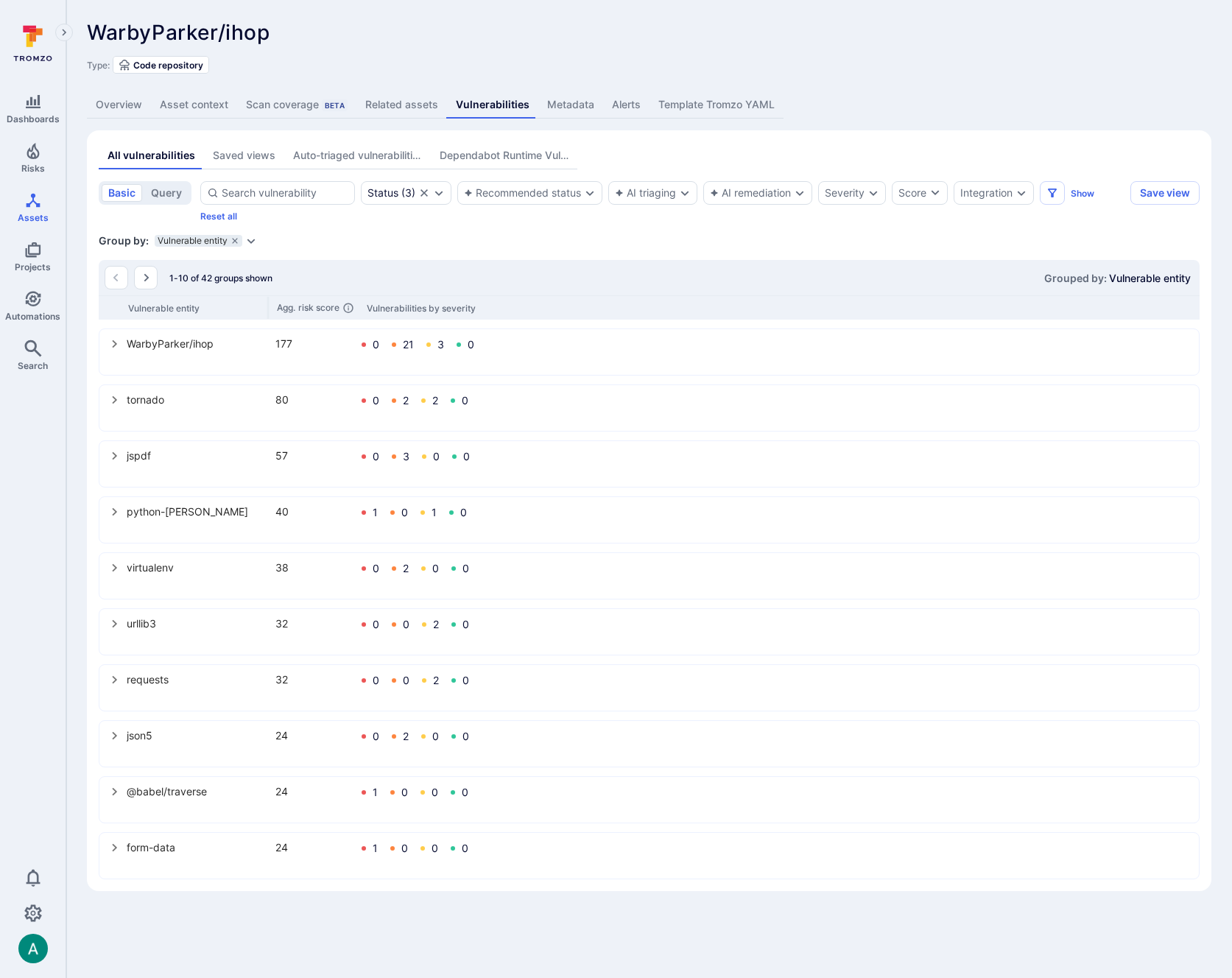
click at [113, 850] on icon "select group" at bounding box center [114, 848] width 5 height 8
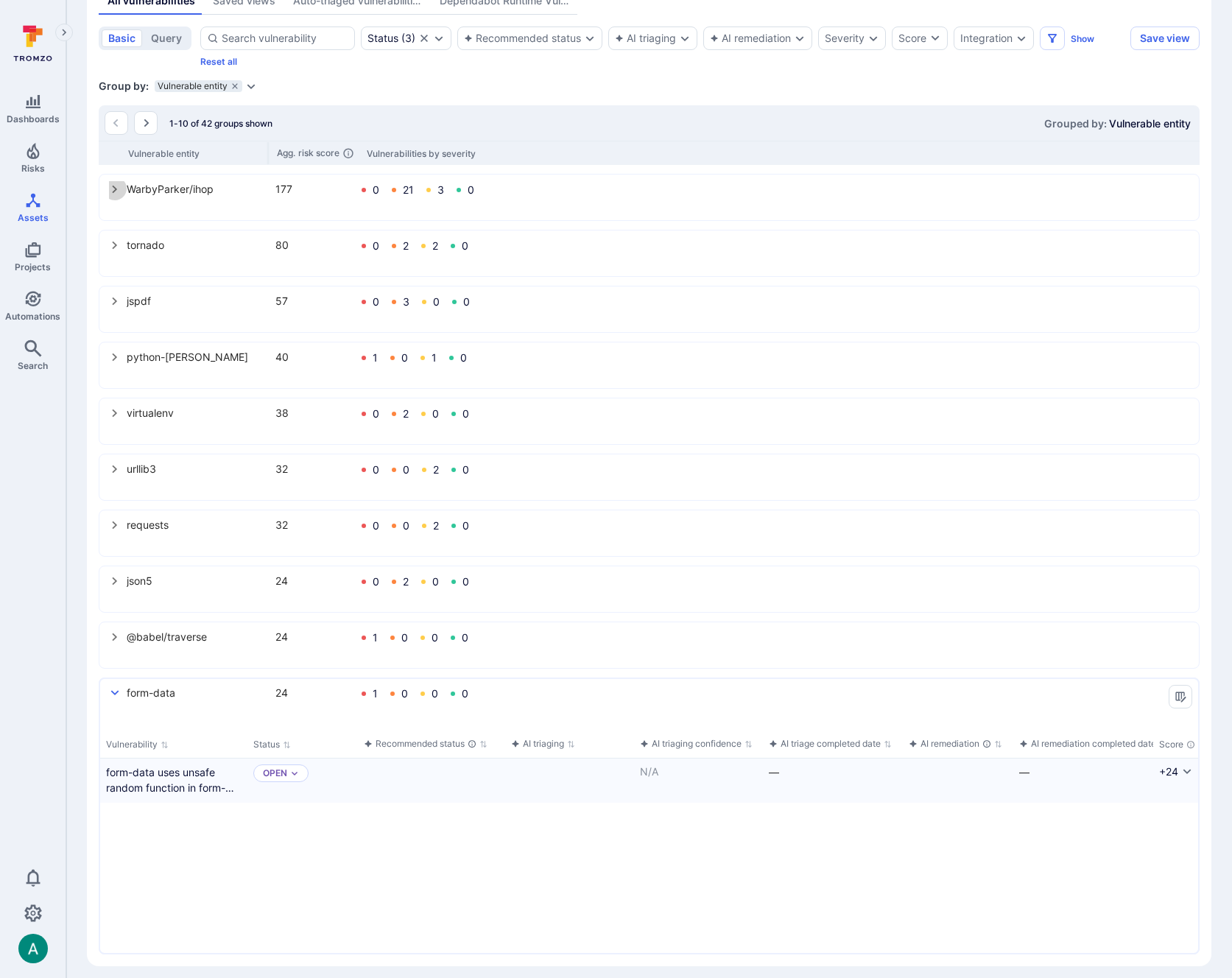
click at [116, 188] on icon "select group" at bounding box center [114, 190] width 5 height 8
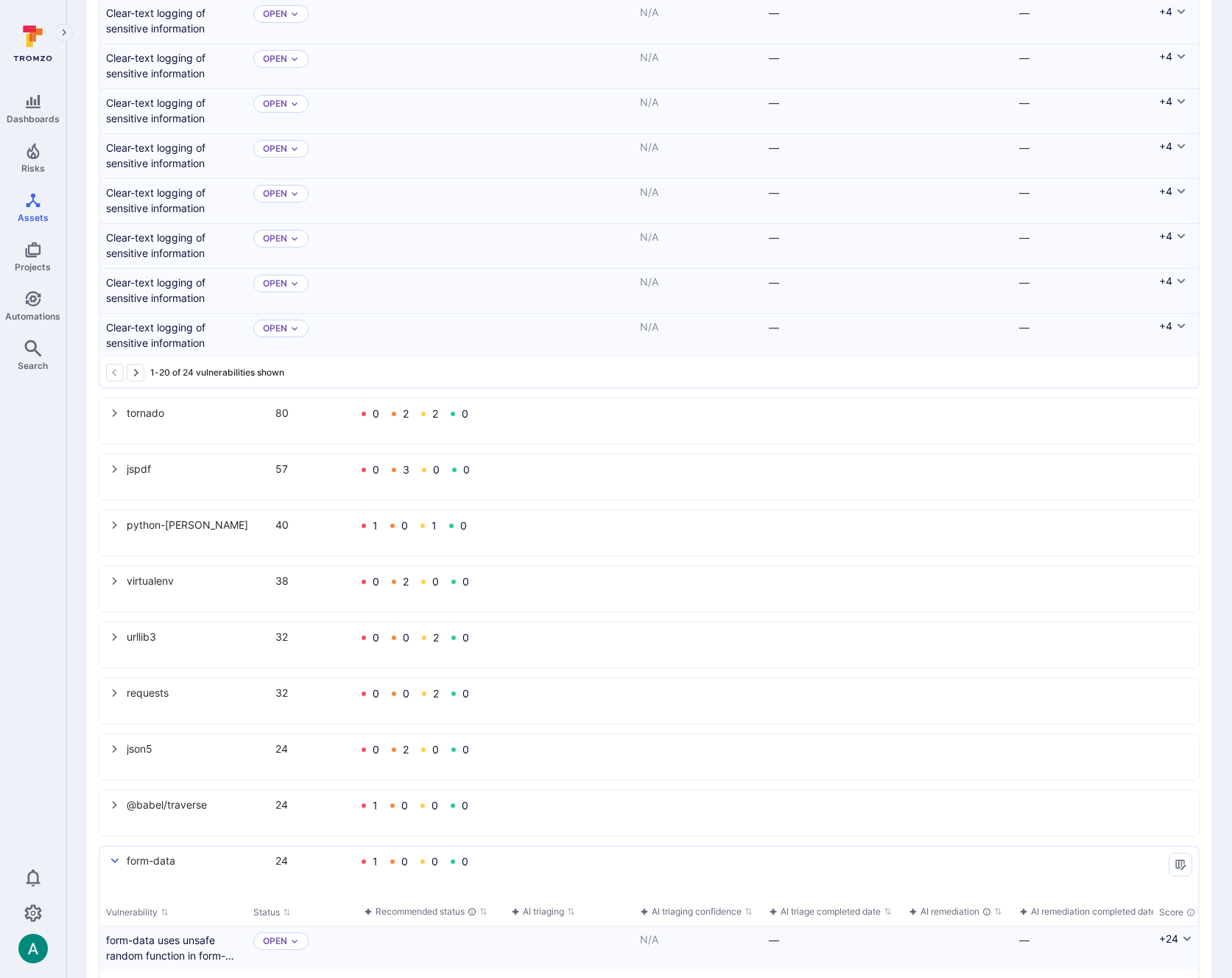
scroll to position [950, 0]
click at [135, 368] on icon "Go to the next page" at bounding box center [135, 371] width 12 height 12
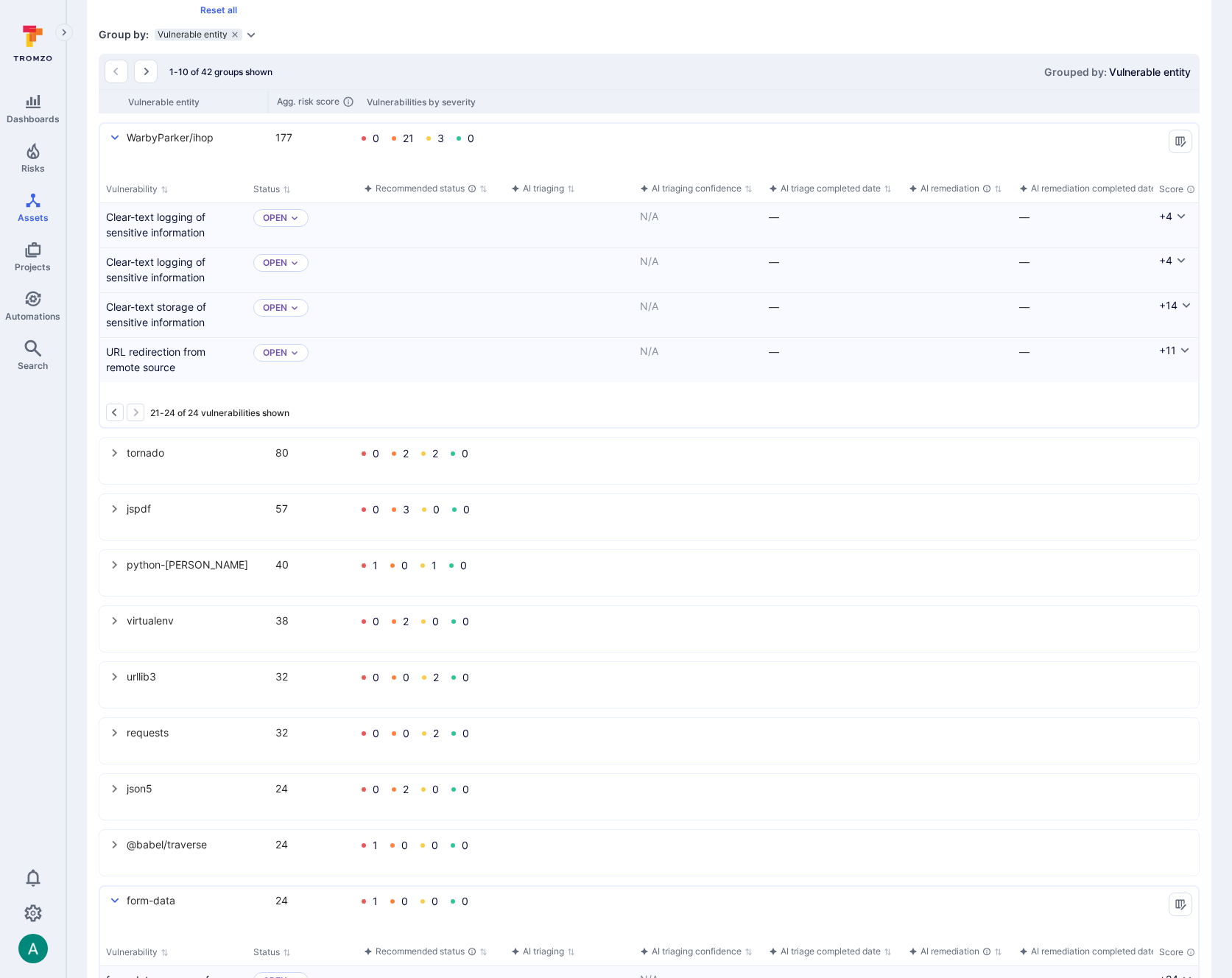
scroll to position [423, 0]
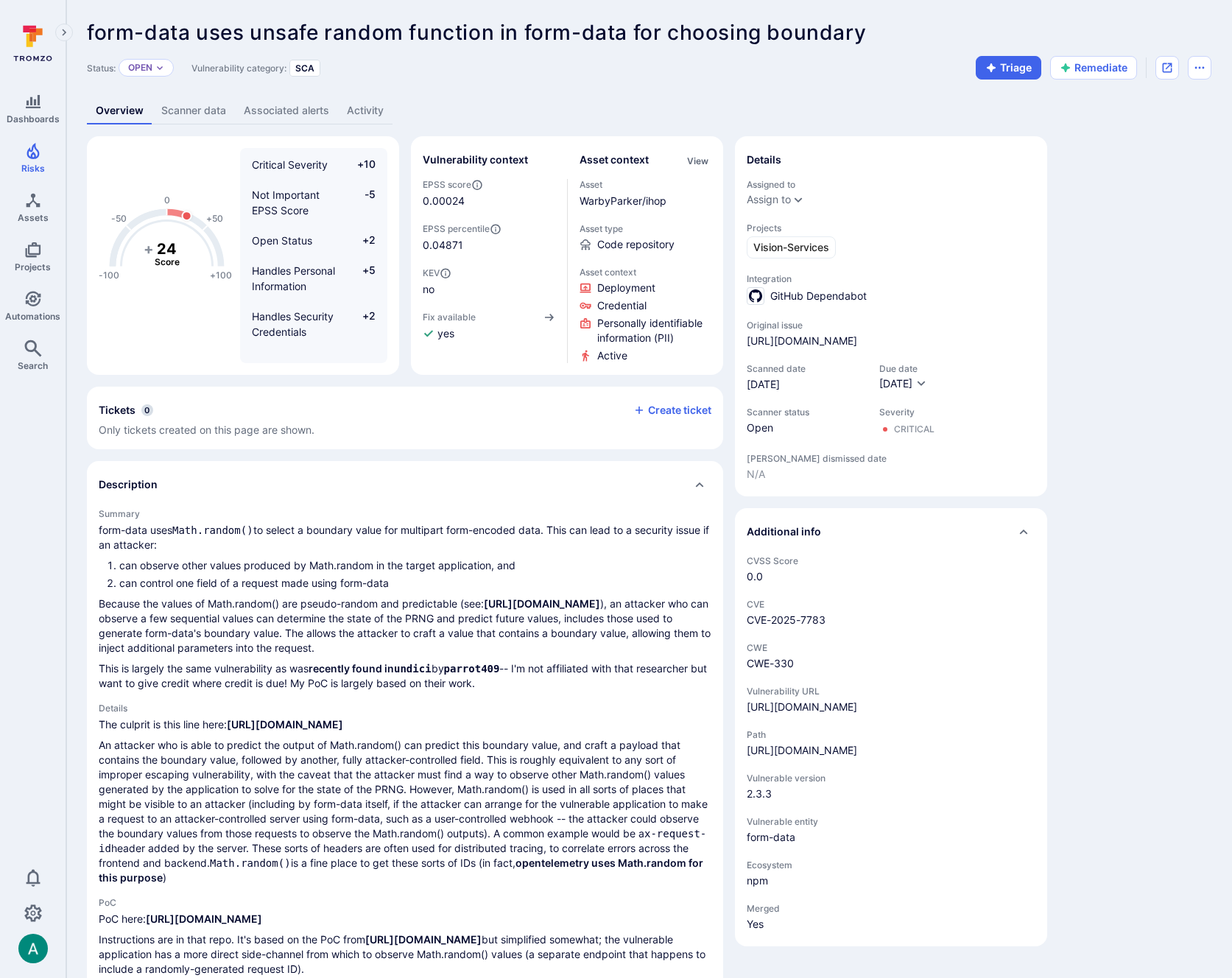
click at [194, 117] on link "Scanner data" at bounding box center [193, 110] width 82 height 27
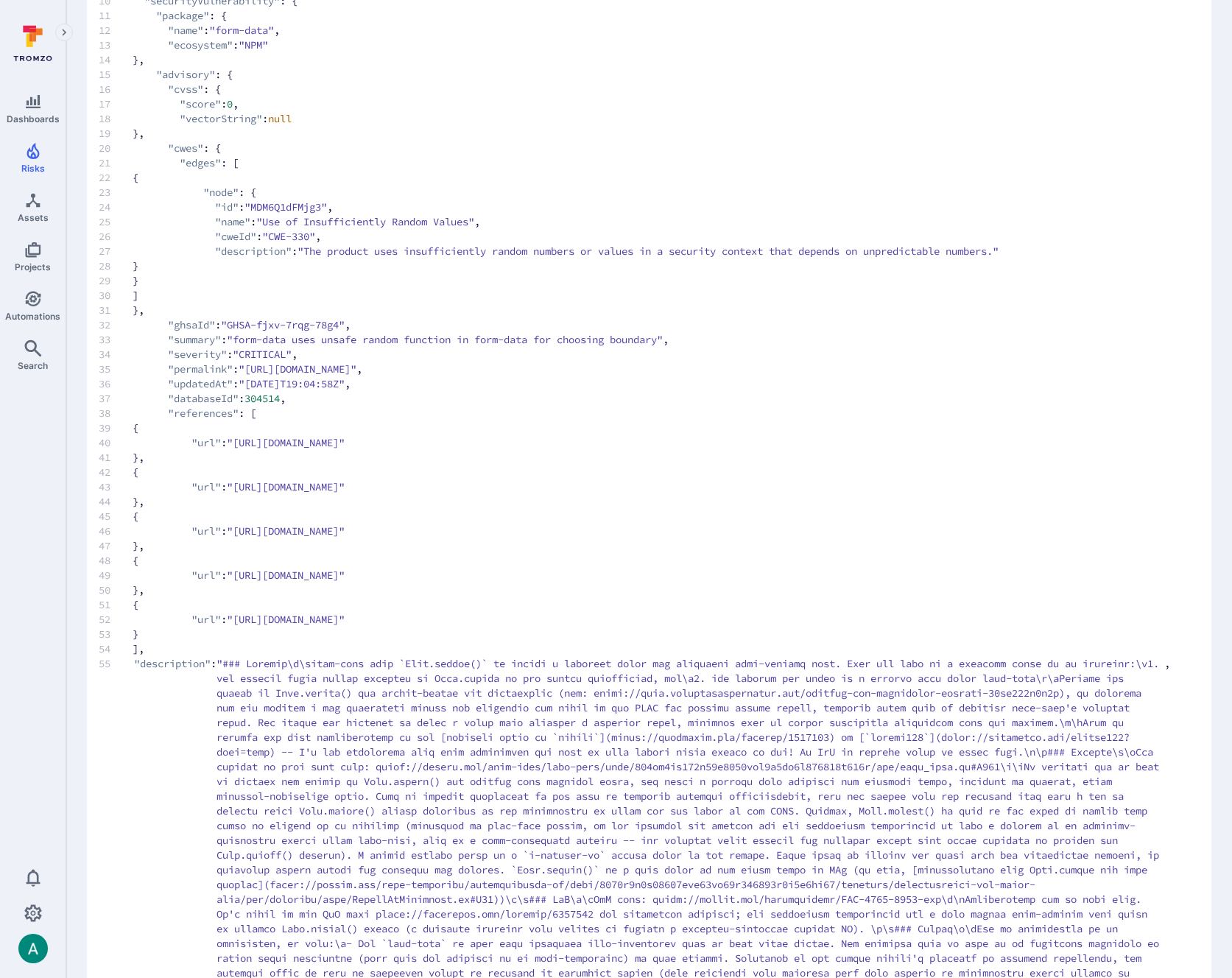
scroll to position [293, 0]
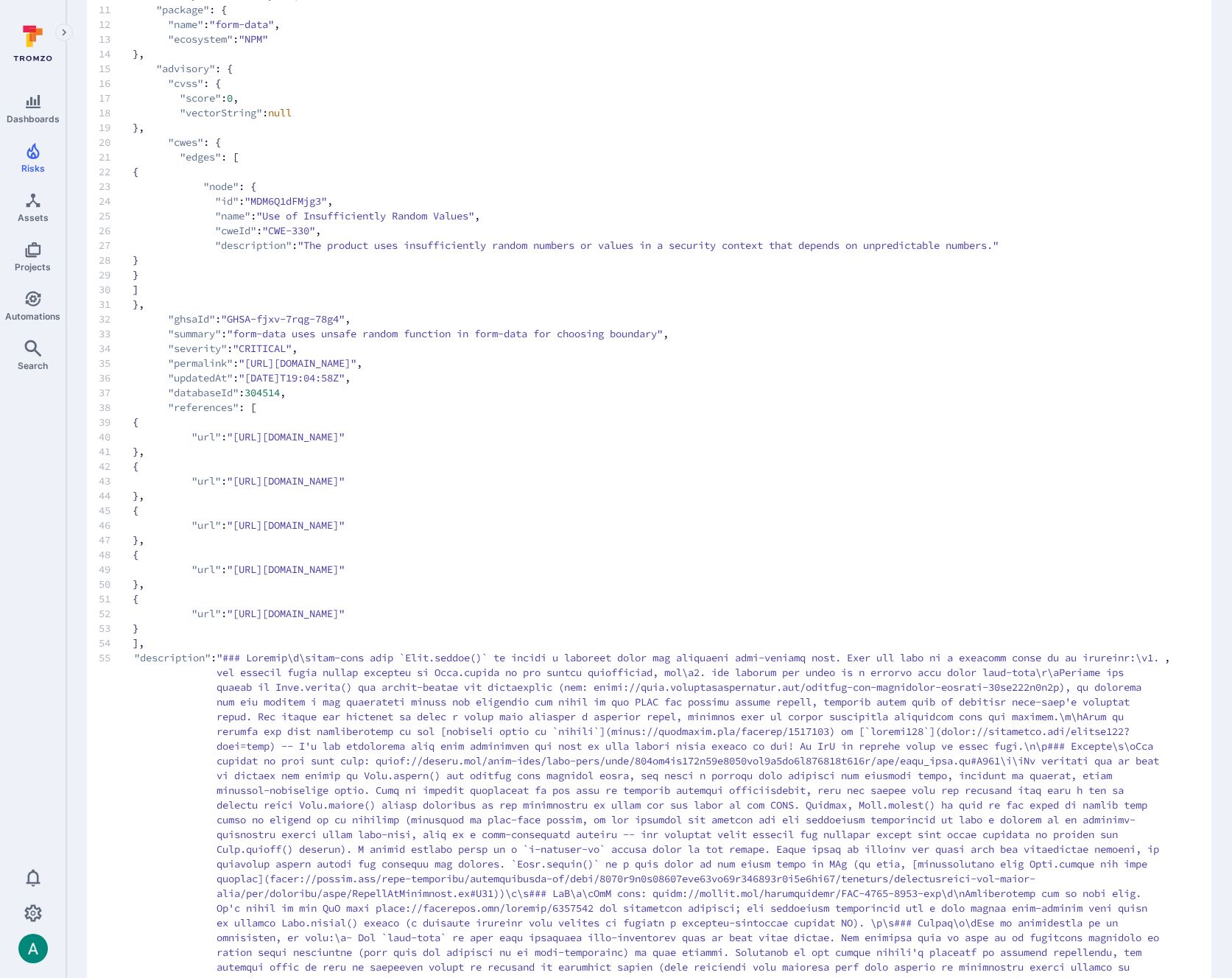
drag, startPoint x: 298, startPoint y: 431, endPoint x: 448, endPoint y: 439, distance: 150.2
click at [345, 439] on span ""https://github.com/form-data/form-data/security/advisories/GHSA-fjxv-7rqg-78g4"" at bounding box center [286, 437] width 118 height 15
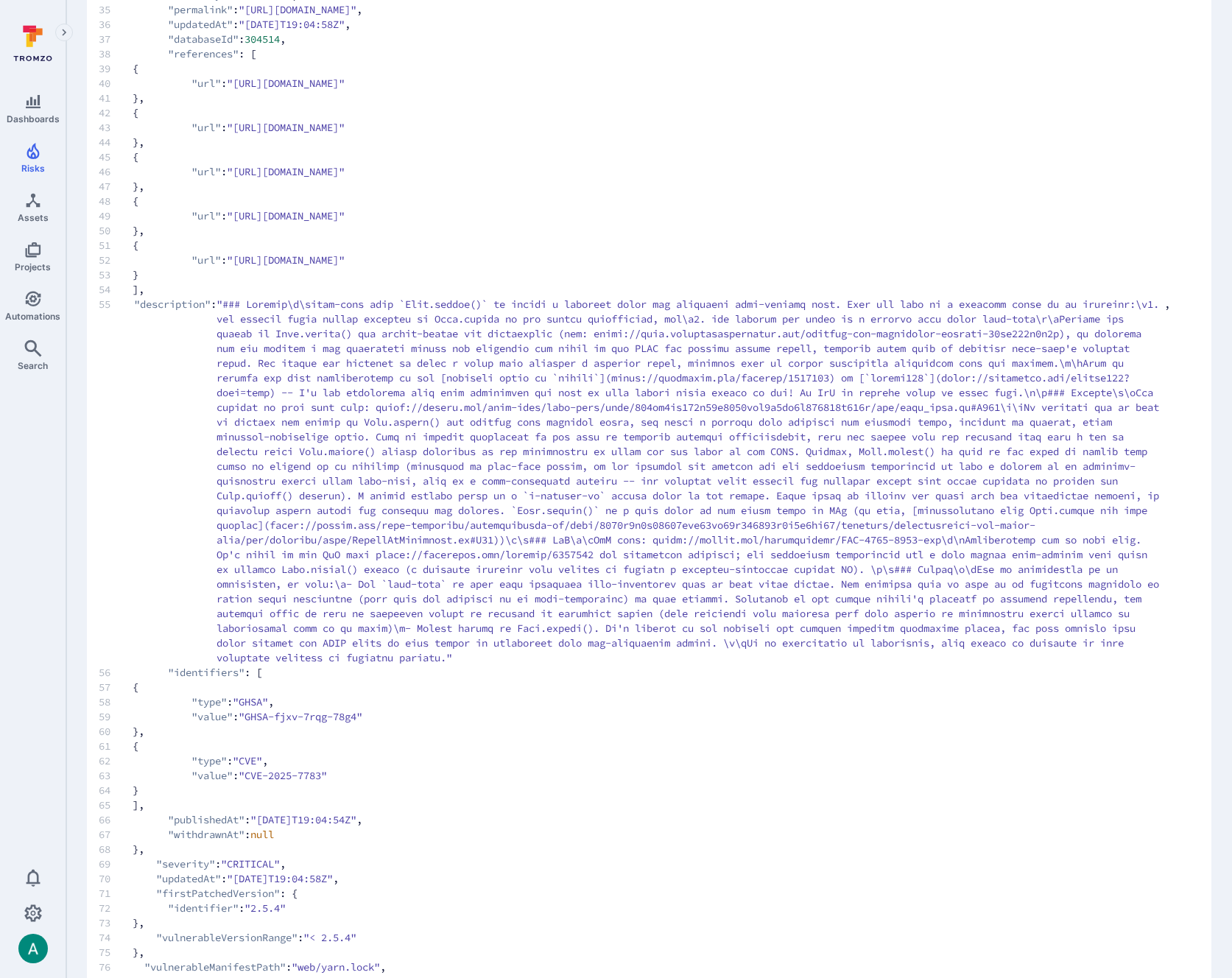
scroll to position [734, 0]
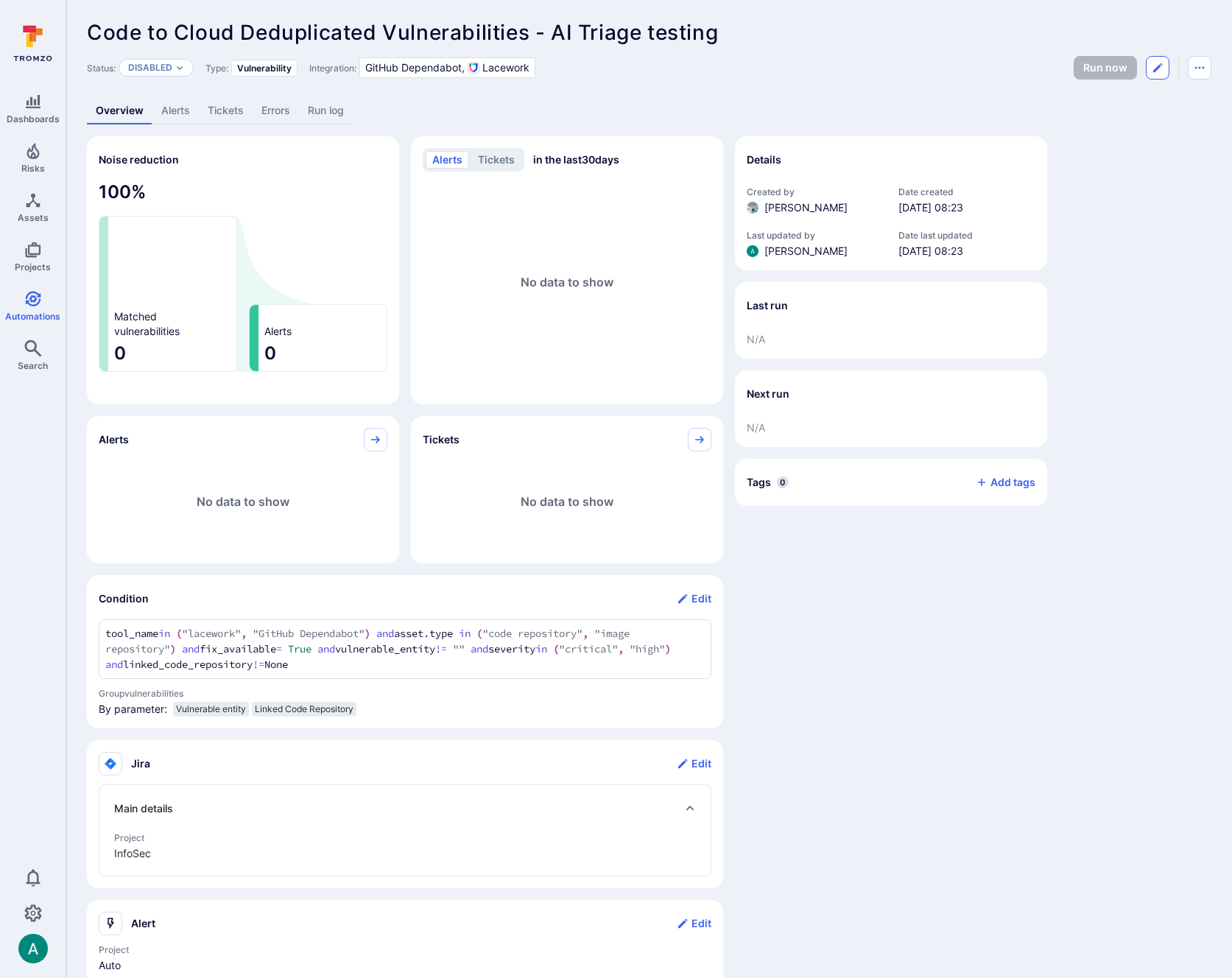
click at [1156, 67] on icon "Edit automation" at bounding box center [1157, 68] width 12 height 12
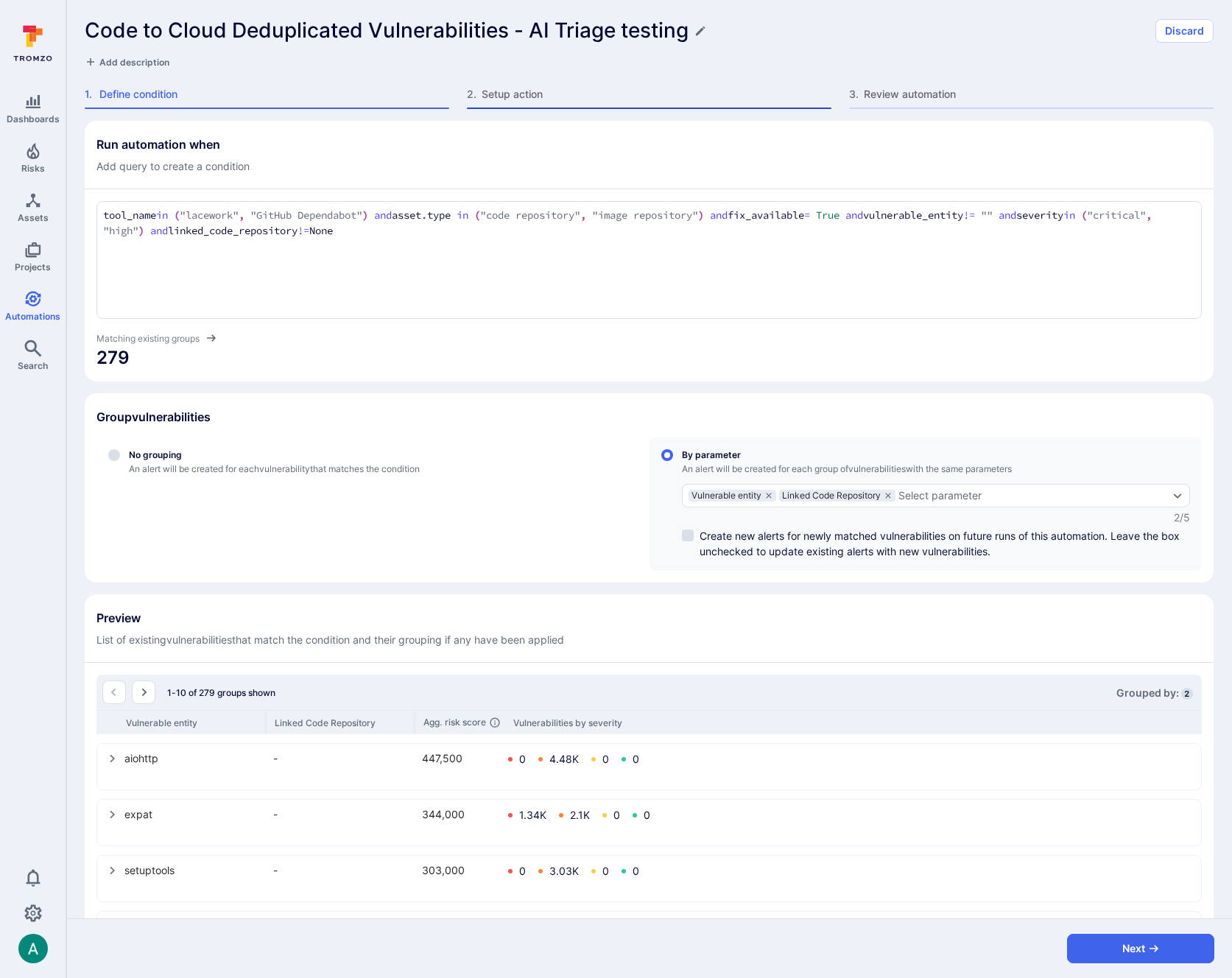
click at [540, 94] on span "Setup action" at bounding box center [657, 94] width 350 height 15
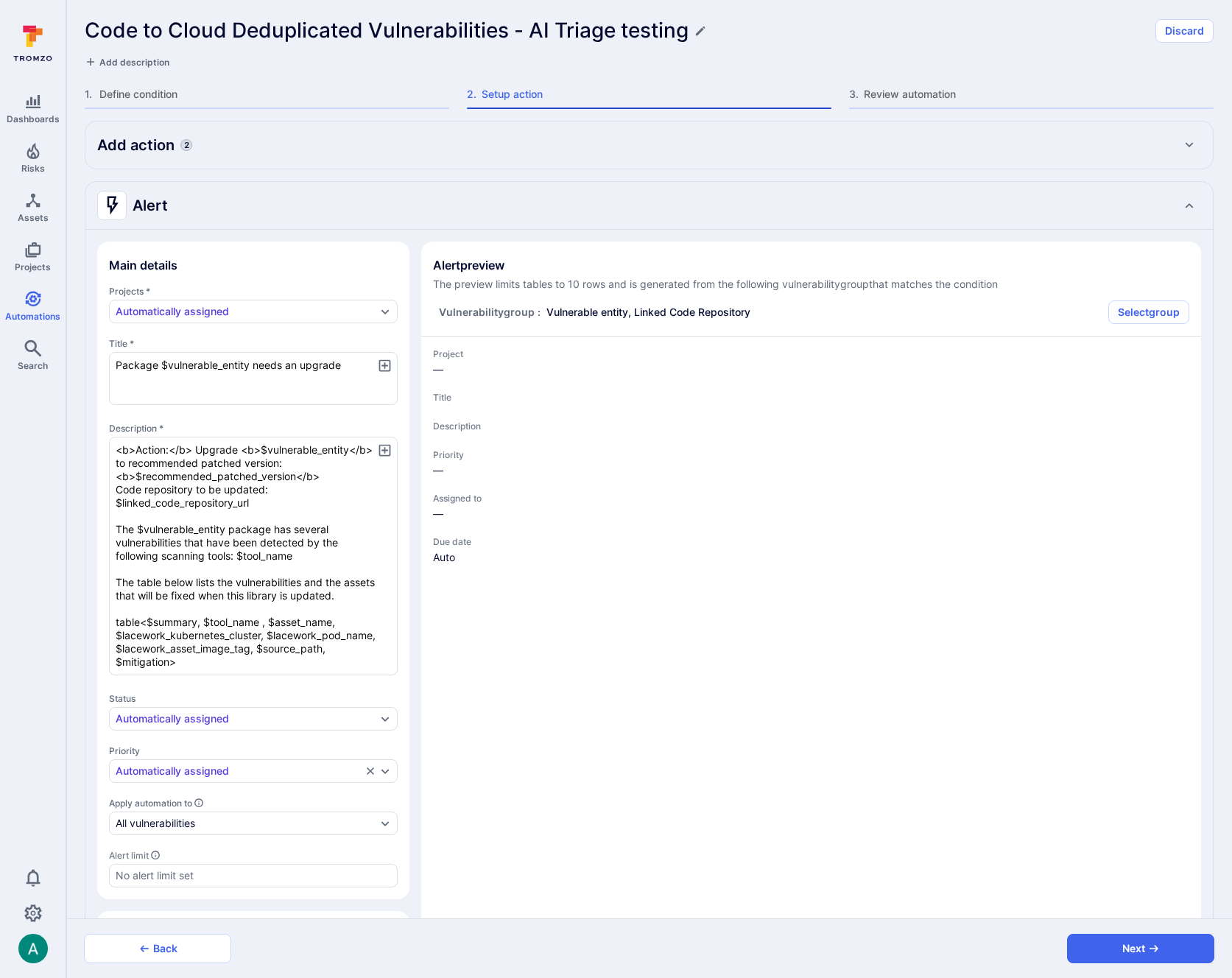
type textarea "x"
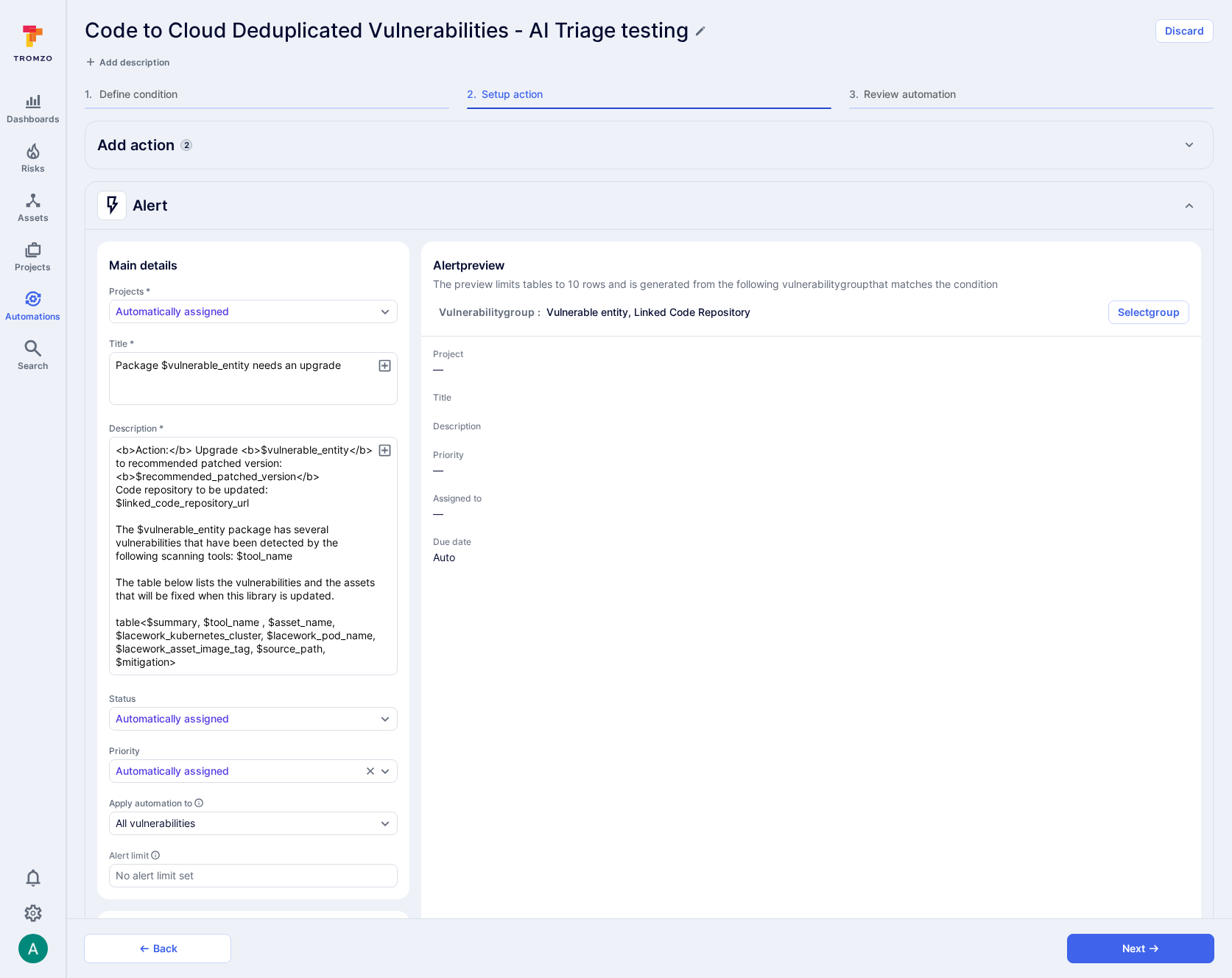
type textarea "x"
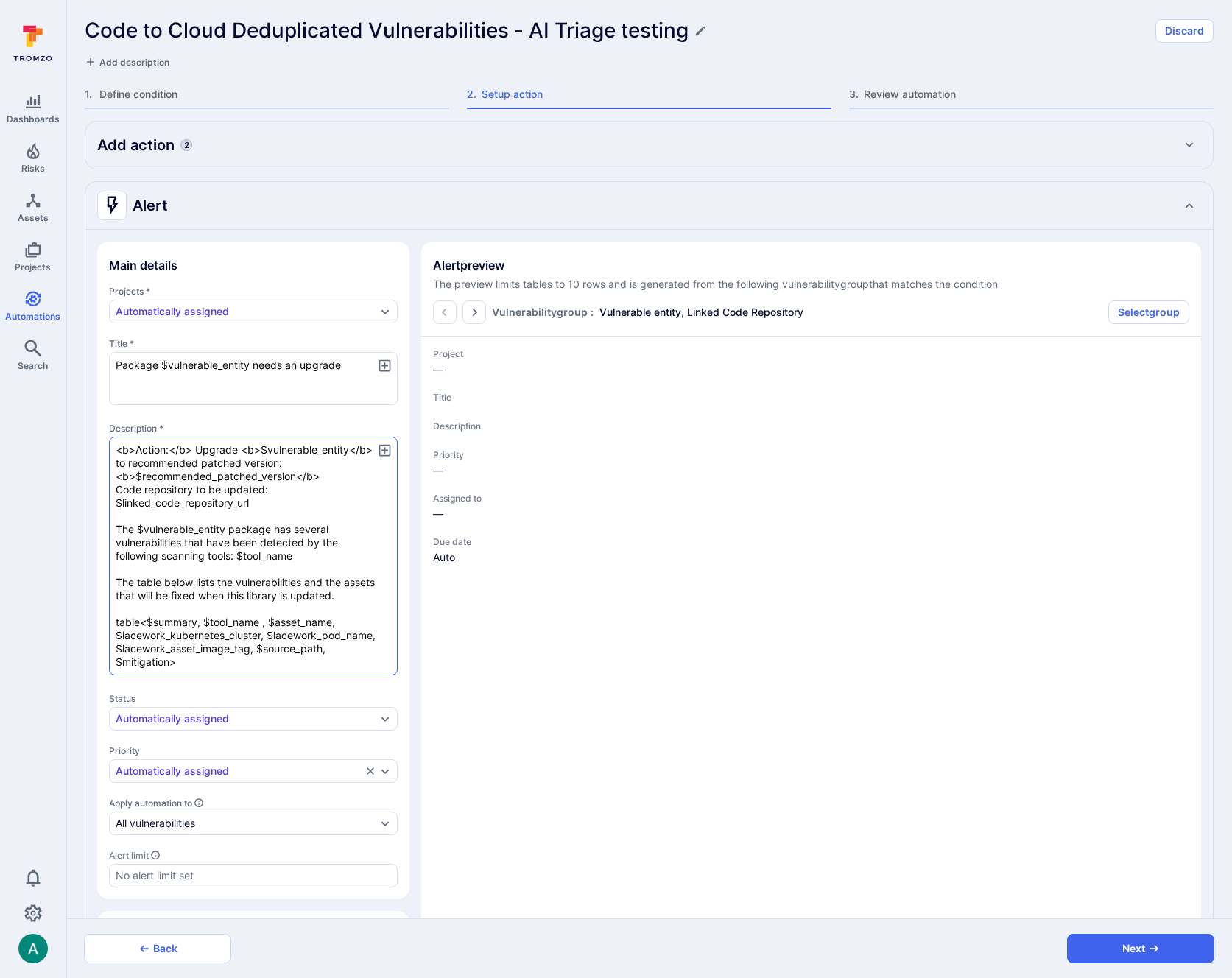
type textarea "x"
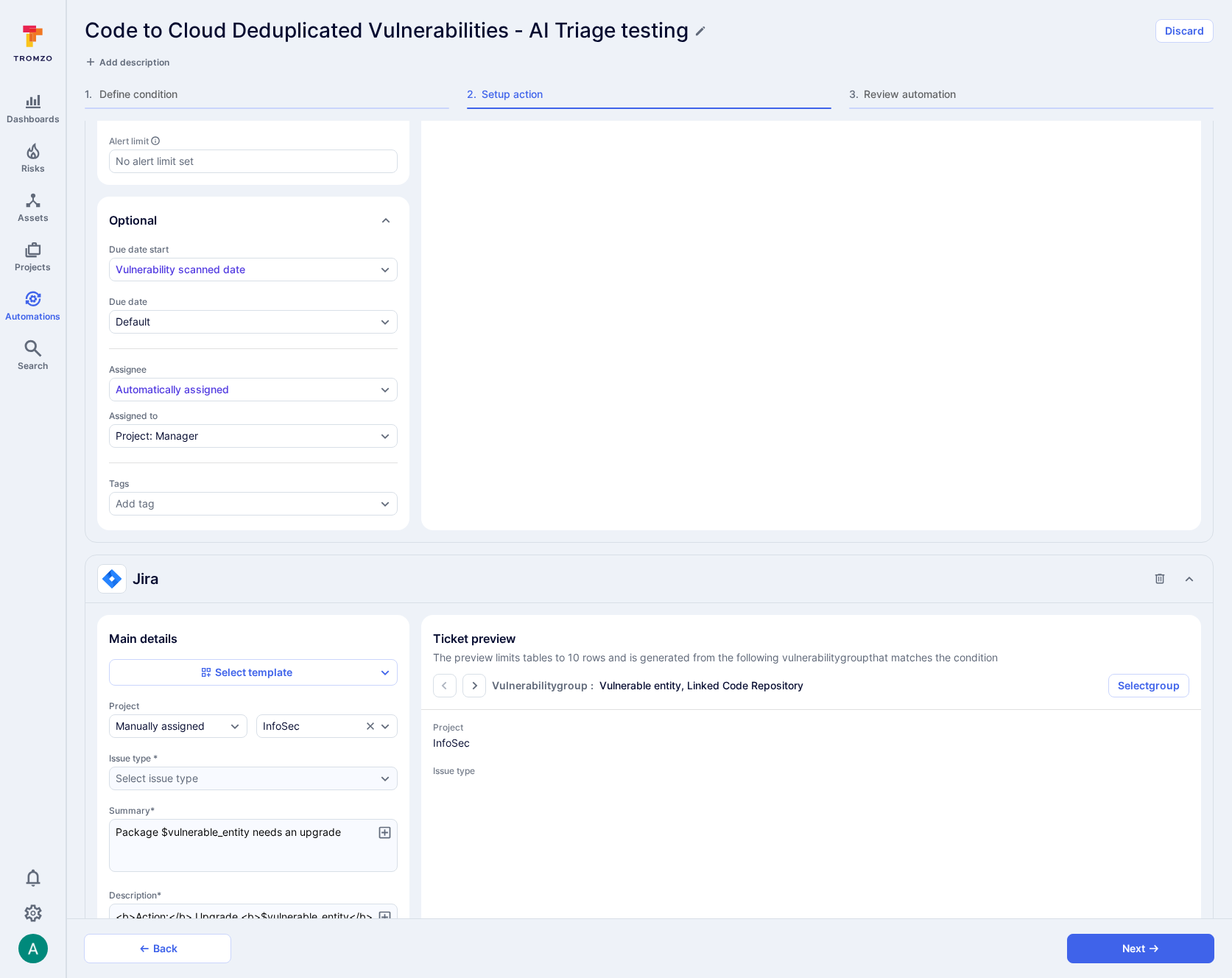
type textarea "x"
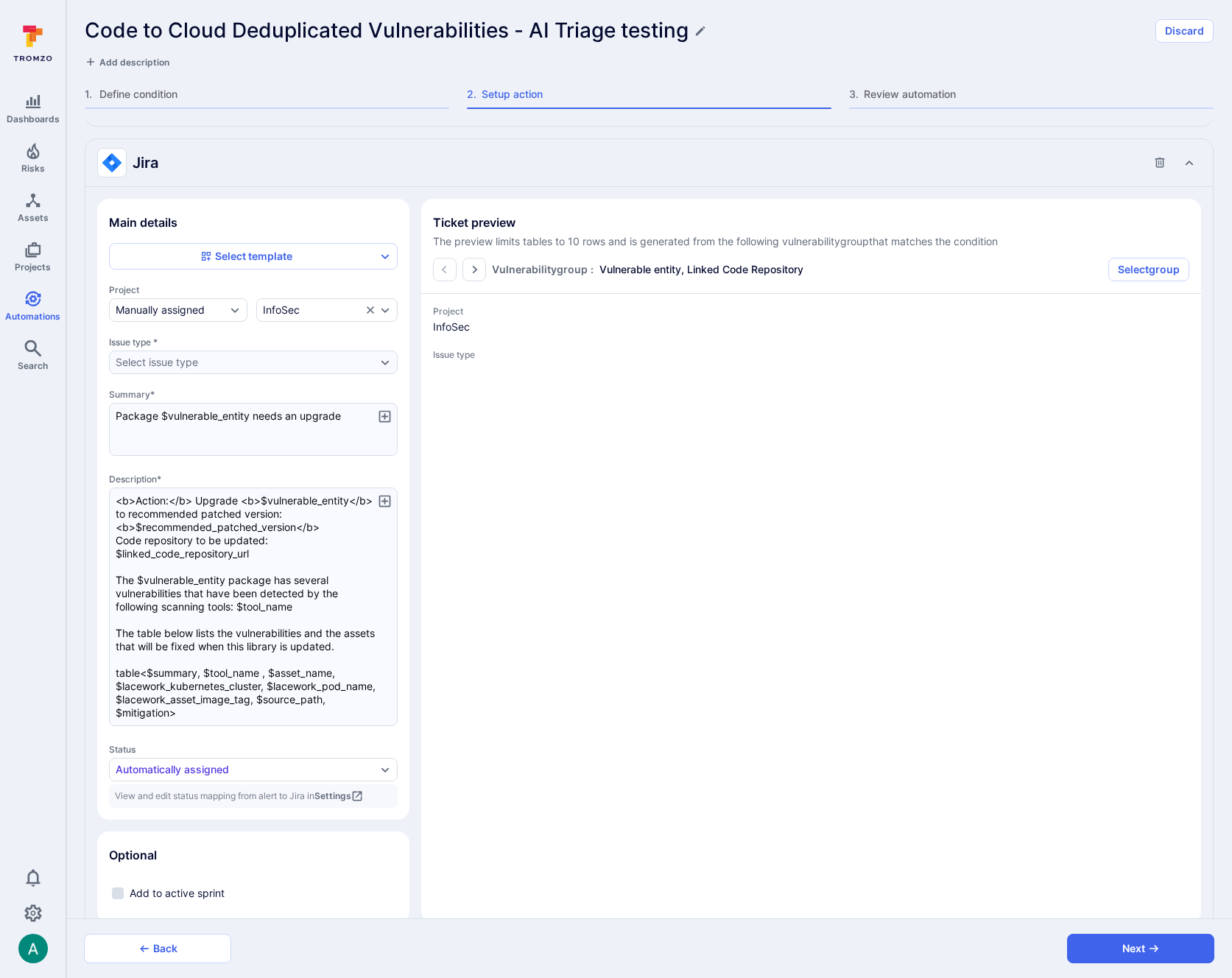
scroll to position [1165, 0]
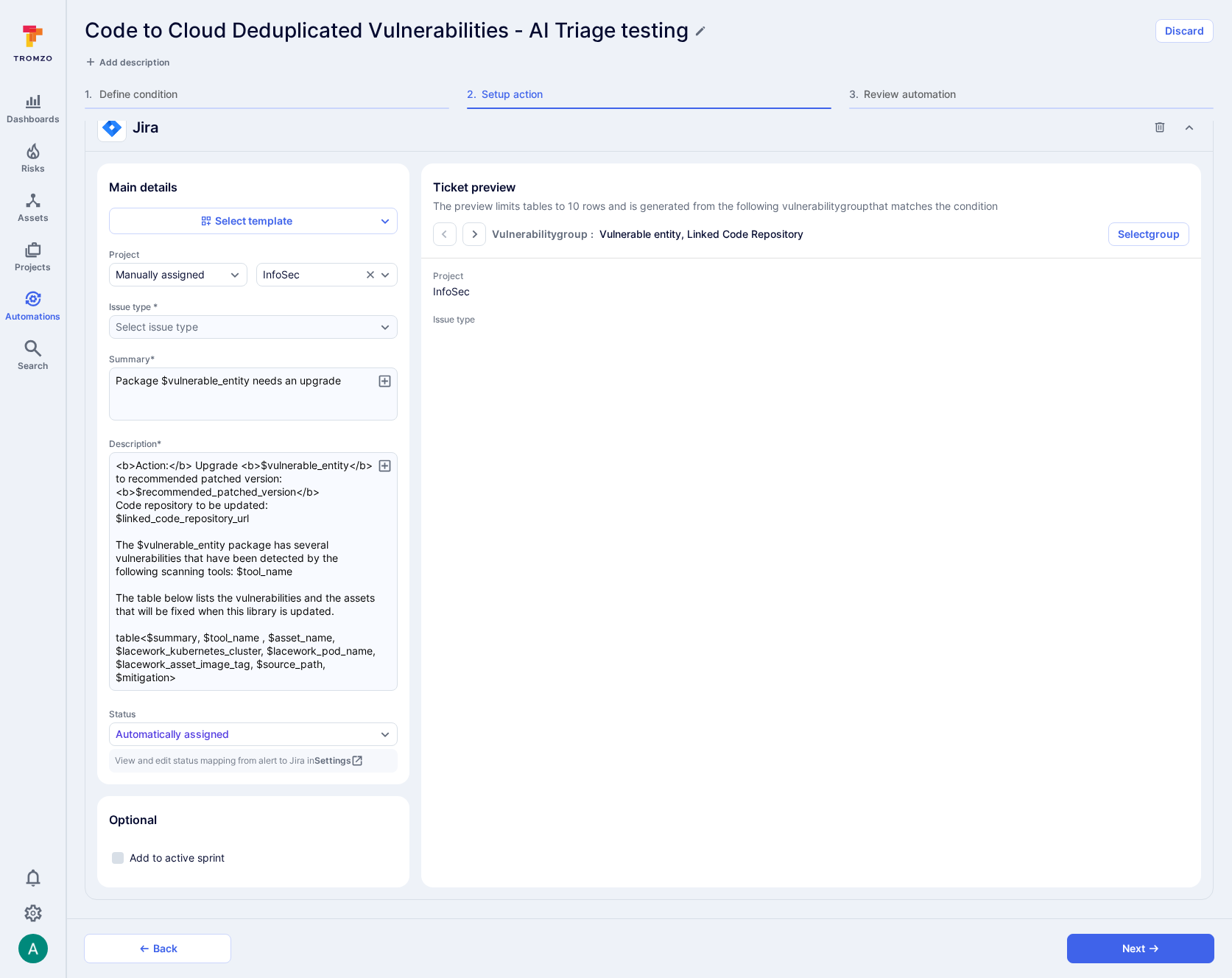
type textarea "x"
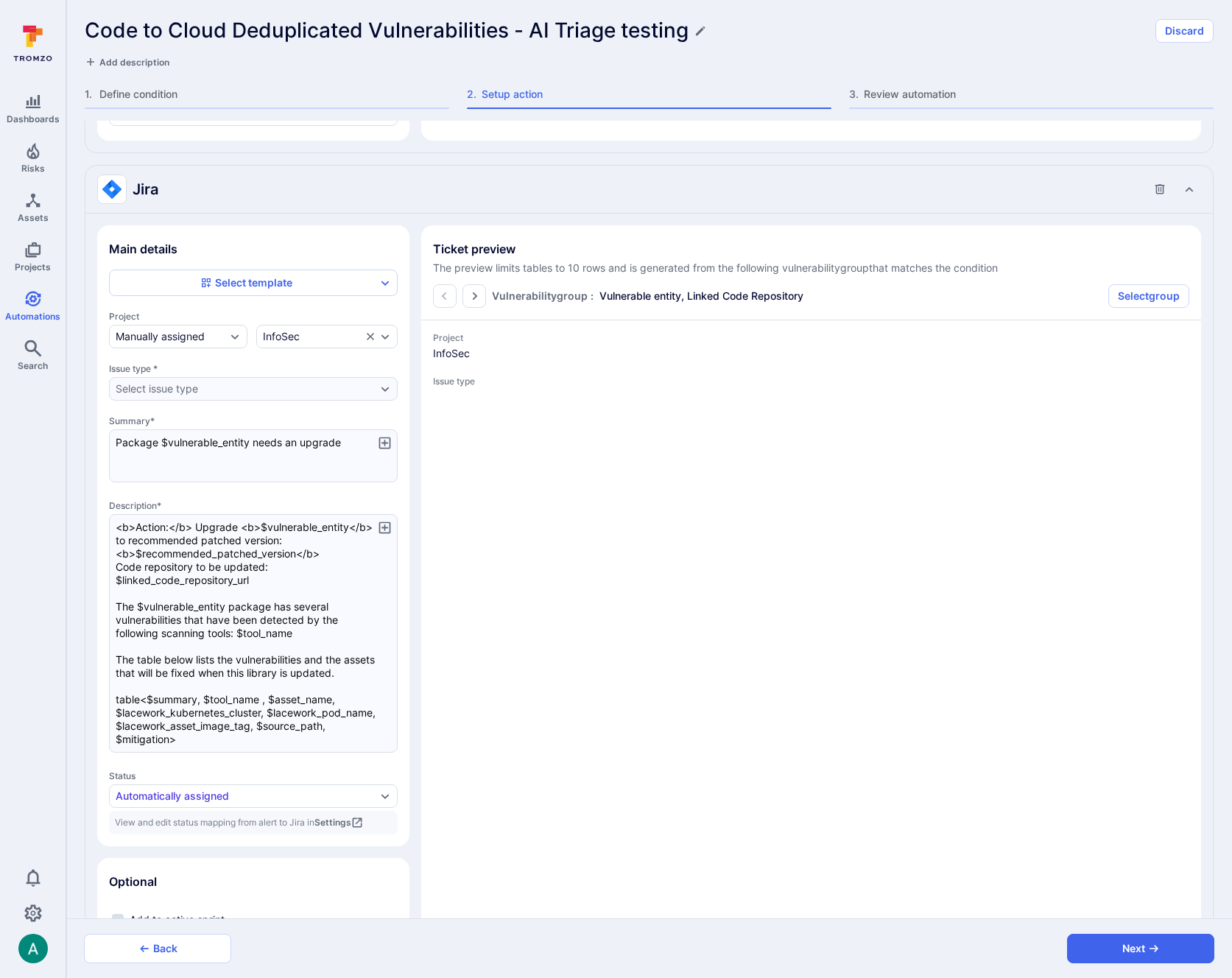
scroll to position [1075, 0]
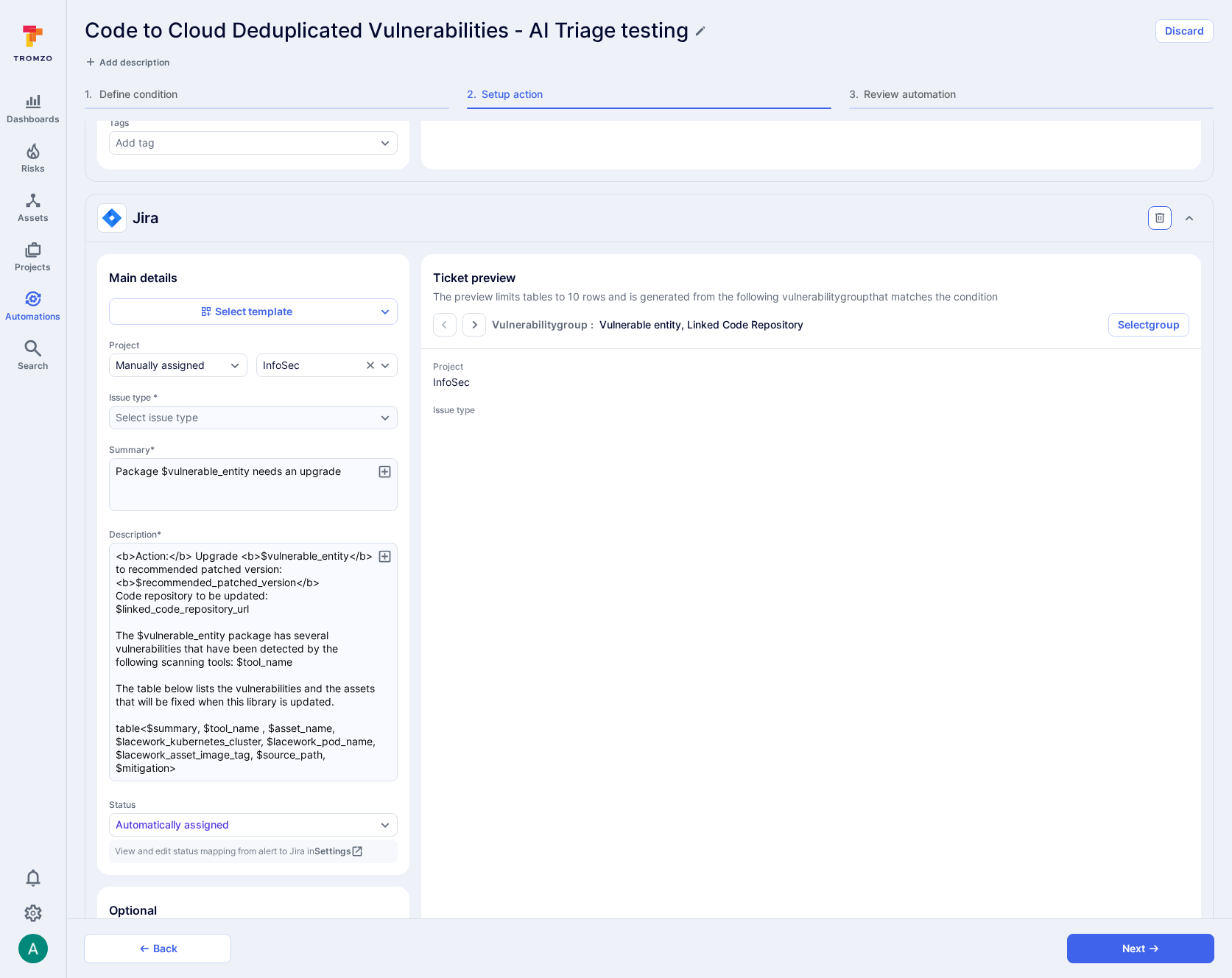
click at [1160, 213] on icon "Collapse Jira action settings" at bounding box center [1161, 218] width 10 height 10
type textarea "x"
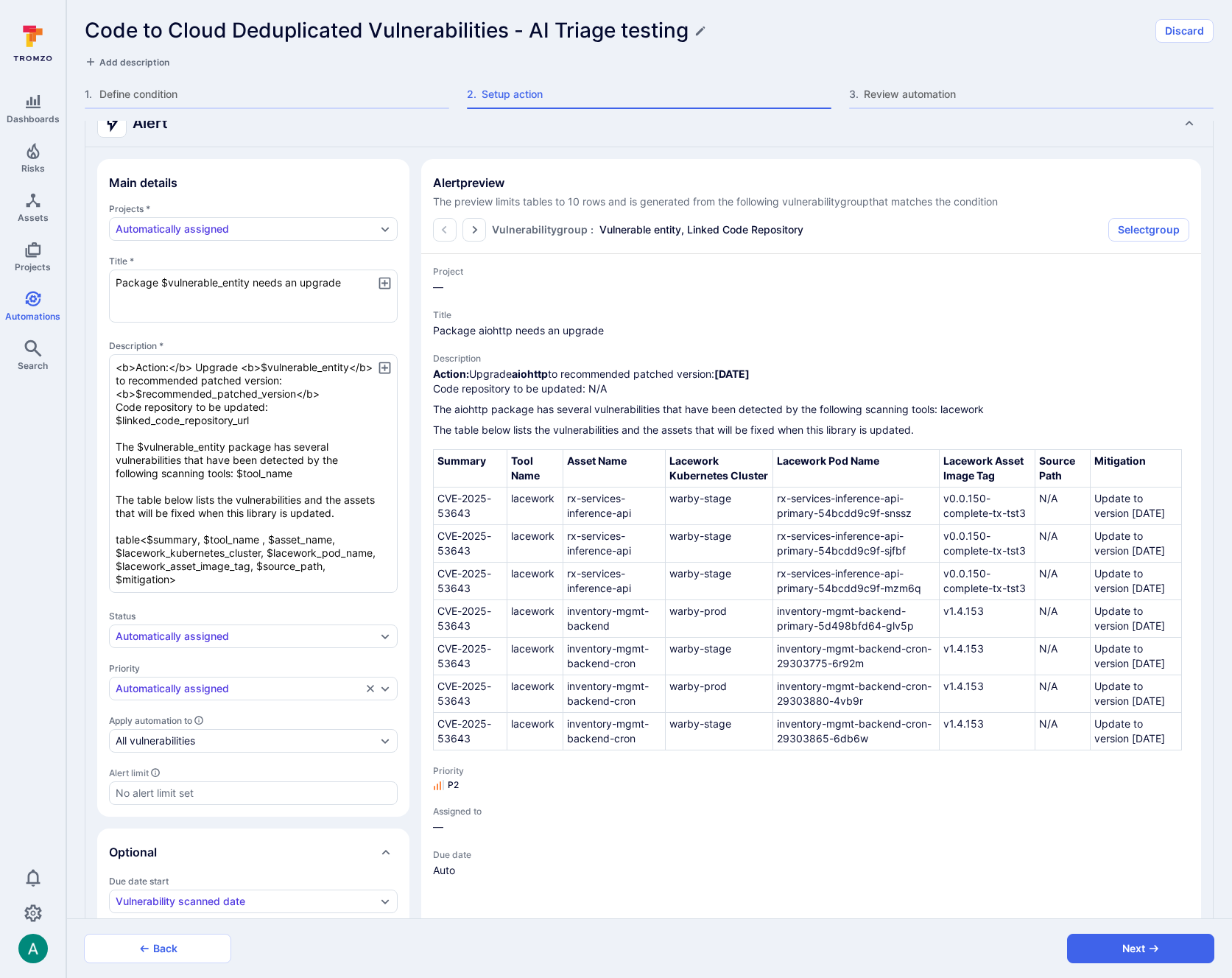
scroll to position [0, 0]
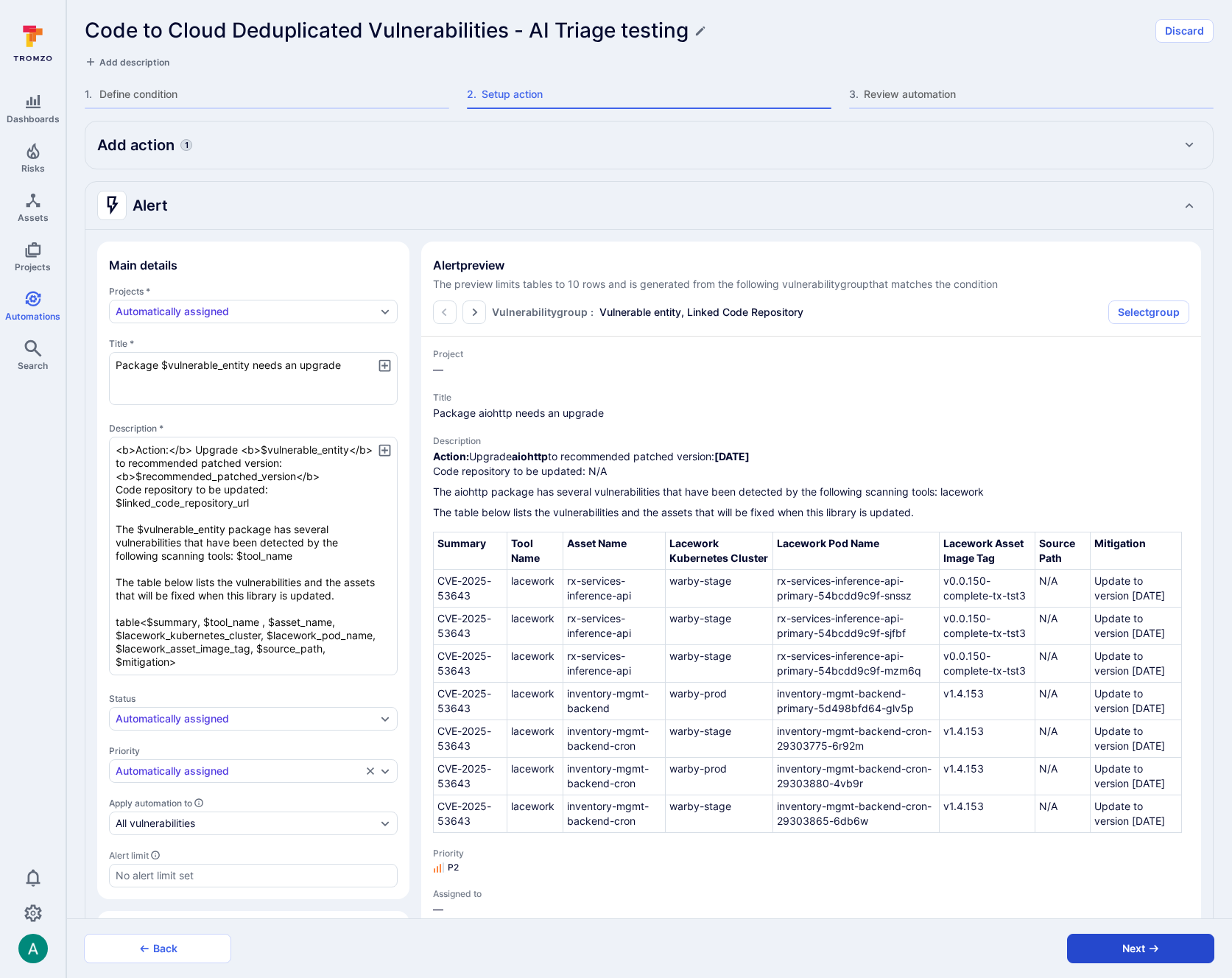
click at [1162, 953] on button "Next" at bounding box center [1141, 948] width 148 height 30
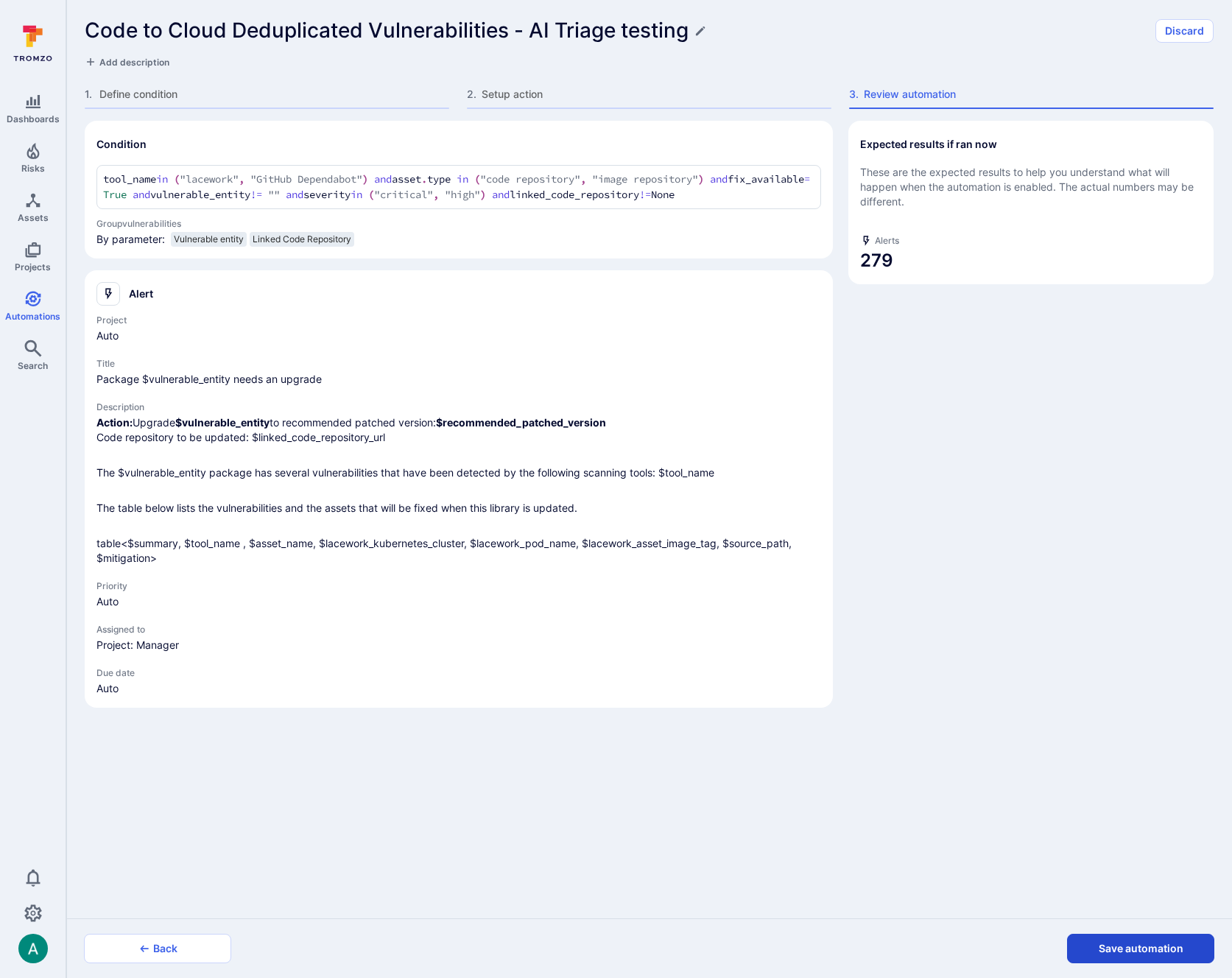
click at [1123, 957] on button "Save automation" at bounding box center [1141, 948] width 148 height 30
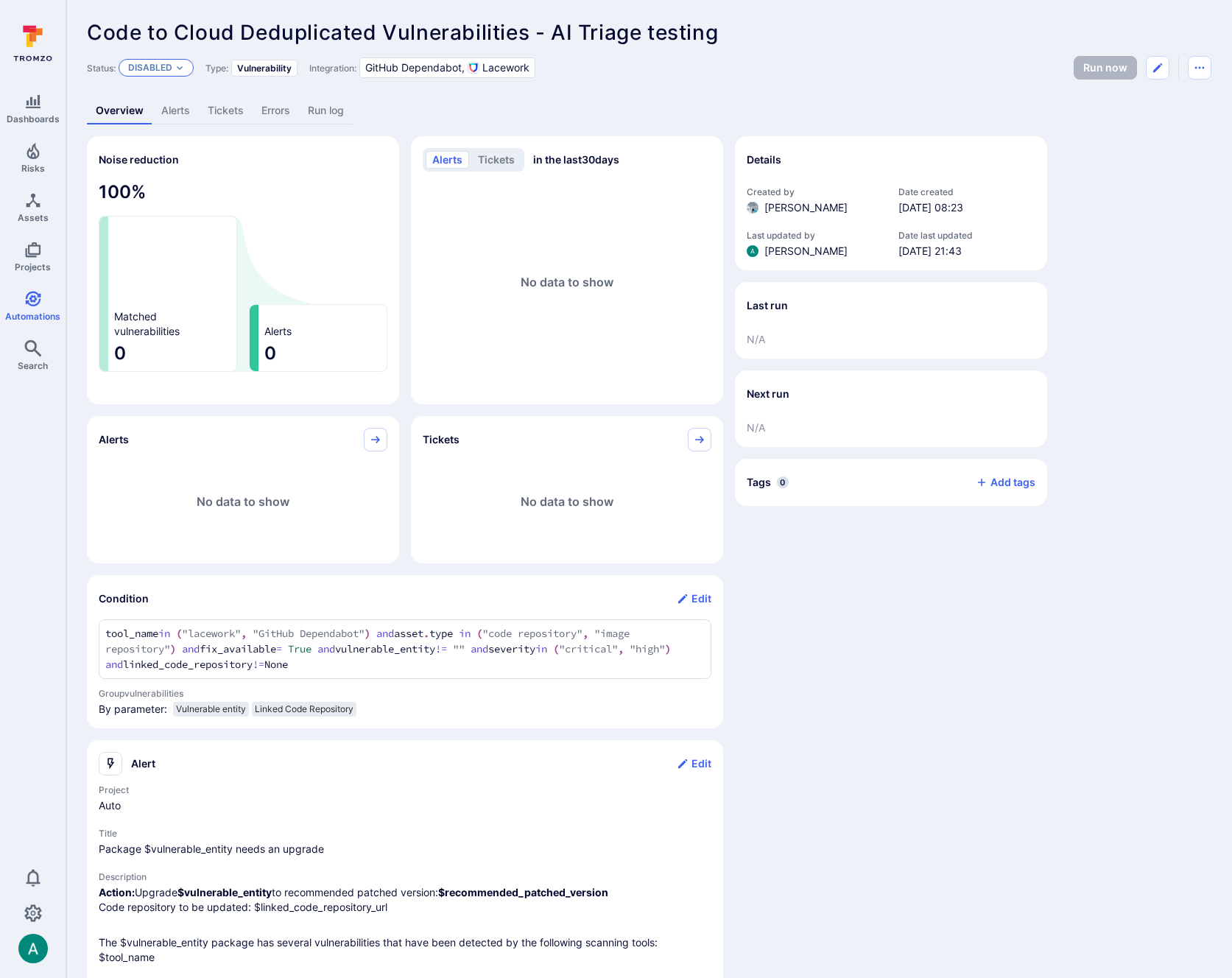
click at [162, 61] on div "Disabled" at bounding box center [156, 67] width 75 height 17
click at [173, 102] on div "Enabled" at bounding box center [192, 104] width 122 height 17
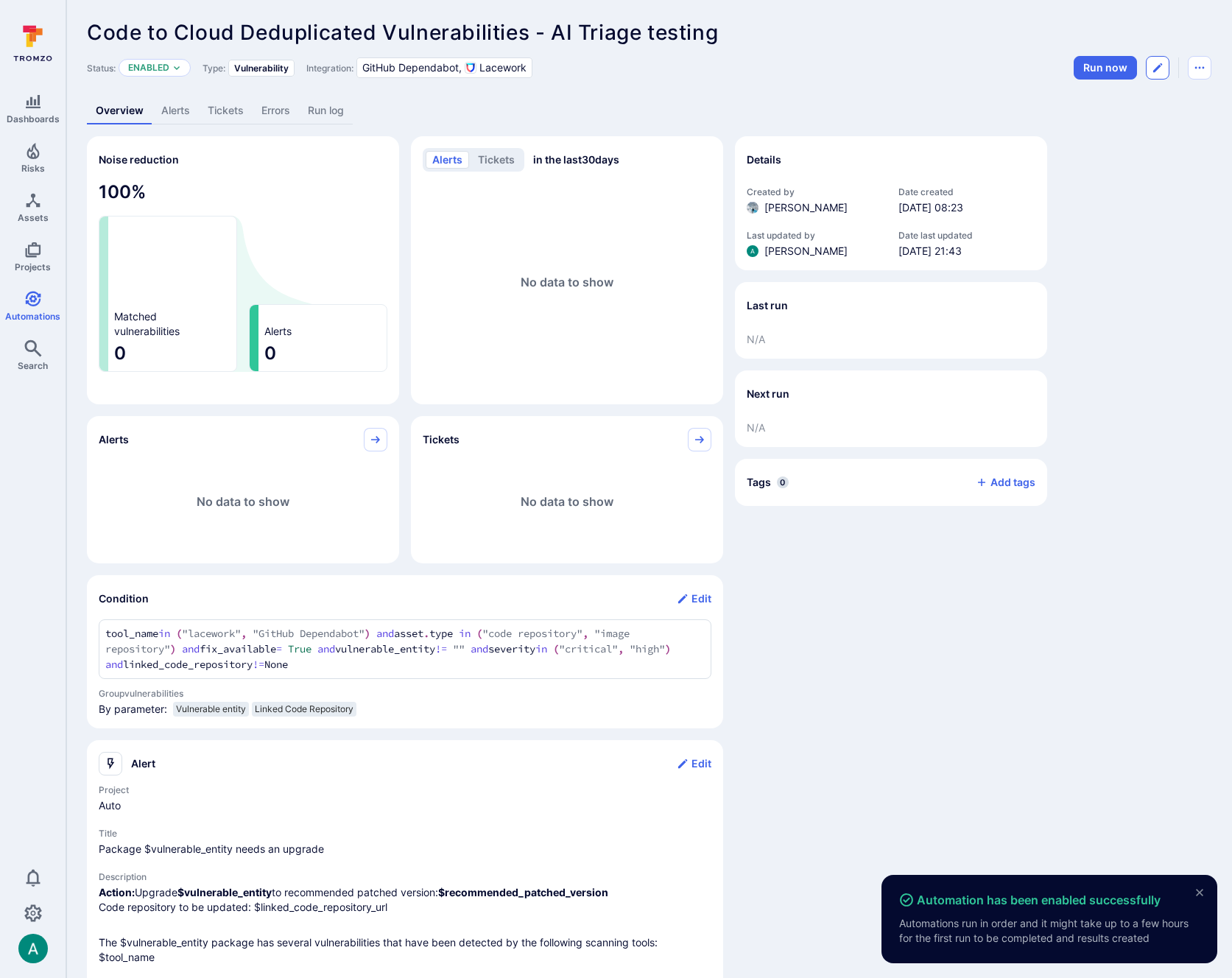
click at [1162, 67] on icon "Edit automation" at bounding box center [1157, 68] width 12 height 12
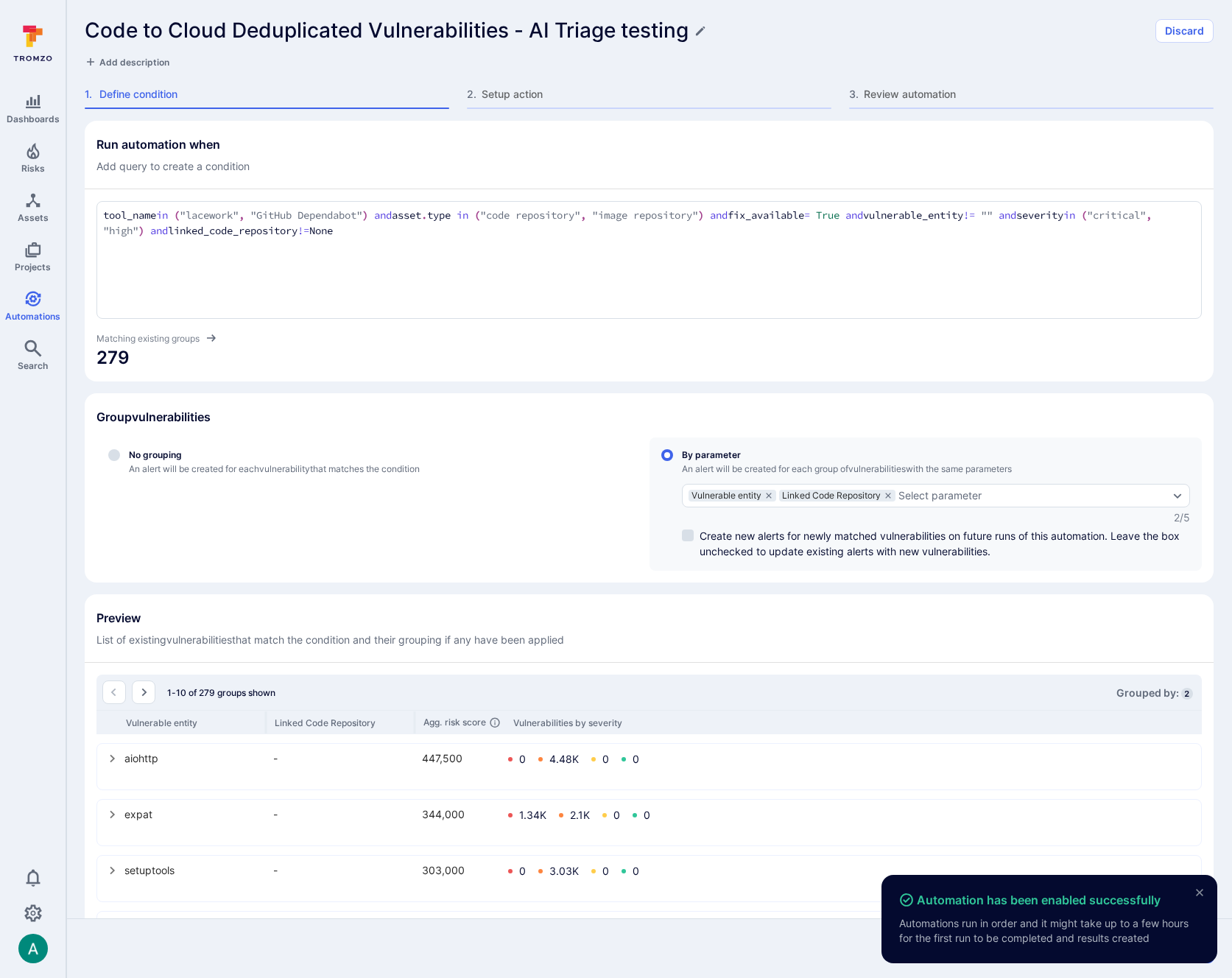
click at [623, 22] on h1 "Code to Cloud Deduplicated Vulnerabilities - AI Triage testing" at bounding box center [386, 30] width 604 height 24
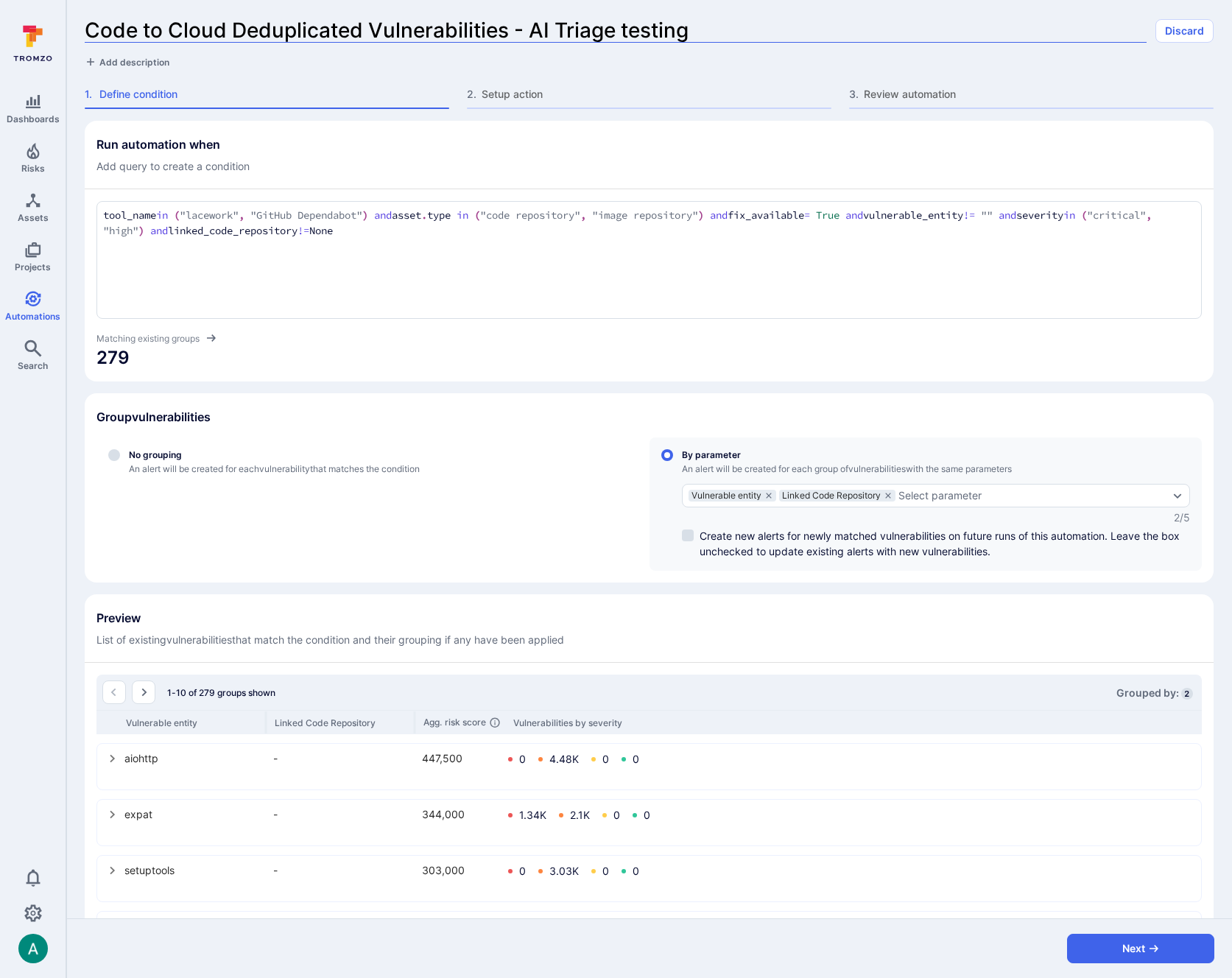
click at [526, 30] on input "Code to Cloud Deduplicated Vulnerabilities - AI Triage testing" at bounding box center [615, 30] width 1062 height 24
drag, startPoint x: 531, startPoint y: 29, endPoint x: 759, endPoint y: 24, distance: 228.1
click at [759, 24] on input "Code to Cloud Deduplicated Vulnerabilities - AI Triage testing" at bounding box center [615, 30] width 1062 height 24
type input "Code to Cloud Deduplicated Vulnerabilities - Alerts only"
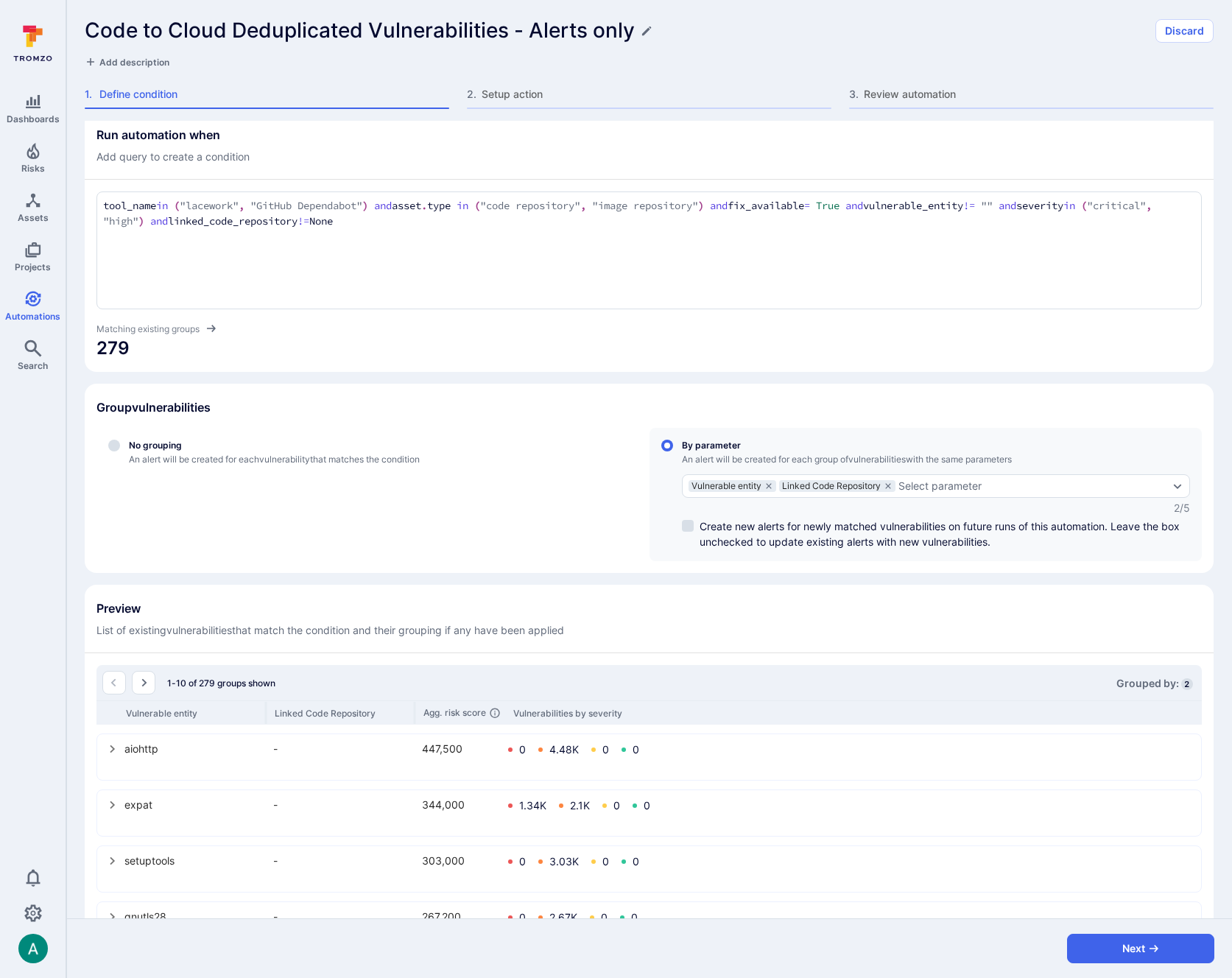
scroll to position [15, 0]
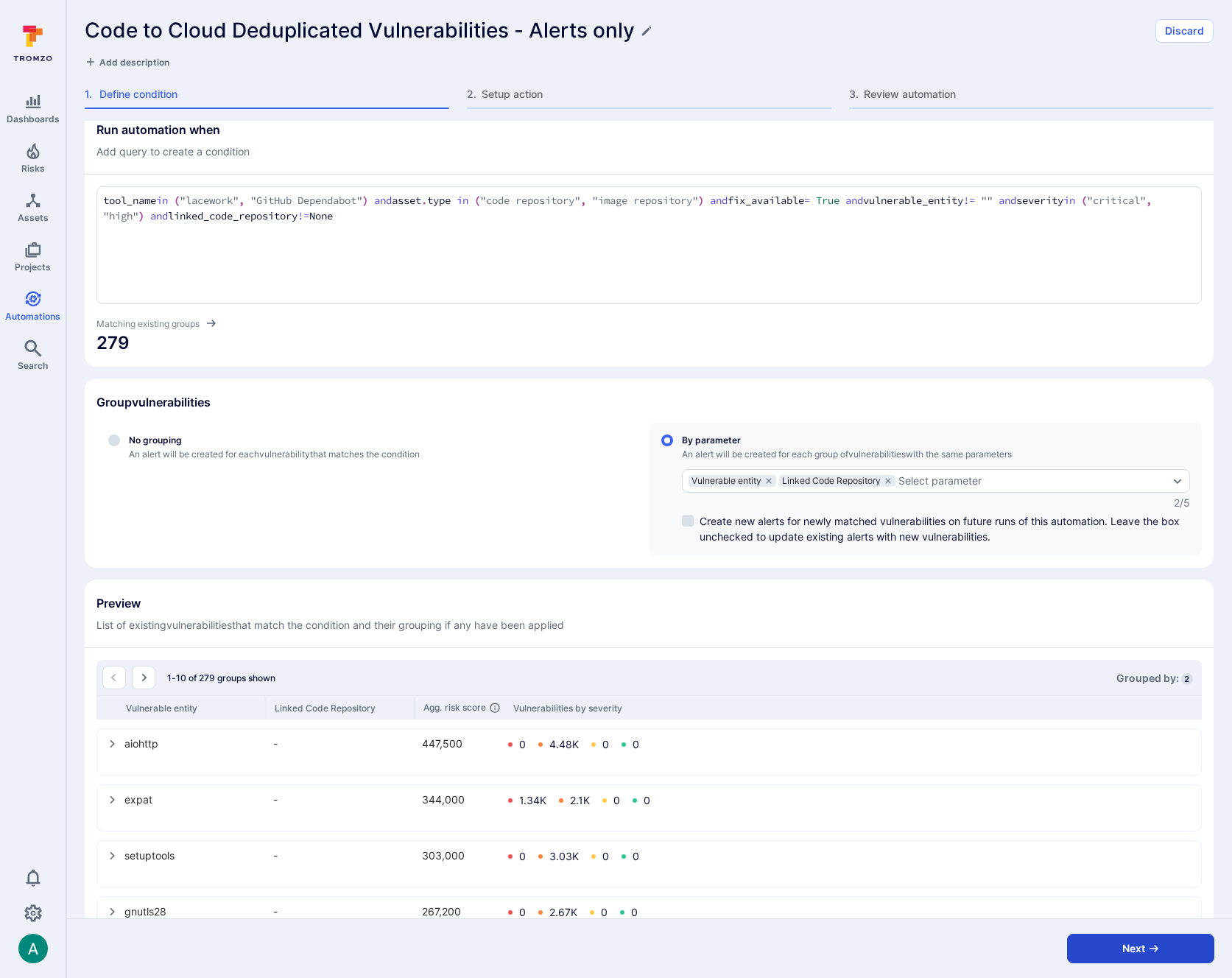
click at [1176, 951] on button "Next" at bounding box center [1141, 948] width 148 height 30
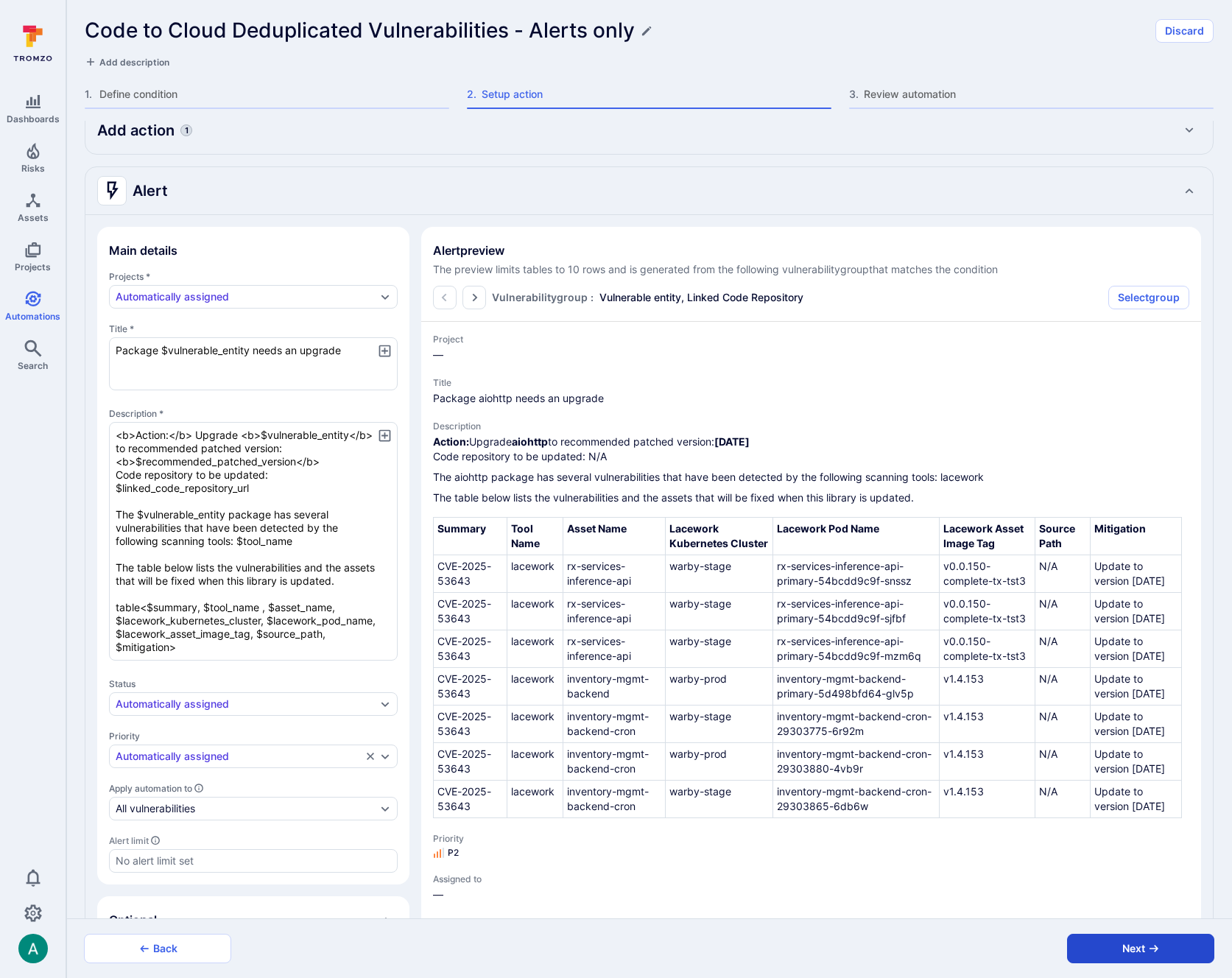
click at [1176, 951] on button "Next" at bounding box center [1141, 948] width 148 height 30
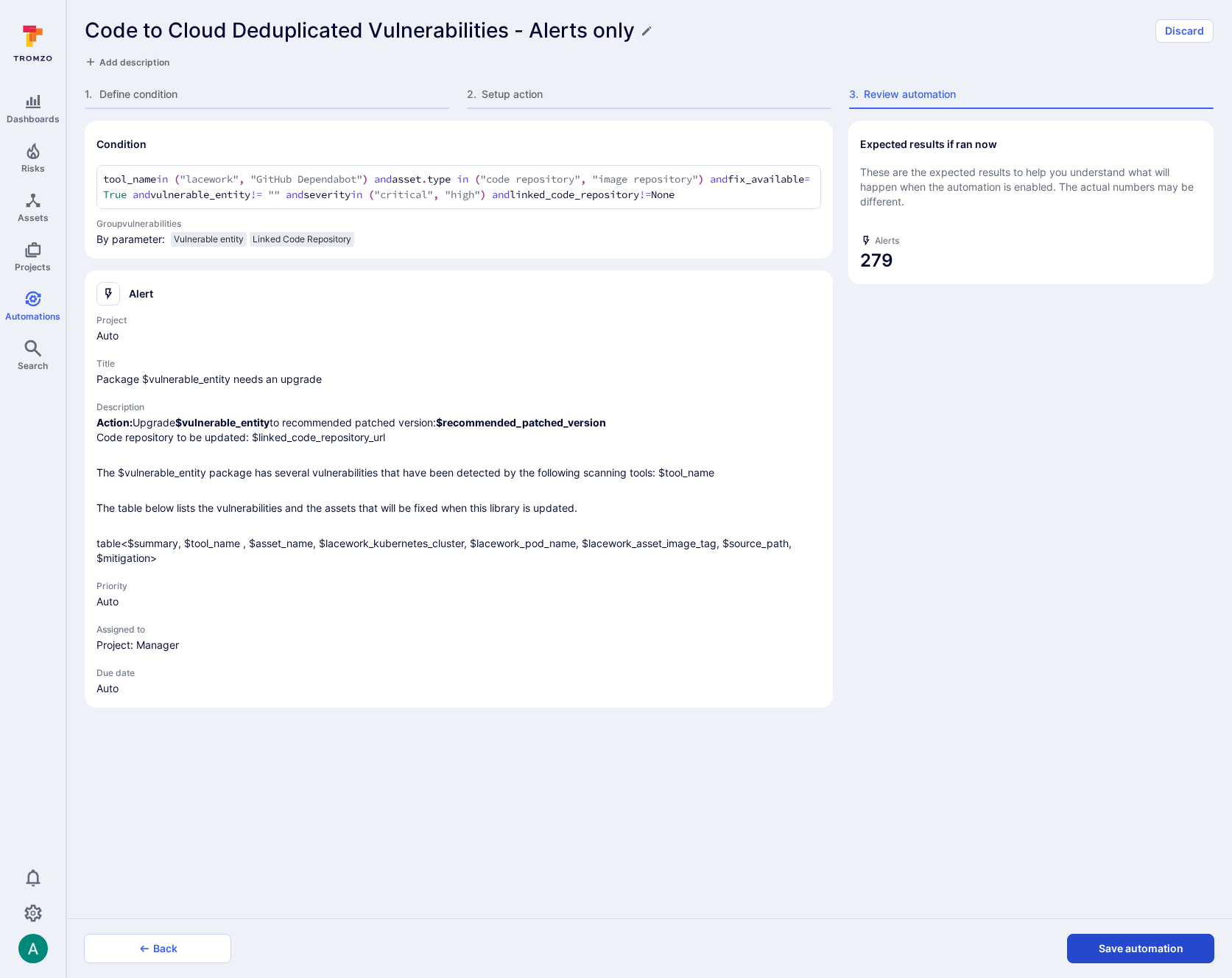
click at [1176, 949] on button "Save automation" at bounding box center [1141, 948] width 148 height 30
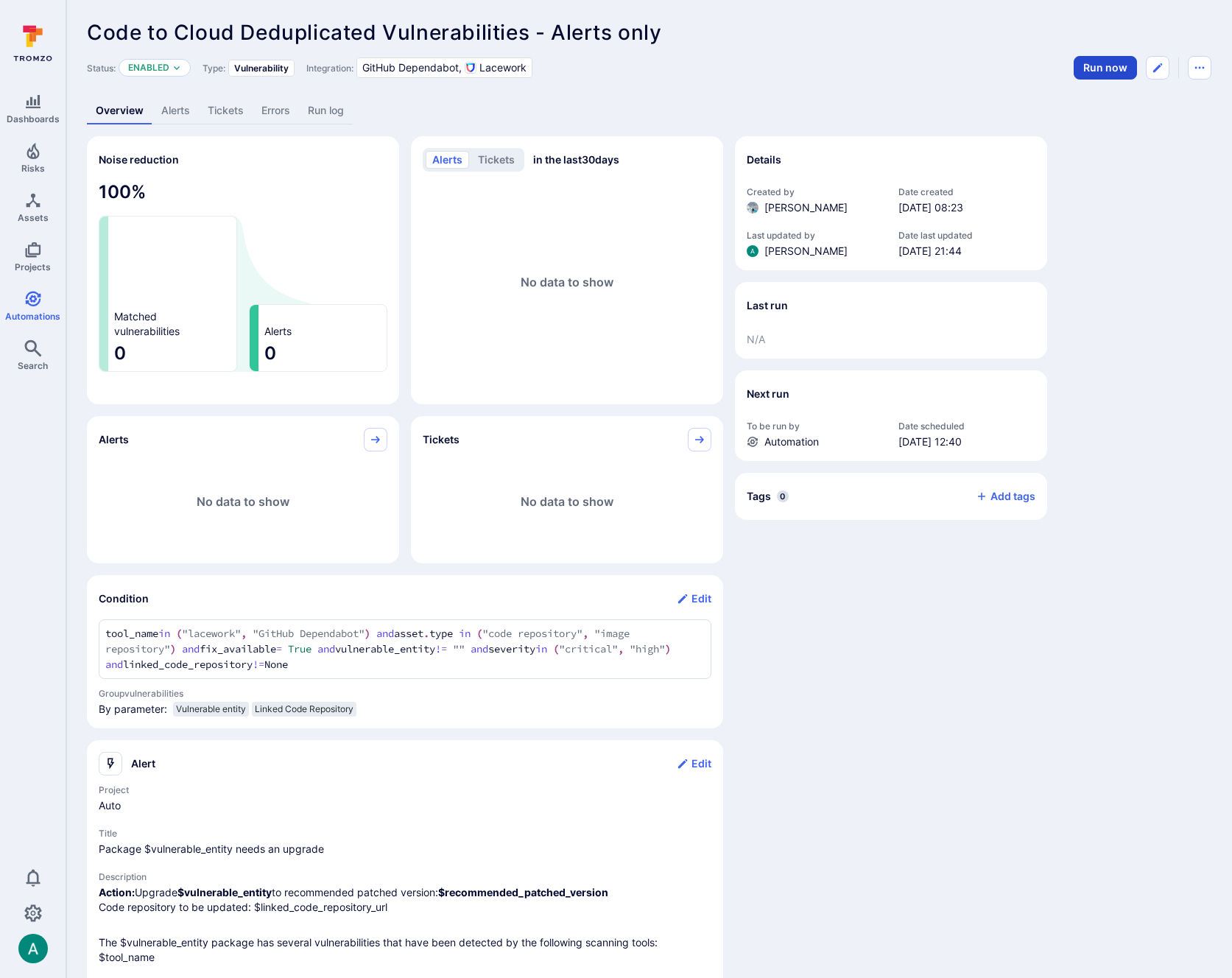
click at [1111, 76] on button "Run now" at bounding box center [1105, 68] width 63 height 23
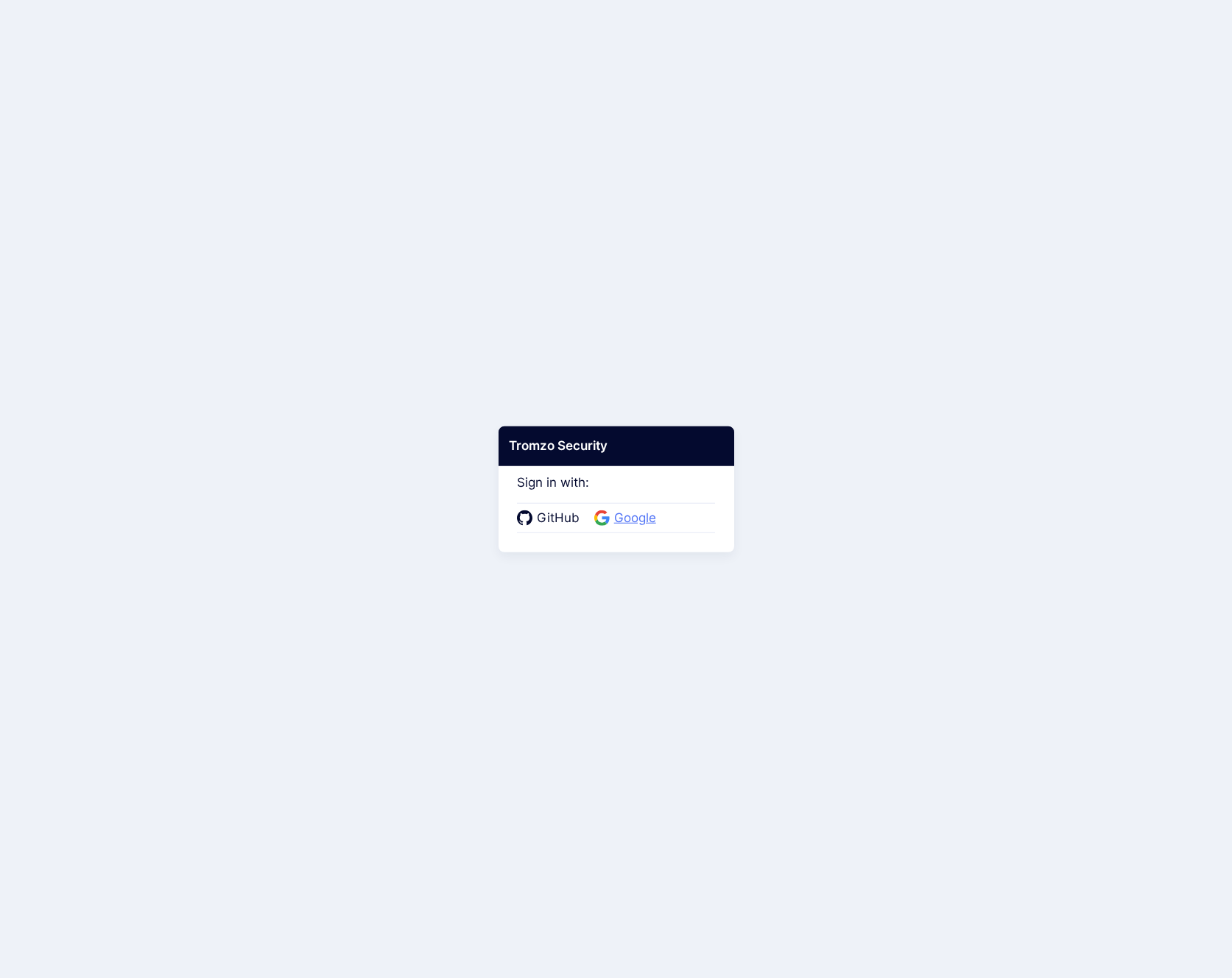
click at [616, 519] on span "Google" at bounding box center [634, 518] width 51 height 19
